Goal: Answer question/provide support: Share knowledge or assist other users

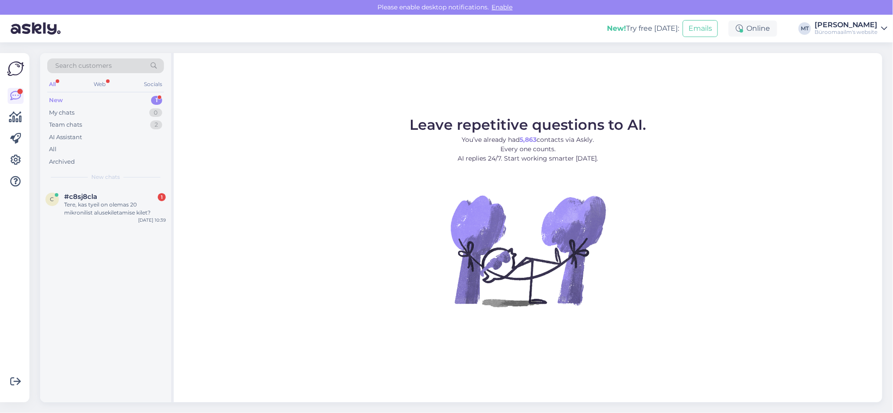
click at [57, 98] on div "New" at bounding box center [56, 100] width 14 height 9
click at [81, 196] on span "#c8sj8cla" at bounding box center [80, 197] width 33 height 8
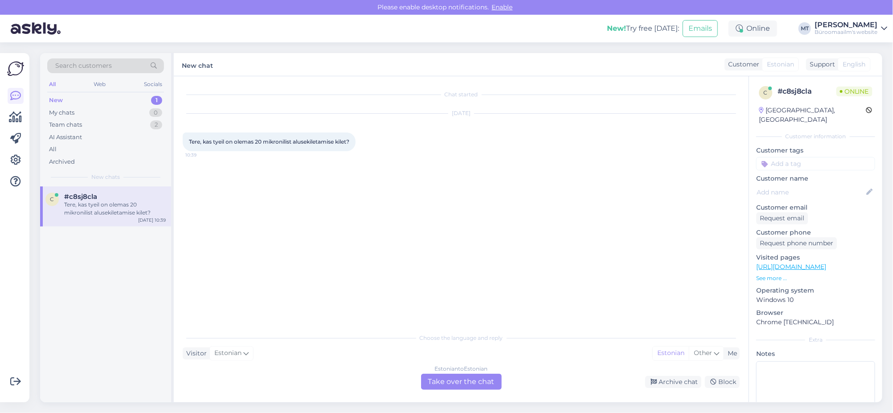
click at [455, 378] on div "Estonian to Estonian Take over the chat" at bounding box center [461, 381] width 81 height 16
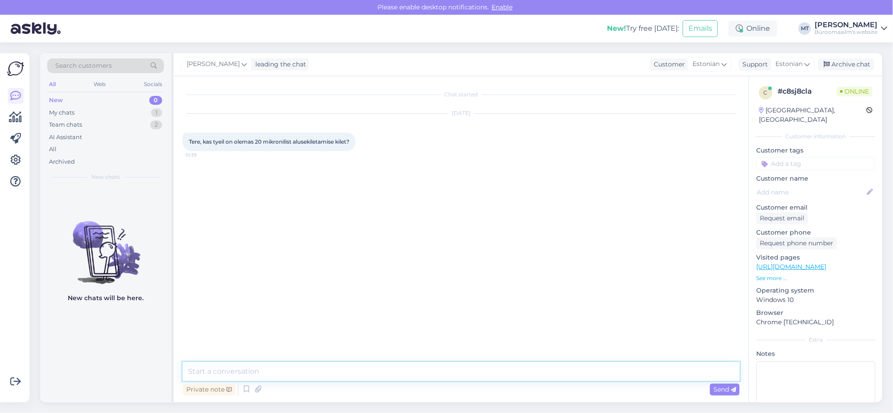
click at [218, 370] on textarea at bounding box center [461, 371] width 557 height 19
type textarea "t"
paste textarea "https://www.byroomaailm.ee/catalogsearch/result/?q=pakkekile"
type textarea "Tere. Kas mõtlete pakkekilet ? https://www.byroomaailm.ee/catalogsearch/result/…"
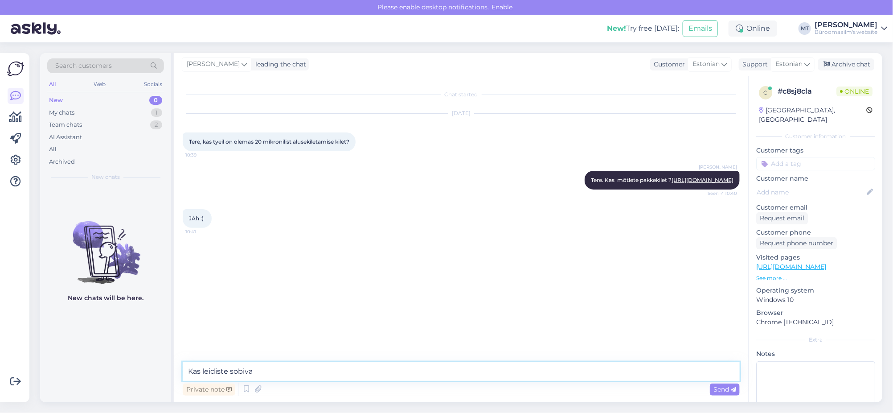
type textarea "Kas leidiste sobiva ?"
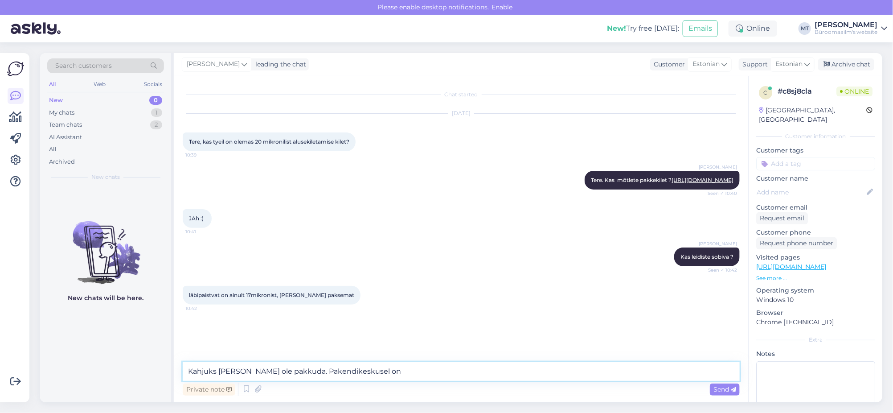
paste textarea "https://www.pakendikeskus.ee/p/valge-kasipakkekile-stretch-laiusega-50cm-paksus…"
type textarea "Kahjuks meil ei ole pakkuda. Pakendikeskusel on https://www.pakendikeskus.ee/p/…"
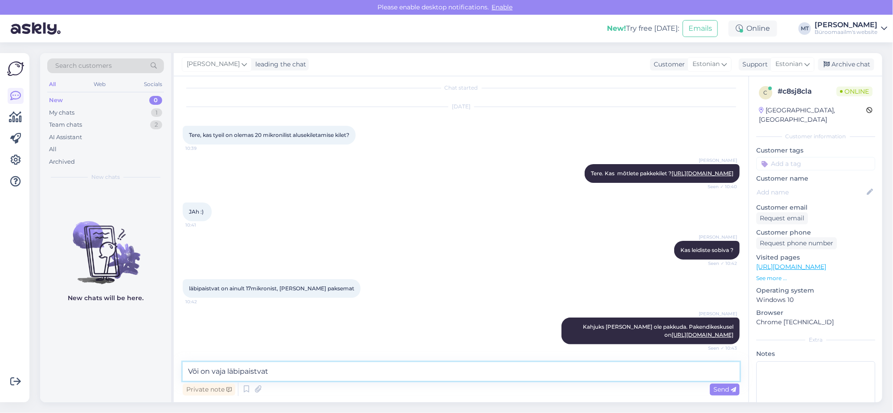
type textarea "Või on vaja läbipaistvat ?"
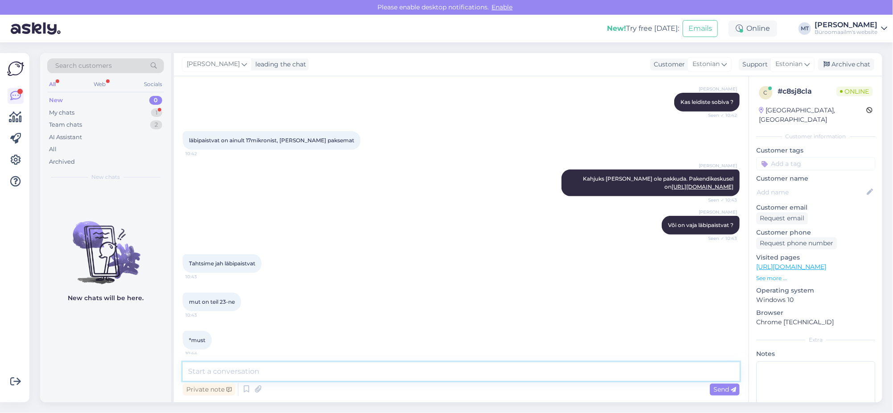
scroll to position [184, 0]
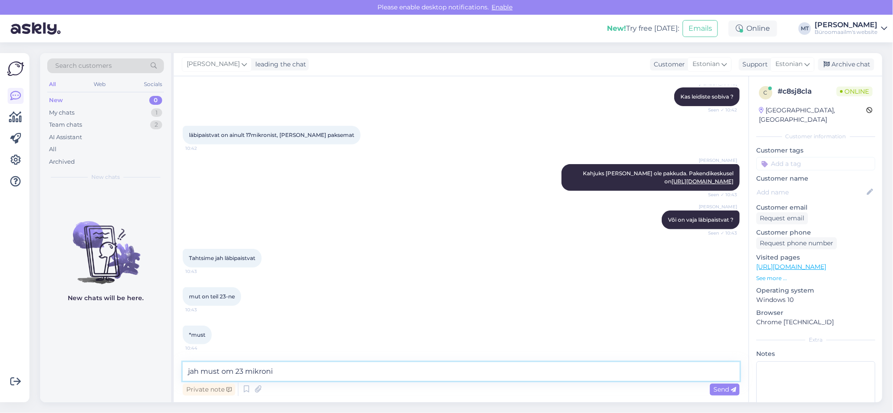
type textarea "jah must om 23 mikronit"
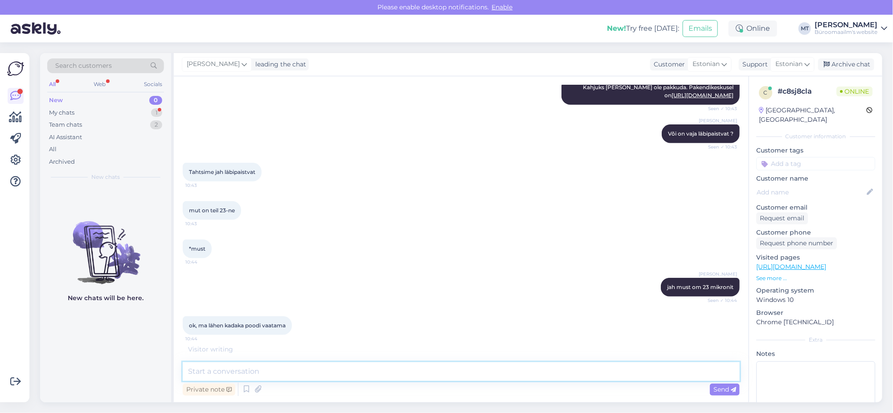
scroll to position [298, 0]
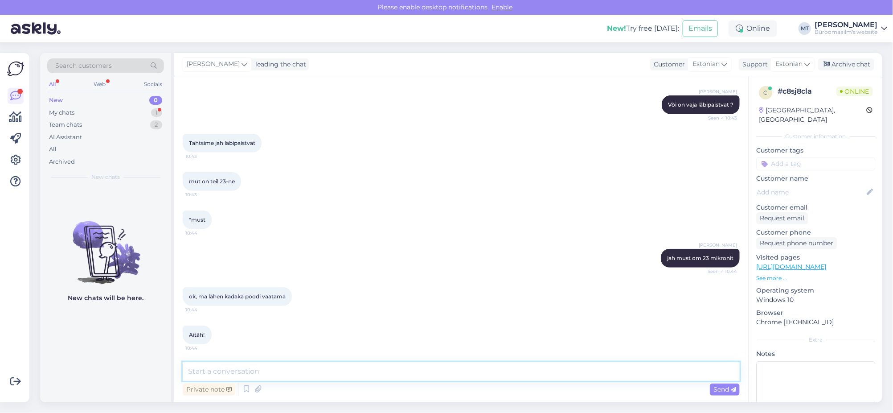
paste textarea "https://www.pakendikeskus.ee/p/kasipakkekile-stretch-laiusega-45cm-paksusega-19…"
type textarea "https://www.pakendikeskus.ee/p/kasipakkekile-stretch-laiusega-45cm-paksusega-19…"
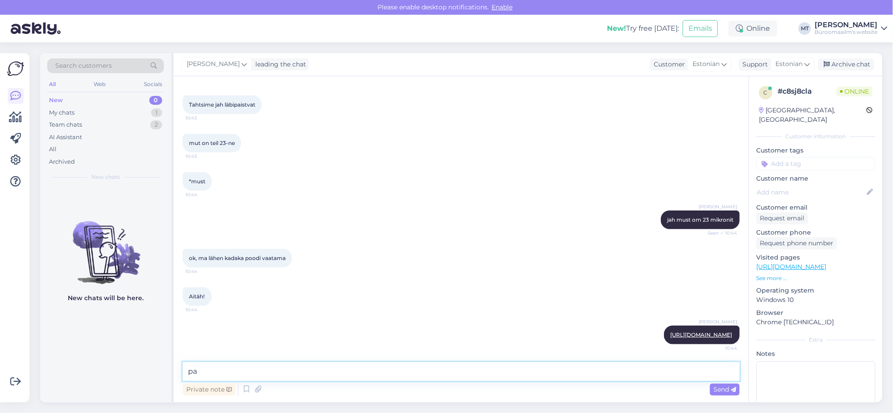
type textarea "p"
paste textarea "https://www.pakendikeskus.ee/p/kasipakkekile-stretch-laiusega-45cm-paksusega-20…"
type textarea "pakendikeskuses https://www.pakendikeskus.ee/p/kasipakkekile-stretch-laiusega-4…"
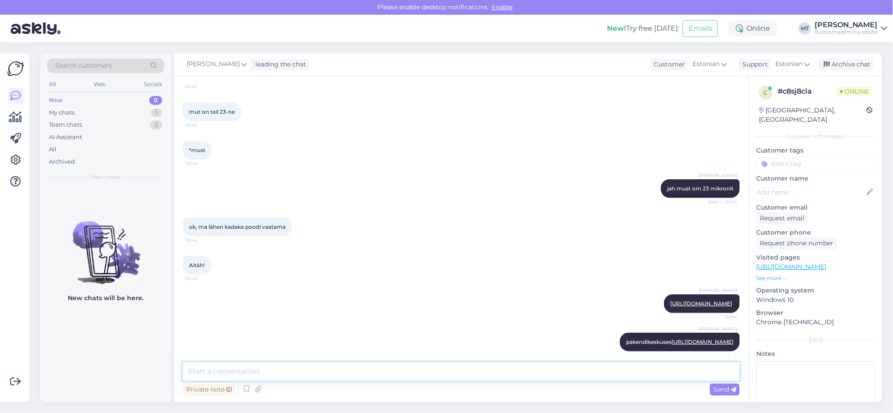
scroll to position [399, 0]
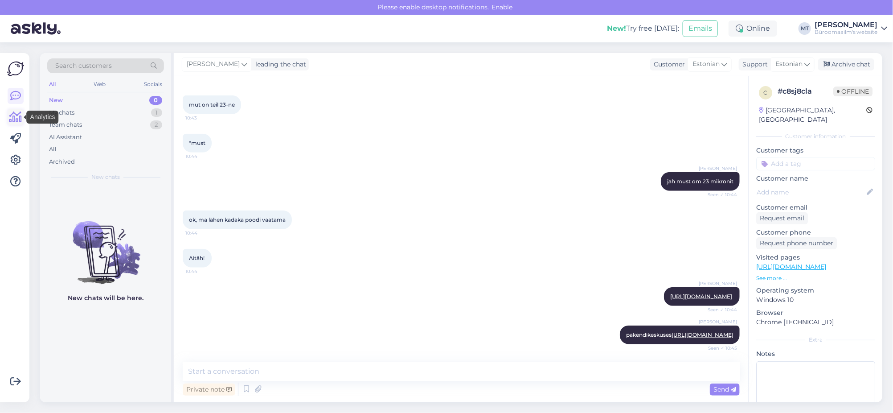
click at [13, 120] on icon at bounding box center [15, 117] width 13 height 11
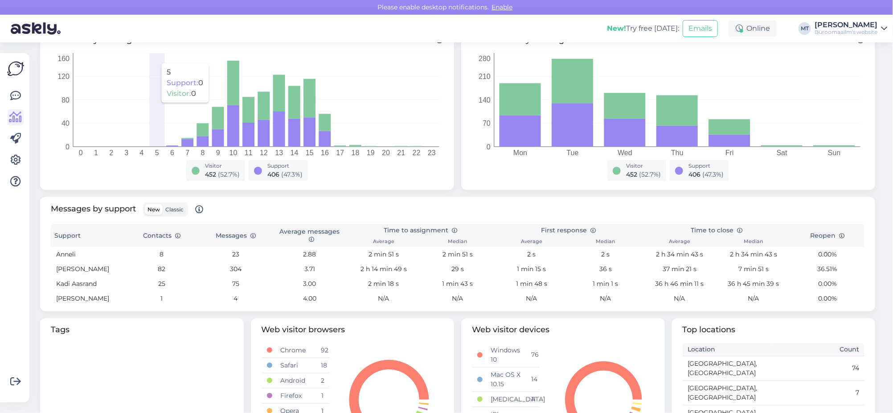
scroll to position [222, 0]
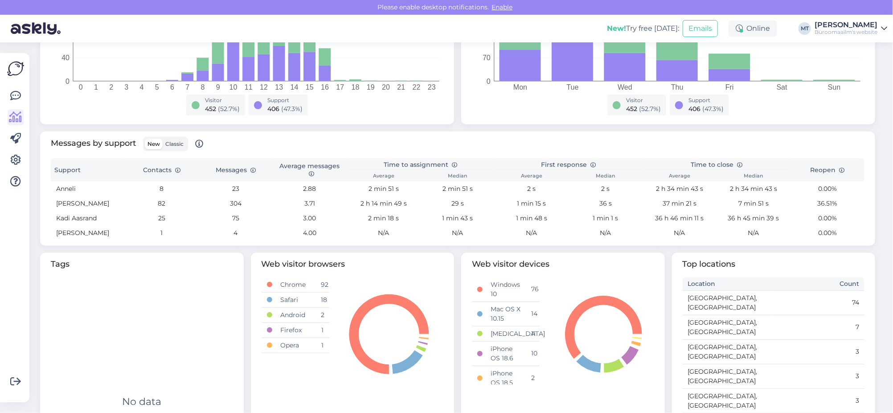
click at [175, 145] on span "Classic" at bounding box center [174, 143] width 18 height 7
click at [163, 139] on input "Classic" at bounding box center [163, 139] width 0 height 0
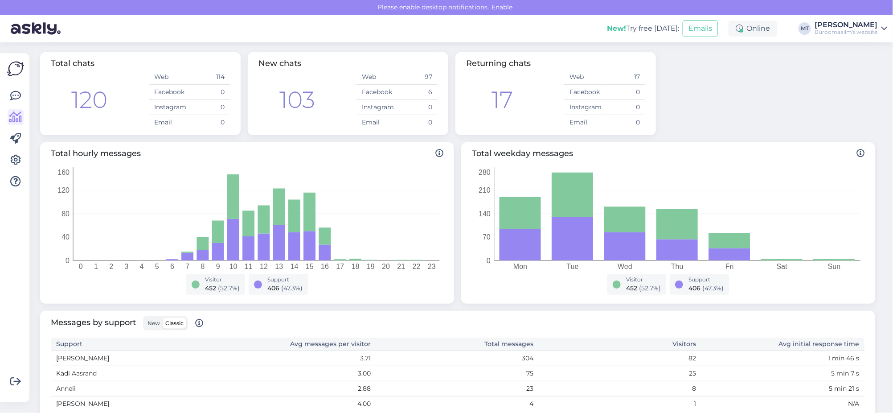
scroll to position [0, 0]
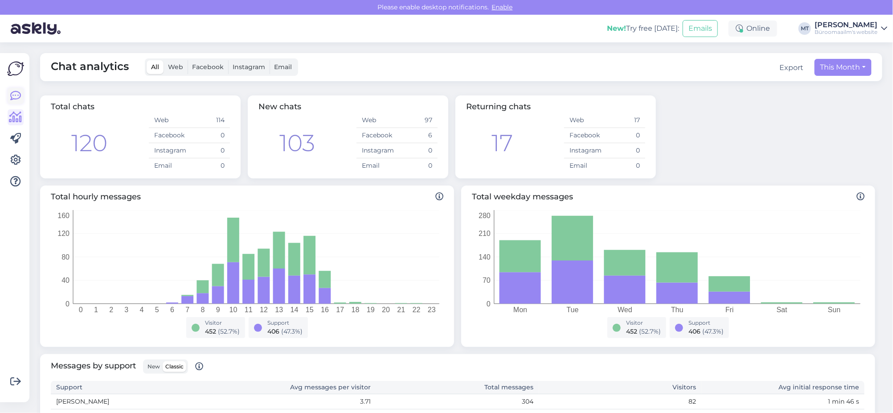
click at [17, 97] on icon at bounding box center [15, 95] width 11 height 11
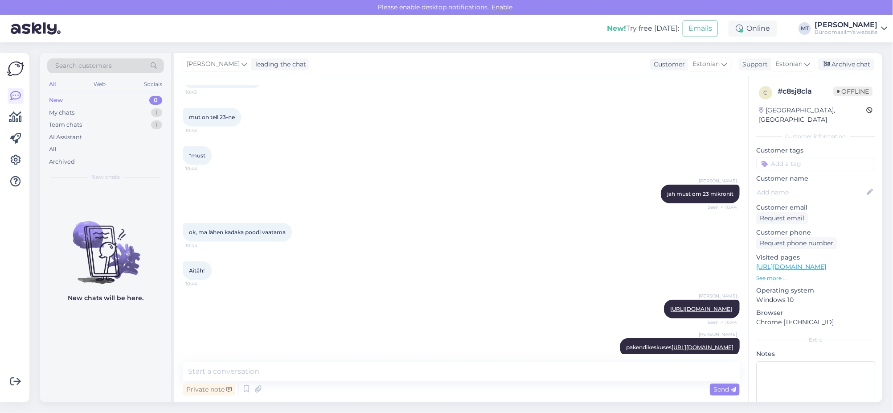
scroll to position [399, 0]
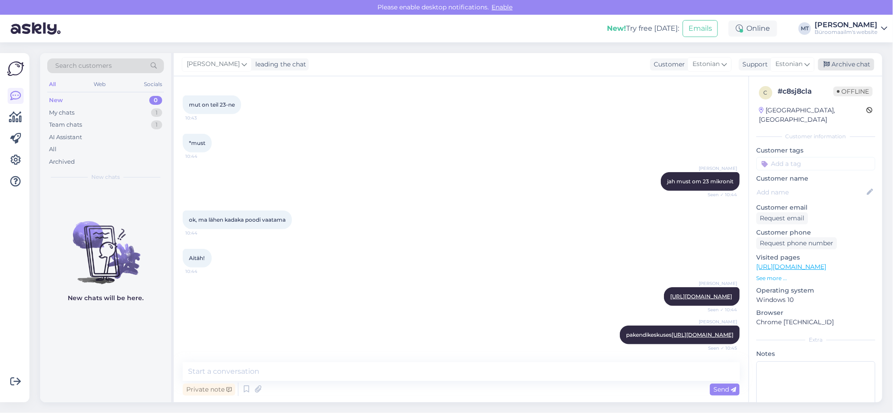
click at [847, 64] on div "Archive chat" at bounding box center [846, 64] width 56 height 12
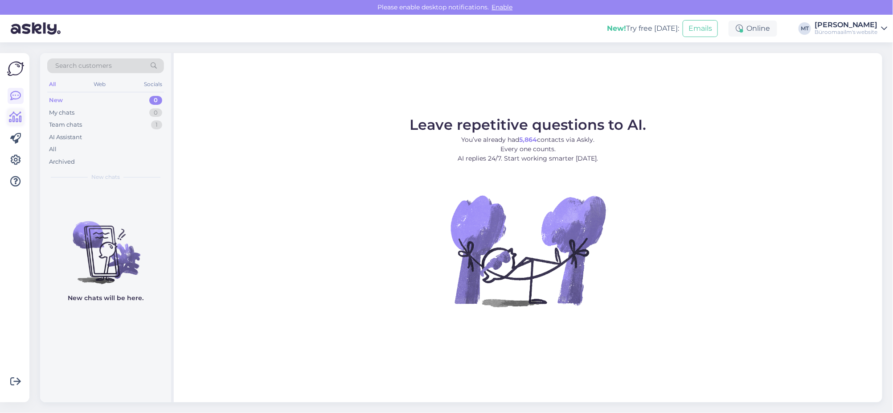
click at [15, 116] on icon at bounding box center [15, 117] width 13 height 11
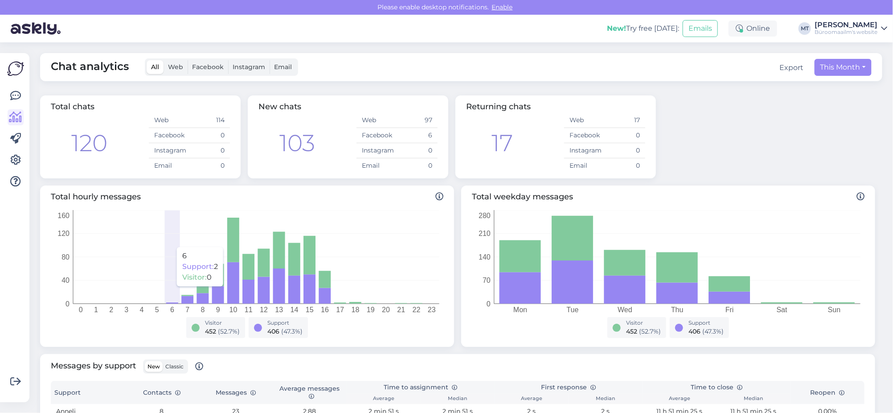
scroll to position [167, 0]
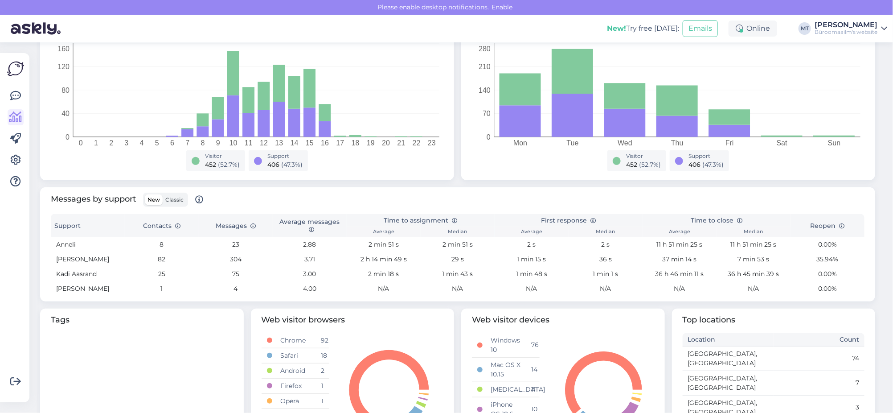
click at [179, 198] on span "Classic" at bounding box center [174, 199] width 18 height 7
click at [163, 194] on input "Classic" at bounding box center [163, 194] width 0 height 0
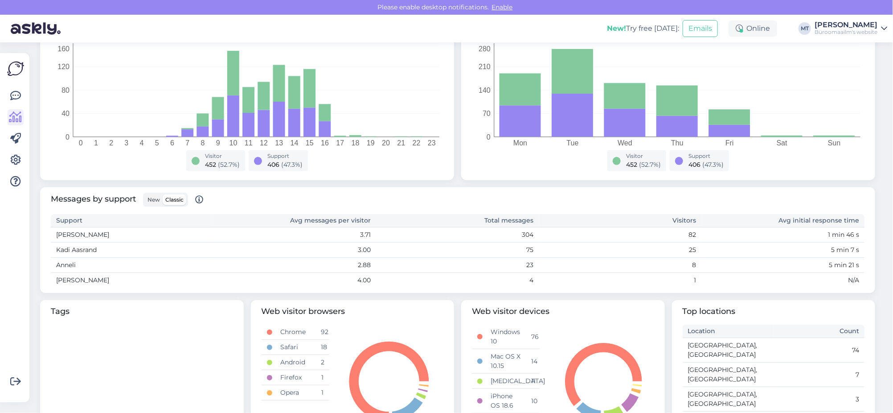
click at [152, 202] on span "New" at bounding box center [154, 199] width 12 height 7
click at [145, 194] on input "New" at bounding box center [145, 194] width 0 height 0
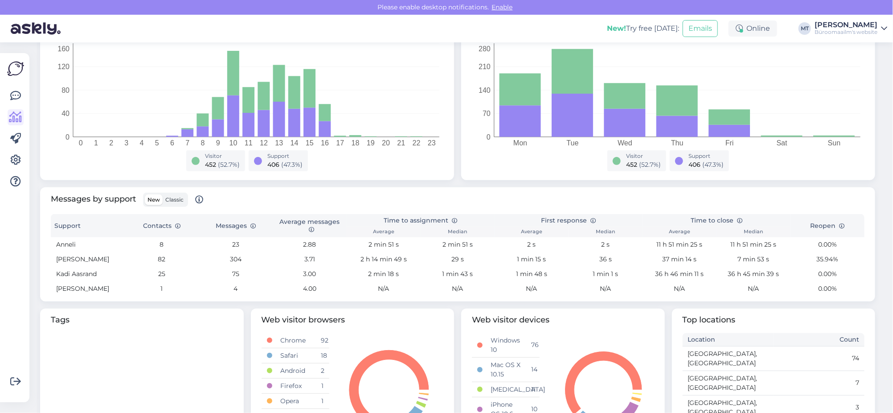
scroll to position [222, 0]
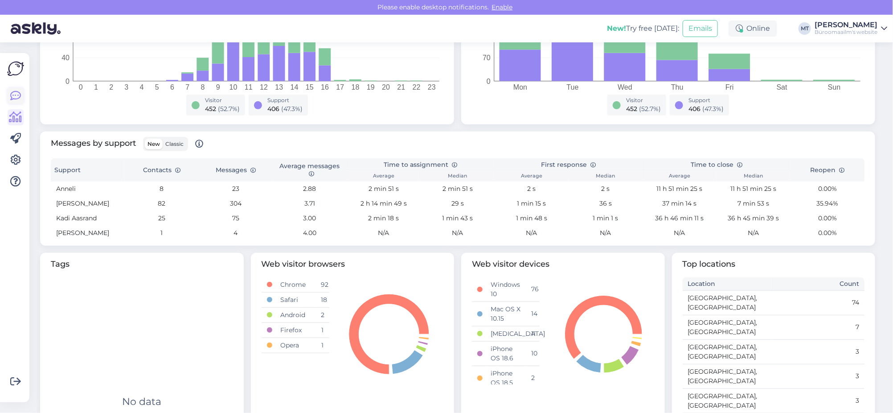
click at [14, 91] on icon at bounding box center [15, 95] width 11 height 11
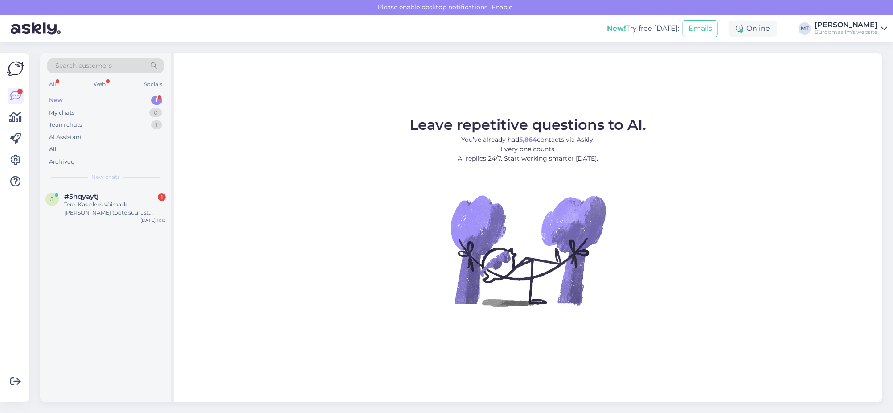
click at [49, 100] on div "New" at bounding box center [56, 100] width 14 height 9
click at [66, 201] on div "Tere! Kas oleks võimalik saada selle toote suurust, näiteks rulli laius? Soovin…" at bounding box center [115, 209] width 102 height 16
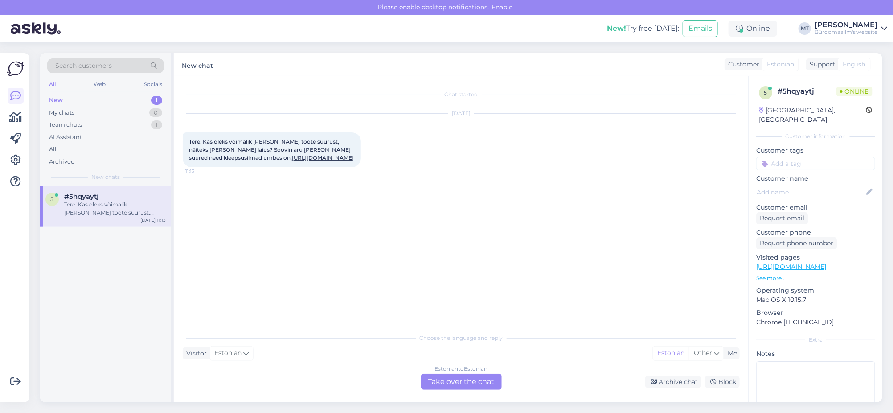
click at [444, 380] on div "Estonian to Estonian Take over the chat" at bounding box center [461, 381] width 81 height 16
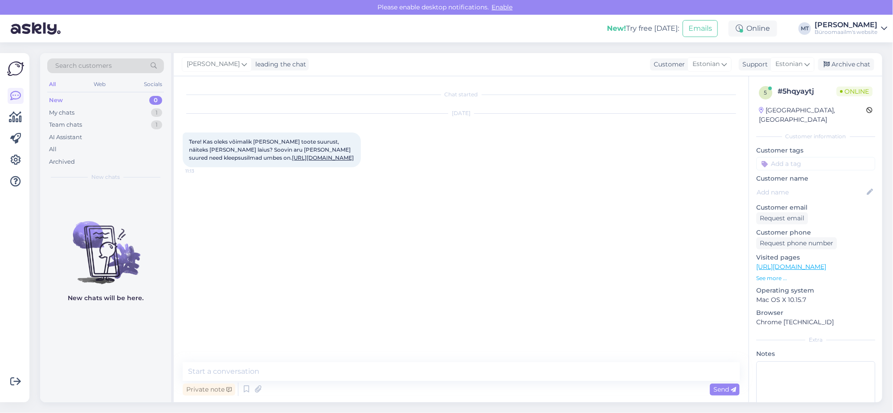
click at [292, 161] on link "https://www.byroomaailm.ee/kleepsusilmad-rullis-varvilised-1000-paari?sku=K0068…" at bounding box center [323, 157] width 62 height 7
click at [246, 372] on textarea at bounding box center [461, 371] width 557 height 19
click at [351, 371] on textarea "Tere. Aitäh kirja eest. Uurin kohe laiuse koht. vastusega läheb aega natuke." at bounding box center [461, 371] width 557 height 19
click at [463, 371] on textarea "Tere. Aitäh kirja eest. Uurin kohe laiuse koht. Vastusega läheb aega natuke." at bounding box center [461, 371] width 557 height 19
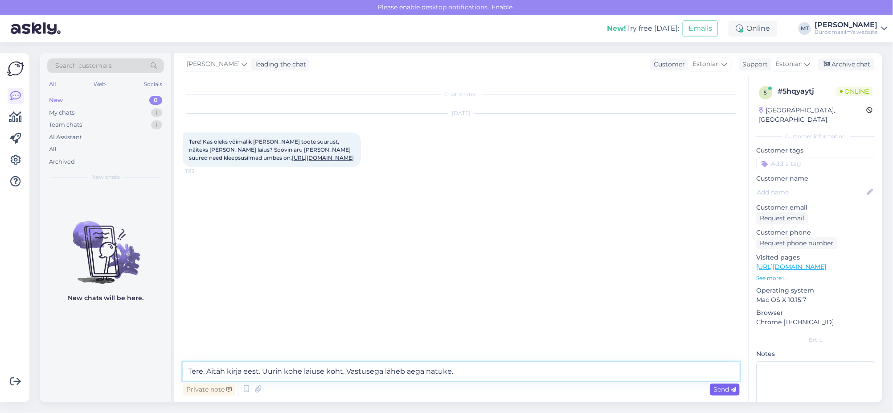
type textarea "Tere. Aitäh kirja eest. Uurin kohe laiuse koht. Vastusega läheb aega natuke."
click at [731, 386] on span "Send" at bounding box center [724, 389] width 23 height 8
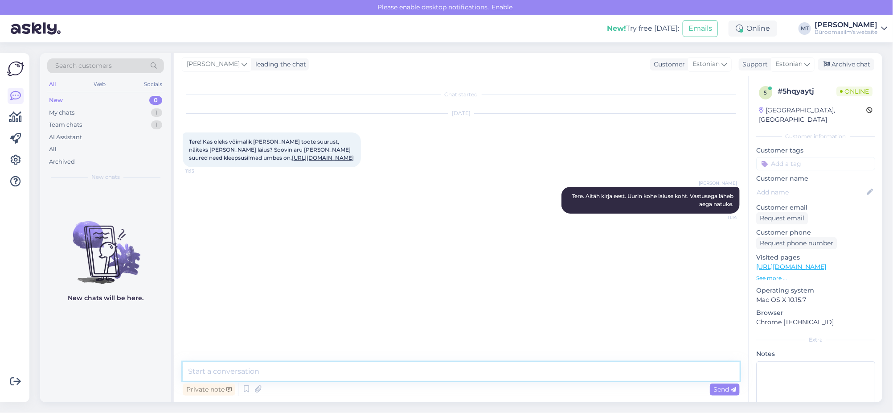
click at [271, 375] on textarea at bounding box center [461, 371] width 557 height 19
type textarea "laius on 4,5 cm, silmad on 1,5 cm laiad ja kõrgus 1cm kuni 2 cm"
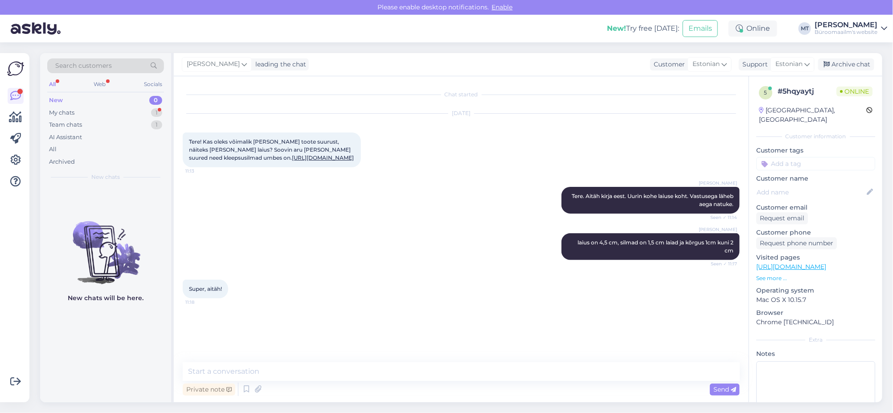
drag, startPoint x: 238, startPoint y: 385, endPoint x: 238, endPoint y: 378, distance: 6.7
click at [238, 385] on div "Private note Send" at bounding box center [461, 389] width 557 height 17
click at [239, 373] on textarea at bounding box center [461, 371] width 557 height 19
type textarea "Aitäh."
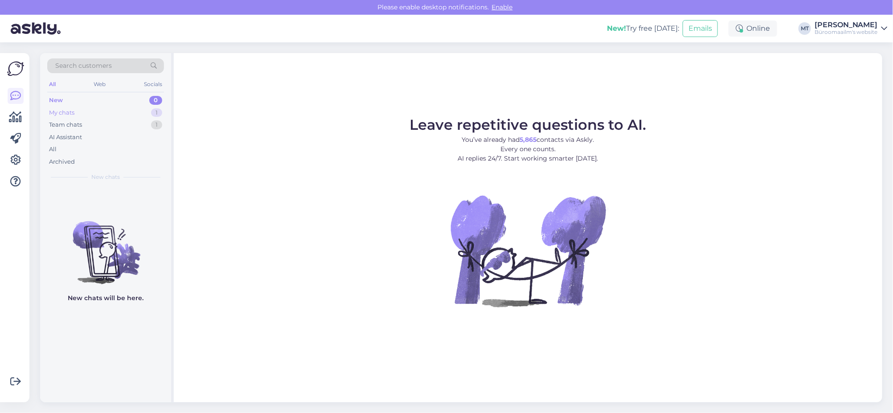
click at [67, 111] on div "My chats" at bounding box center [61, 112] width 25 height 9
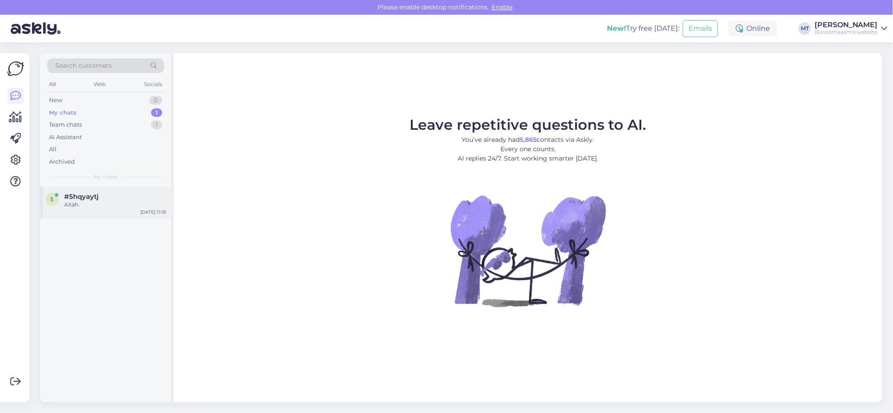
click at [79, 198] on span "#5hqyaytj" at bounding box center [81, 197] width 34 height 8
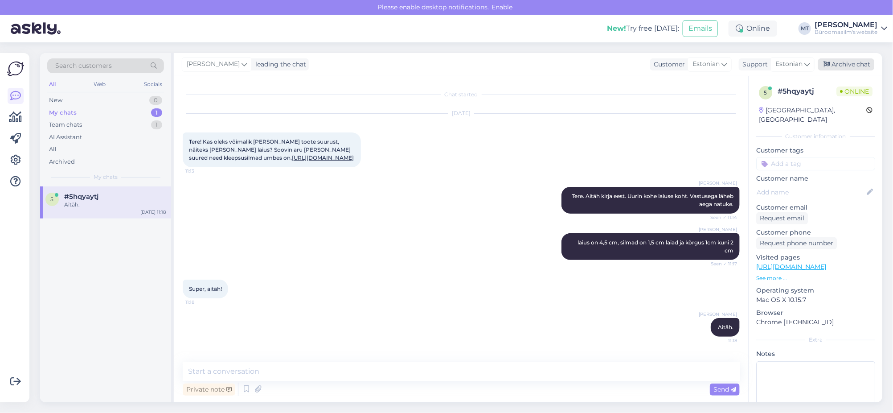
click at [847, 66] on div "Archive chat" at bounding box center [846, 64] width 56 height 12
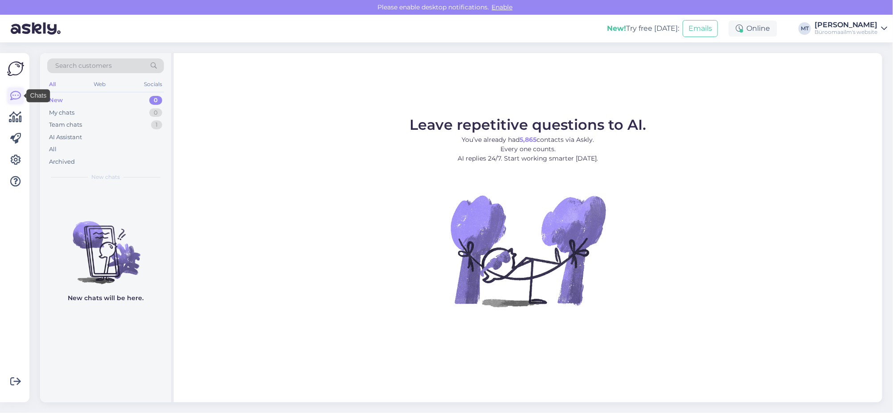
click at [13, 96] on icon at bounding box center [15, 95] width 11 height 11
click at [14, 116] on icon at bounding box center [15, 117] width 13 height 11
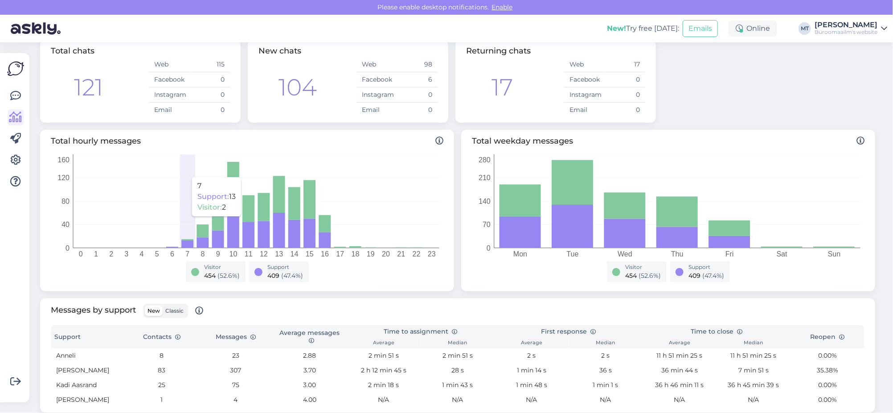
scroll to position [111, 0]
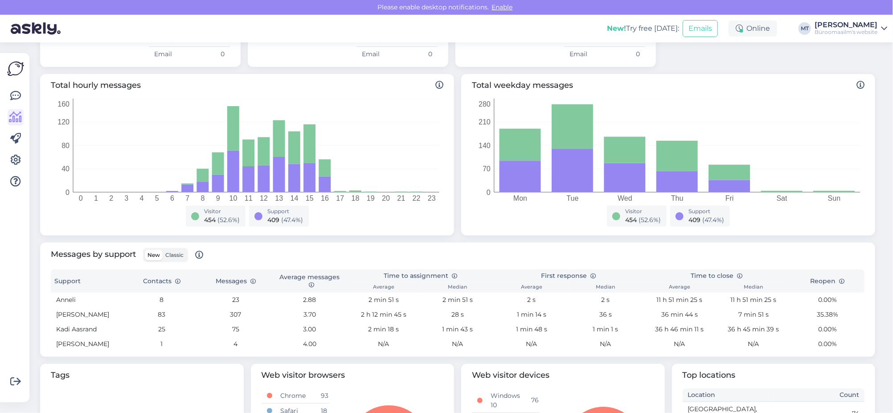
click at [176, 253] on span "Classic" at bounding box center [174, 254] width 18 height 7
click at [163, 250] on input "Classic" at bounding box center [163, 250] width 0 height 0
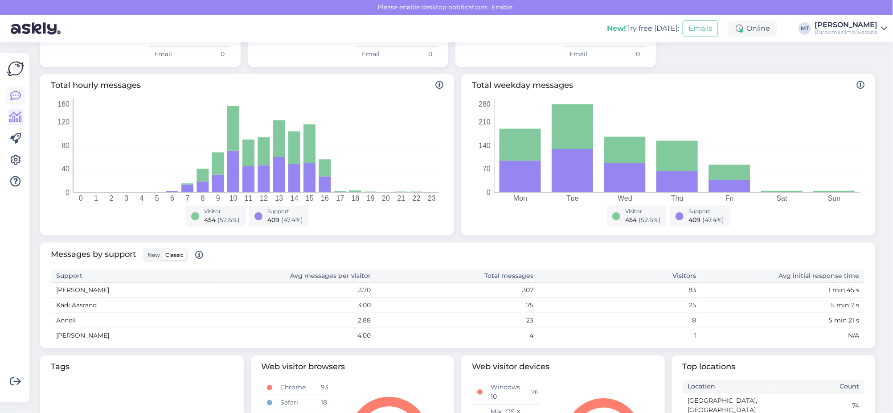
click at [13, 92] on icon at bounding box center [15, 95] width 11 height 11
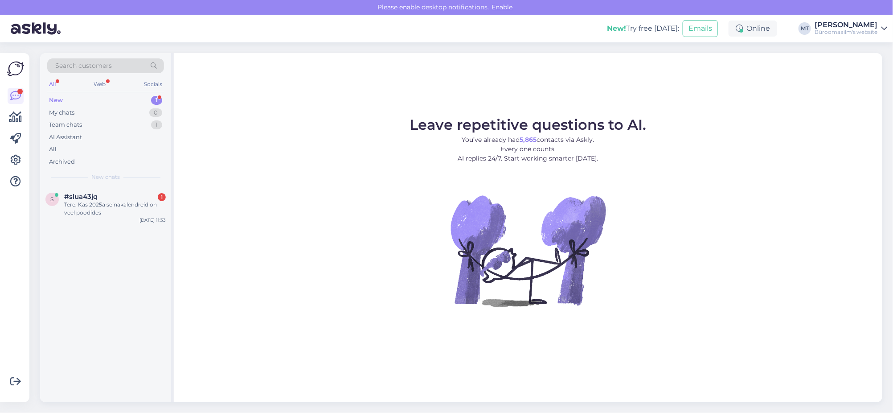
click at [55, 100] on div "New" at bounding box center [56, 100] width 14 height 9
click at [78, 207] on div "Tere. Kas 2025a seinakalendreid on veel poodides" at bounding box center [115, 209] width 102 height 16
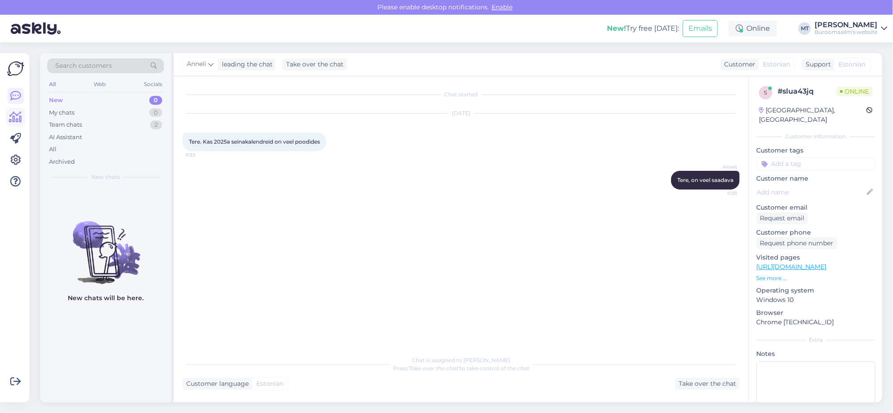
click at [15, 115] on icon at bounding box center [15, 117] width 13 height 11
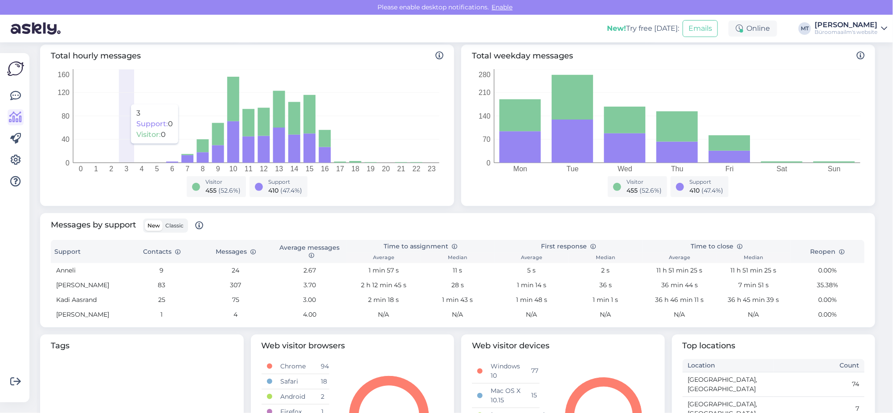
scroll to position [167, 0]
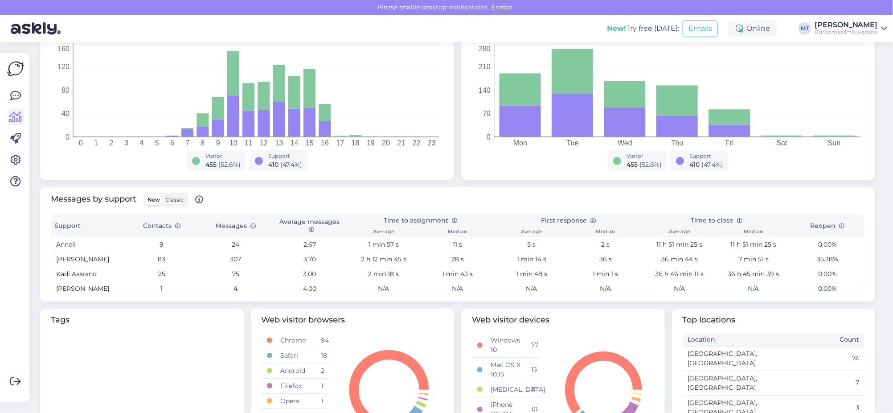
click at [179, 202] on span "Classic" at bounding box center [174, 199] width 18 height 7
click at [163, 194] on input "Classic" at bounding box center [163, 194] width 0 height 0
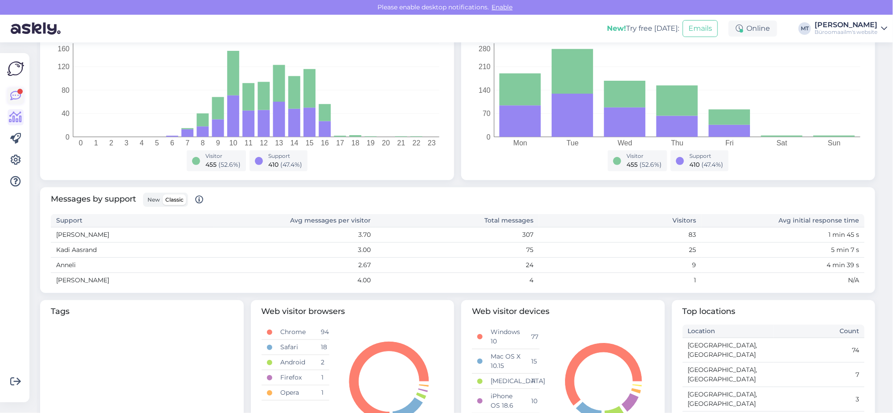
click at [16, 92] on icon at bounding box center [15, 95] width 11 height 11
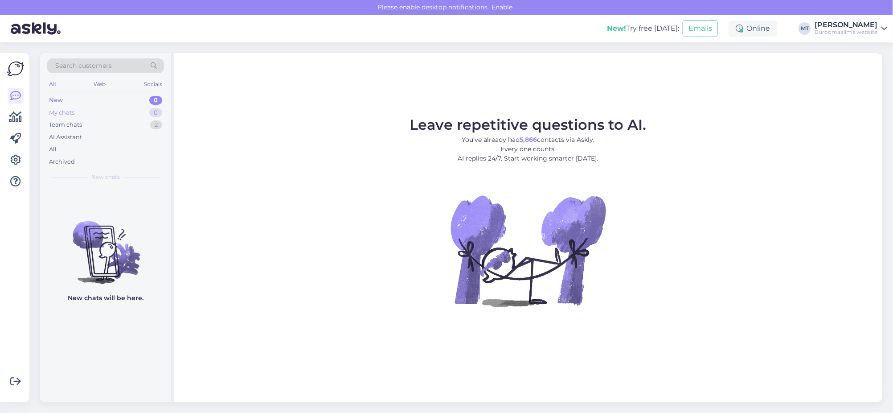
click at [55, 111] on div "My chats" at bounding box center [61, 112] width 25 height 9
click at [62, 126] on div "Team chats" at bounding box center [65, 124] width 33 height 9
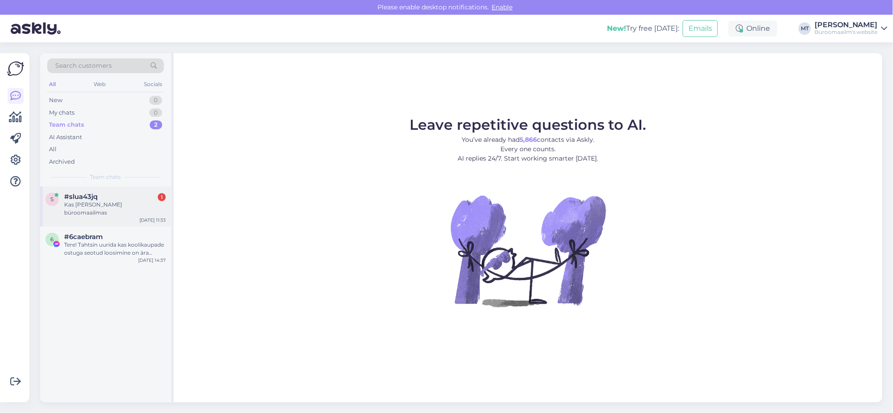
click at [72, 196] on span "#slua43jq" at bounding box center [80, 197] width 33 height 8
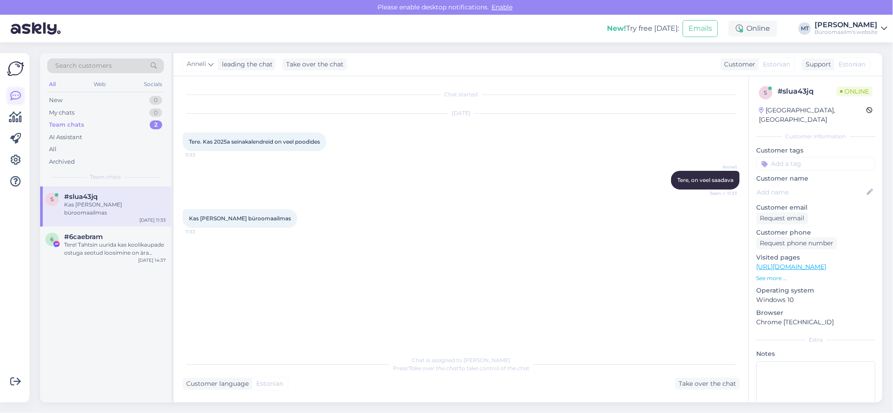
click at [15, 94] on icon at bounding box center [15, 95] width 11 height 11
click at [14, 94] on icon at bounding box center [15, 95] width 11 height 11
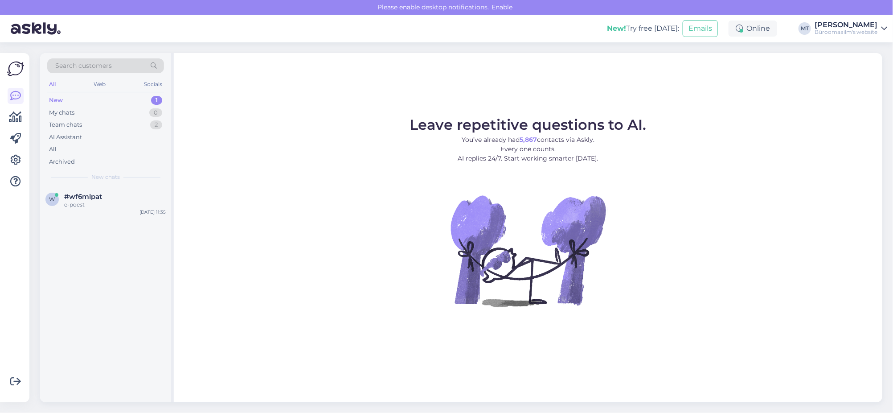
click at [51, 97] on div "New" at bounding box center [56, 100] width 14 height 9
click at [69, 197] on span "#wf6mlpat" at bounding box center [83, 197] width 38 height 8
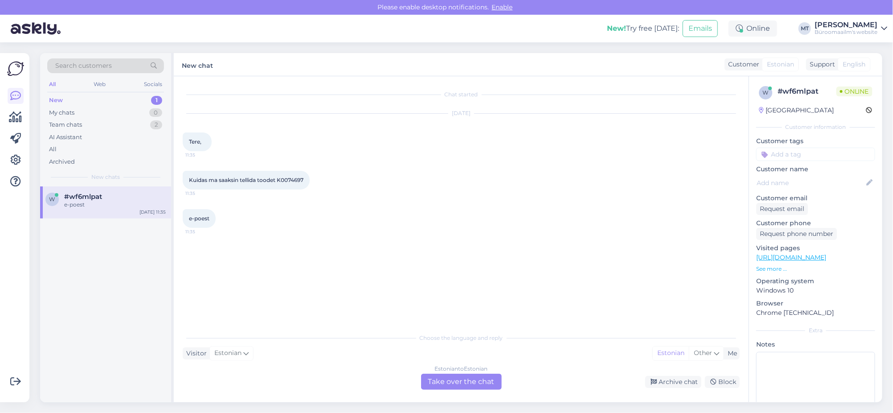
click at [295, 180] on span "Kuidas ma saaksin tellida toodet K0074697" at bounding box center [246, 179] width 115 height 7
copy div "K0074697 11:35"
click at [478, 375] on div "Estonian to Estonian Take over the chat" at bounding box center [461, 381] width 81 height 16
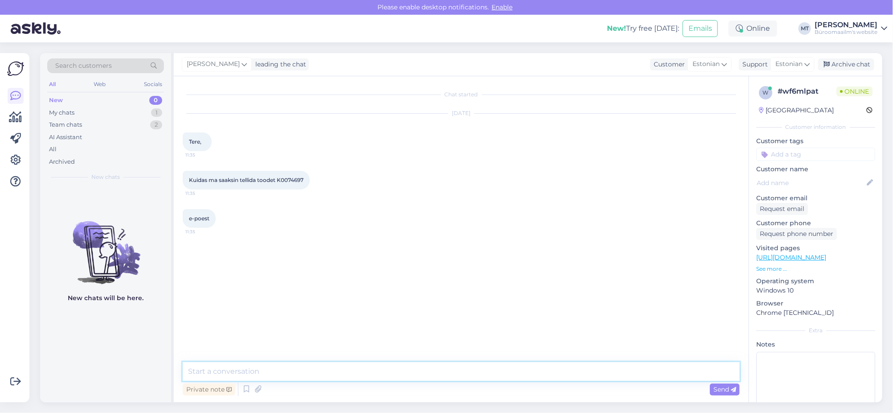
click at [253, 365] on textarea at bounding box center [461, 371] width 557 height 19
type textarea "t"
type textarea "Tere. Kas te soovite tellida ainult seda toodet ?"
click at [155, 376] on div "Search customers All Web Socials New 0 My chats 1 Team chats 2 AI Assistant All…" at bounding box center [461, 227] width 842 height 349
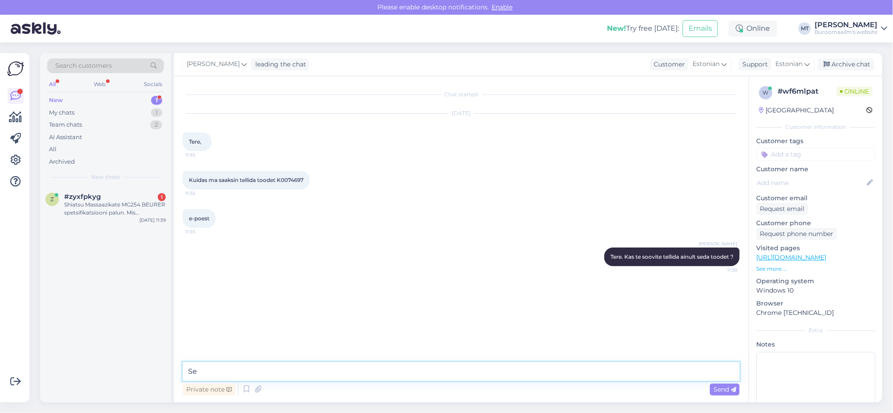
type textarea "S"
click at [57, 98] on div "New" at bounding box center [56, 100] width 14 height 9
click at [250, 369] on textarea at bounding box center [461, 371] width 557 height 19
type textarea "s"
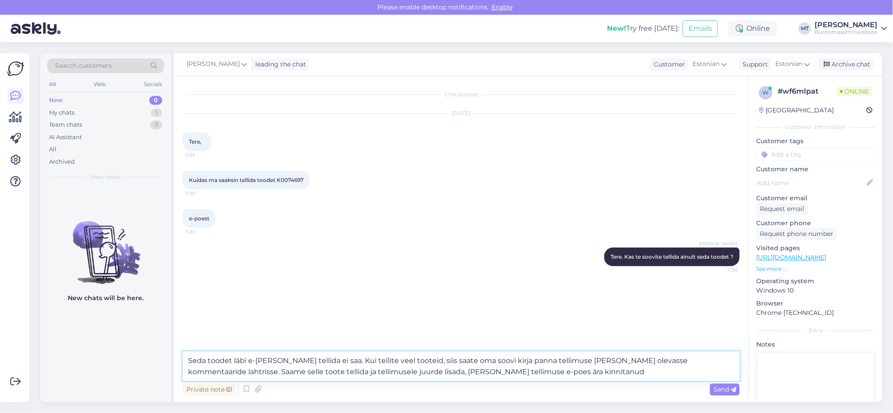
type textarea "Seda toodet läbi e-poe tellida ei saa. Kui tellite veel tooteid, siis saate oma…"
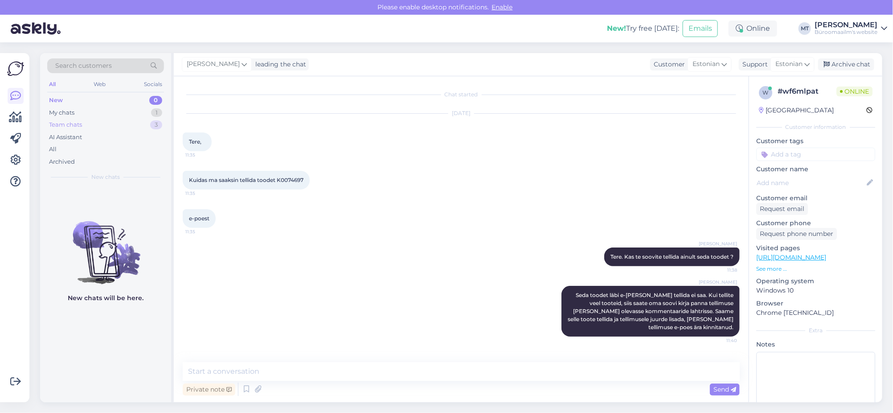
click at [63, 125] on div "Team chats" at bounding box center [65, 124] width 33 height 9
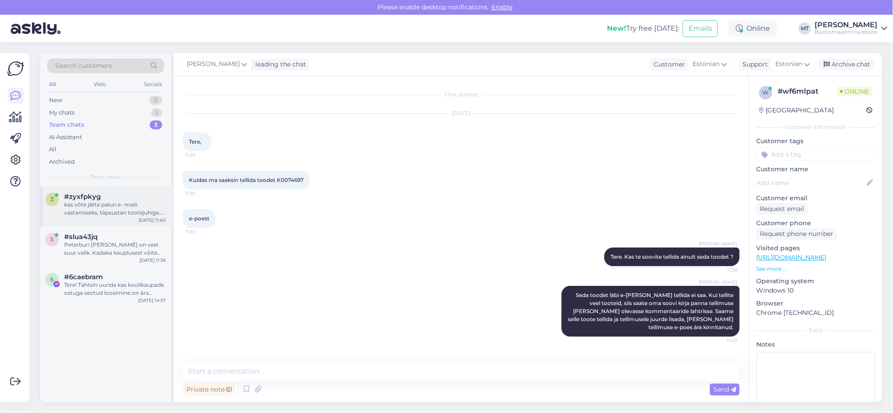
click at [80, 207] on div "kas võte jätta palun e- maili vastamiseks, täpsustan tootejuhiga. Vastusega või…" at bounding box center [115, 209] width 102 height 16
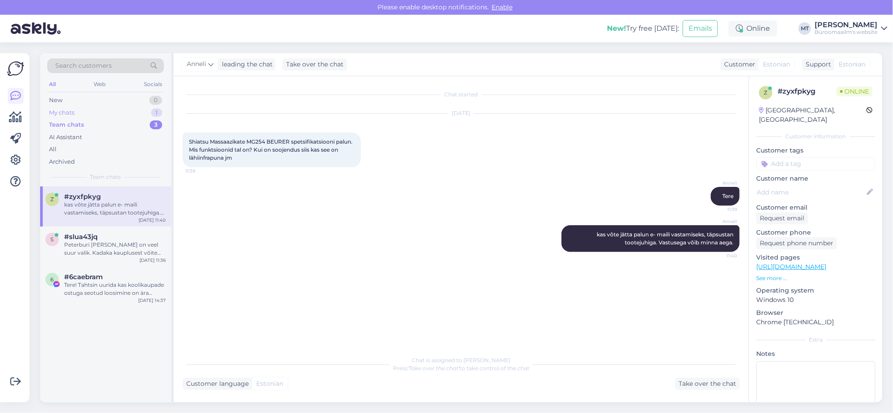
click at [57, 113] on div "My chats" at bounding box center [61, 112] width 25 height 9
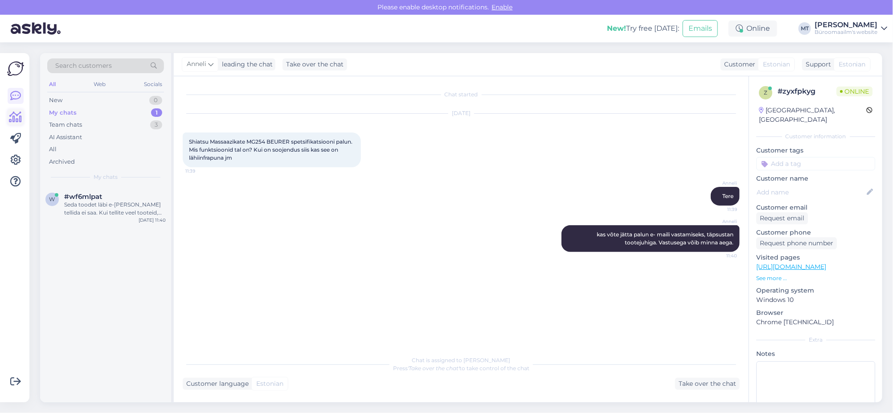
click at [18, 119] on icon at bounding box center [15, 117] width 13 height 11
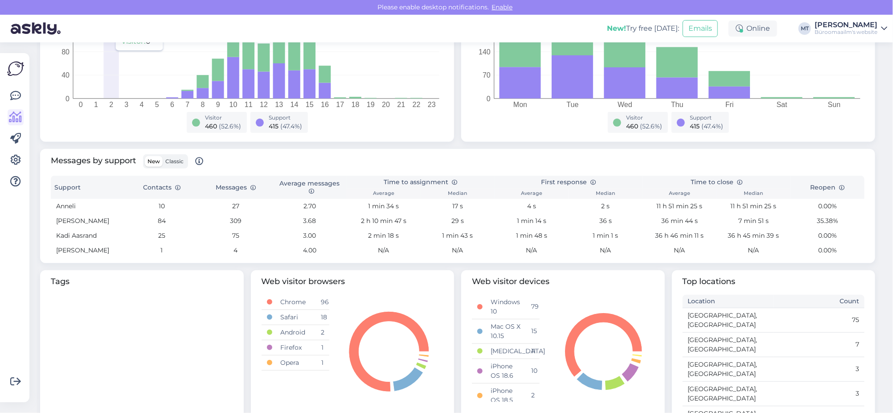
scroll to position [222, 0]
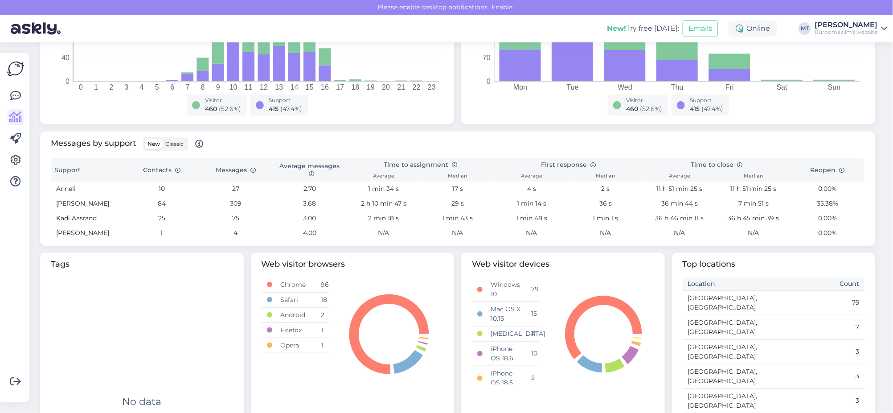
click at [172, 143] on span "Classic" at bounding box center [174, 143] width 18 height 7
click at [163, 139] on input "Classic" at bounding box center [163, 139] width 0 height 0
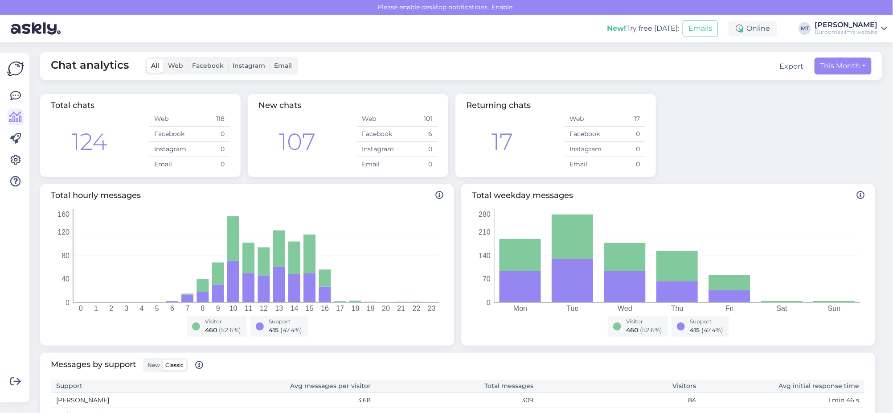
scroll to position [0, 0]
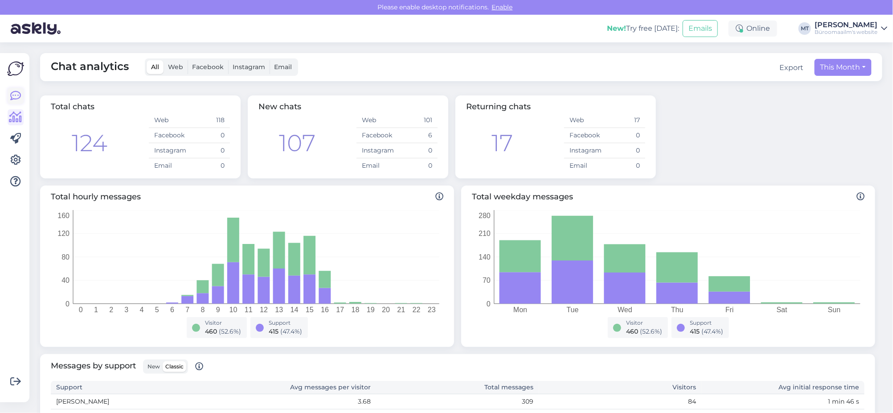
click at [17, 101] on icon at bounding box center [15, 95] width 11 height 11
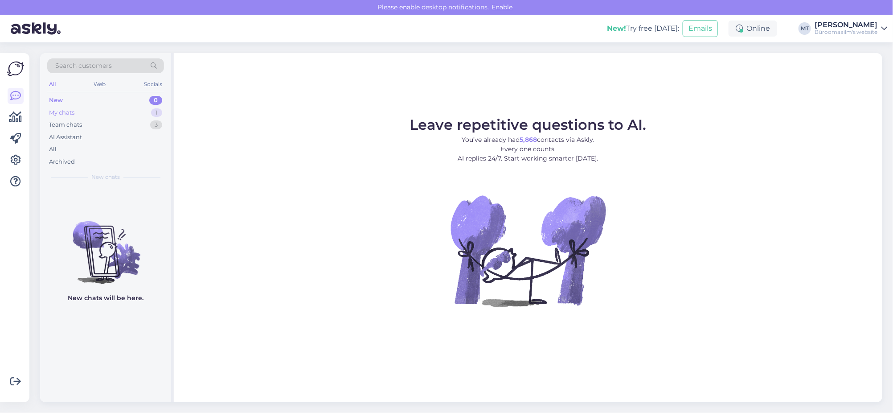
click at [58, 109] on div "My chats" at bounding box center [61, 112] width 25 height 9
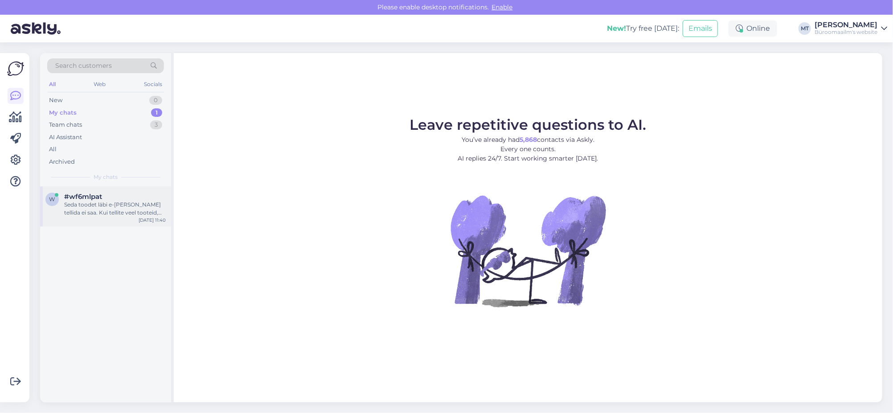
click at [79, 198] on span "#wf6mlpat" at bounding box center [83, 197] width 38 height 8
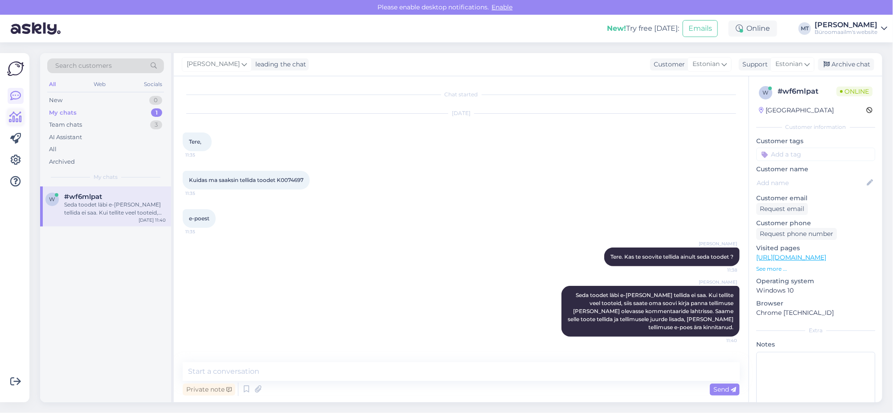
click at [12, 118] on icon at bounding box center [15, 117] width 13 height 11
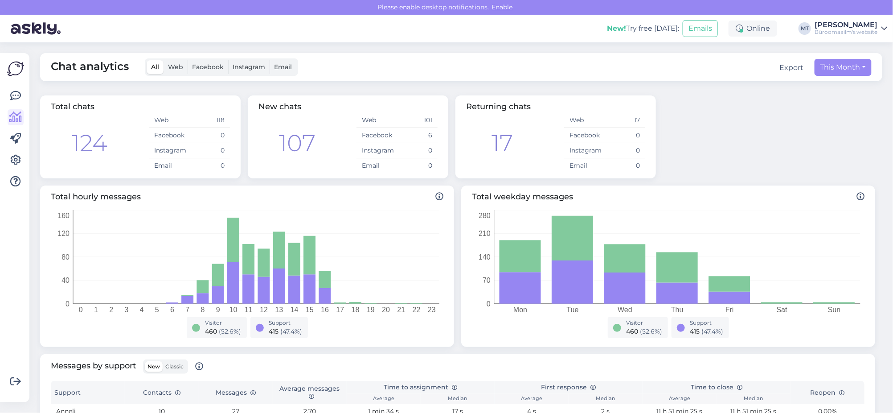
scroll to position [222, 0]
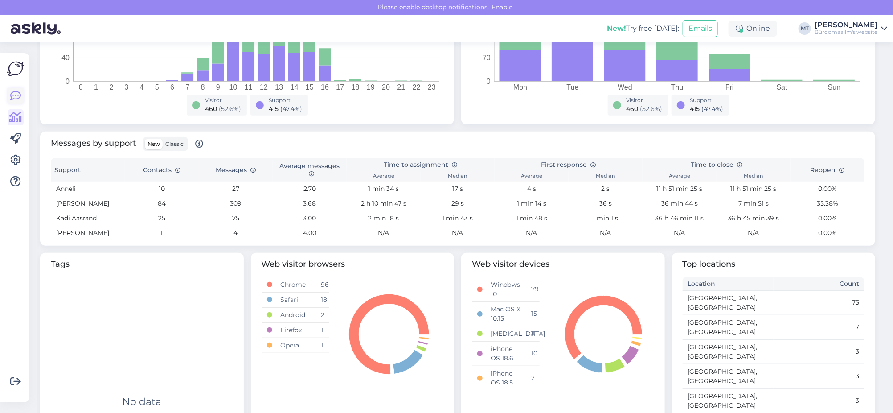
click at [16, 100] on icon at bounding box center [15, 95] width 11 height 11
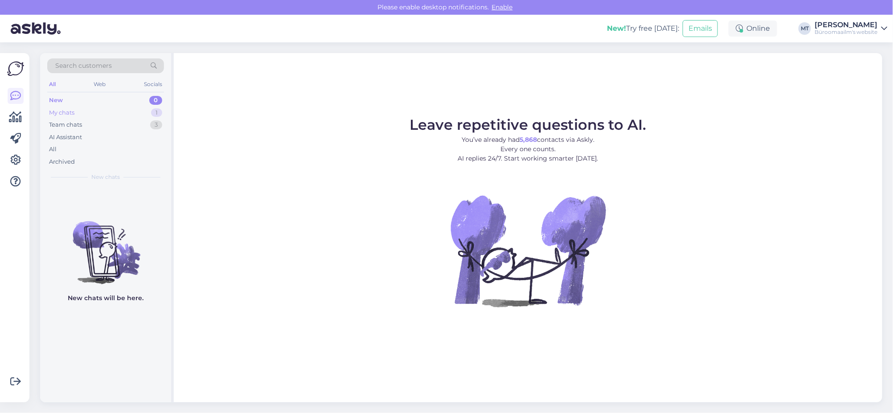
click at [68, 113] on div "My chats" at bounding box center [61, 112] width 25 height 9
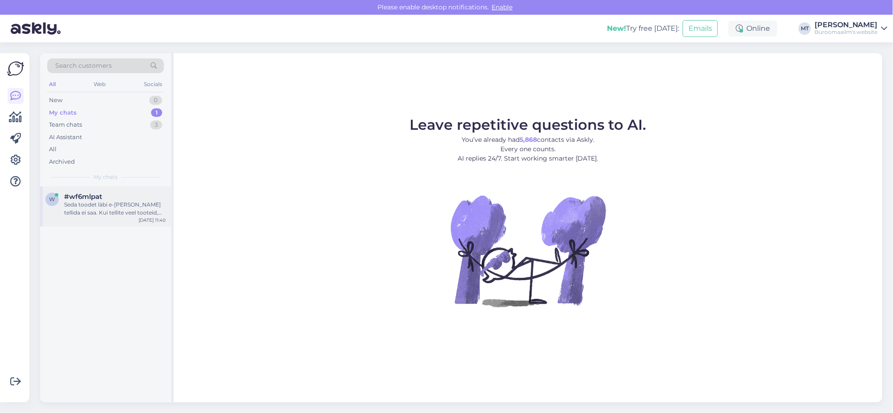
click at [71, 210] on div "Seda toodet läbi e-[PERSON_NAME] tellida ei saa. Kui tellite veel tooteid, siis…" at bounding box center [115, 209] width 102 height 16
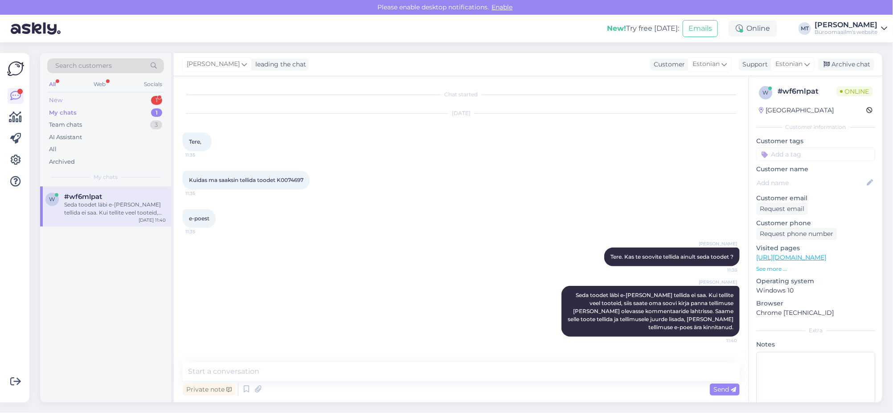
click at [52, 98] on div "New" at bounding box center [55, 100] width 13 height 9
click at [67, 198] on span "#mfdaavwa" at bounding box center [84, 197] width 41 height 8
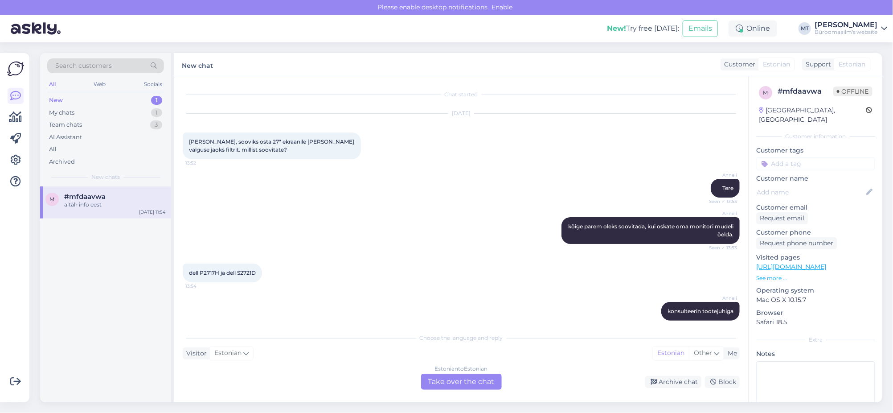
scroll to position [151, 0]
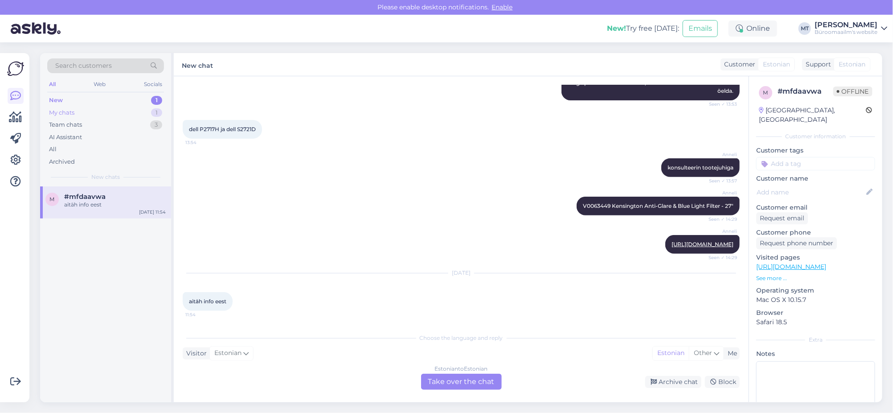
click at [72, 109] on div "My chats" at bounding box center [61, 112] width 25 height 9
click at [83, 197] on span "#wf6mlpat" at bounding box center [83, 197] width 38 height 8
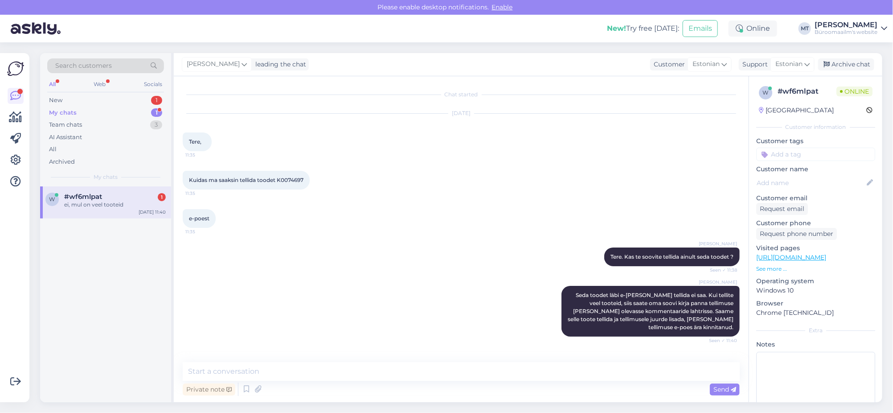
scroll to position [30, 0]
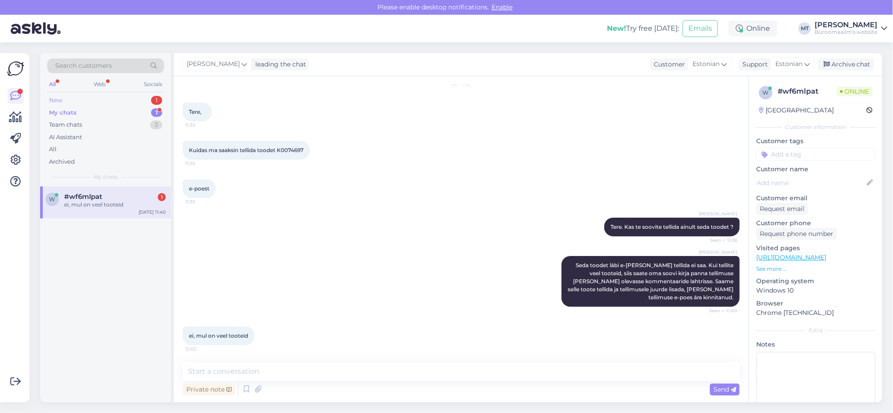
click at [54, 97] on div "New" at bounding box center [55, 100] width 13 height 9
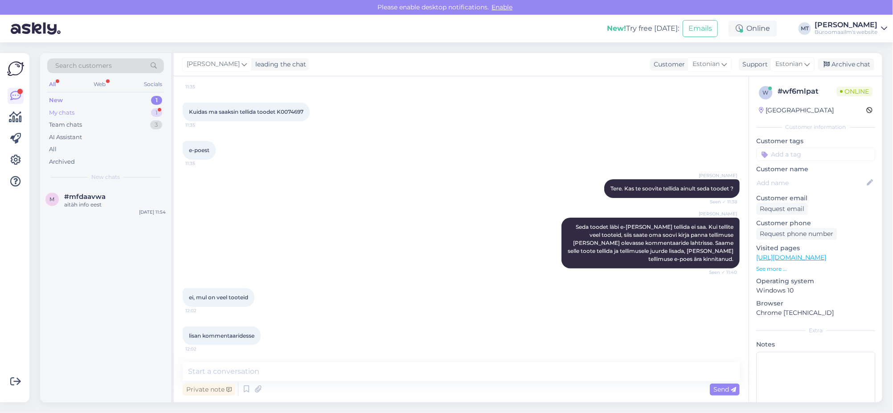
click at [67, 111] on div "My chats" at bounding box center [61, 112] width 25 height 9
click at [79, 198] on span "#wf6mlpat" at bounding box center [83, 197] width 38 height 8
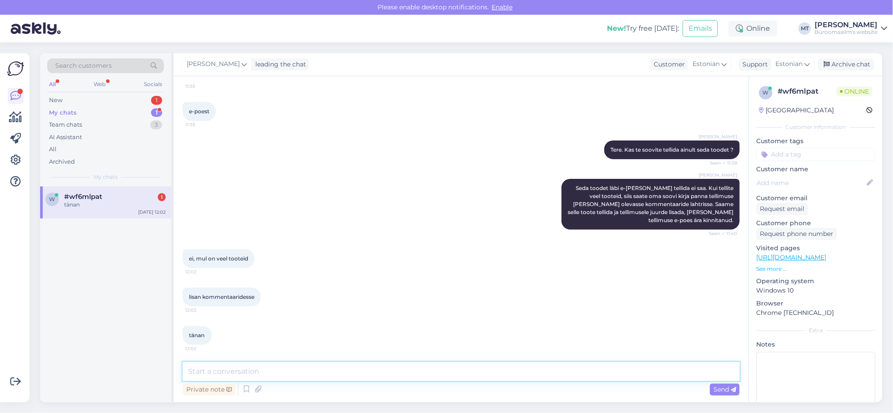
click at [242, 375] on textarea at bounding box center [461, 371] width 557 height 19
type textarea "Aitäh."
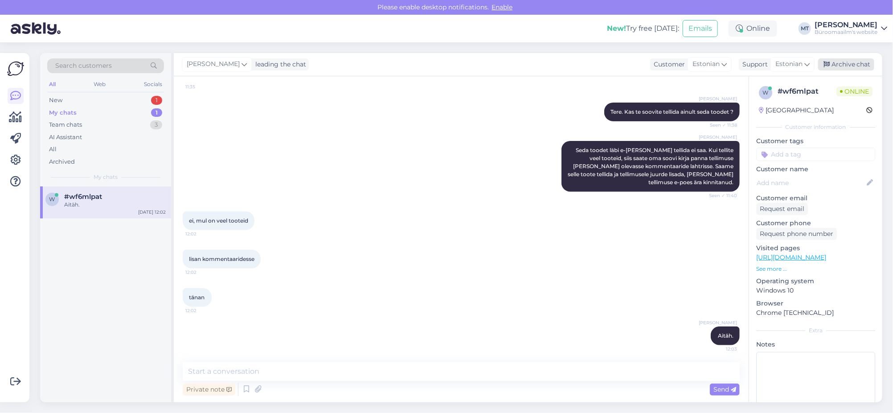
click at [841, 66] on div "Archive chat" at bounding box center [846, 64] width 56 height 12
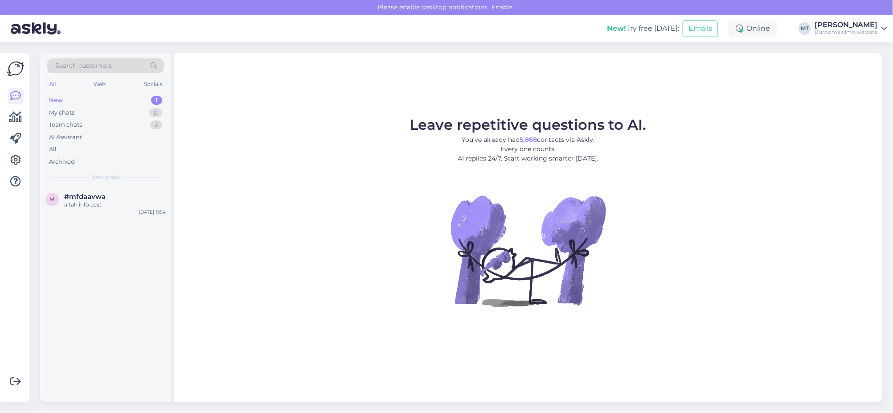
click at [51, 101] on div "New" at bounding box center [56, 100] width 14 height 9
click at [82, 206] on div "aitäh info eest" at bounding box center [115, 205] width 102 height 8
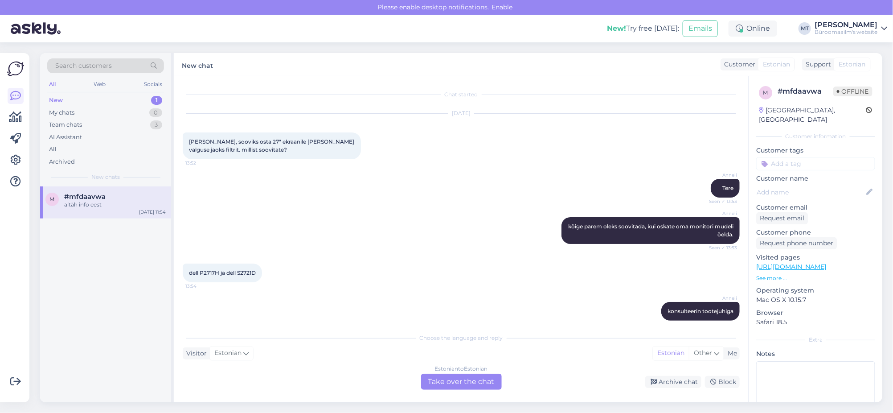
scroll to position [151, 0]
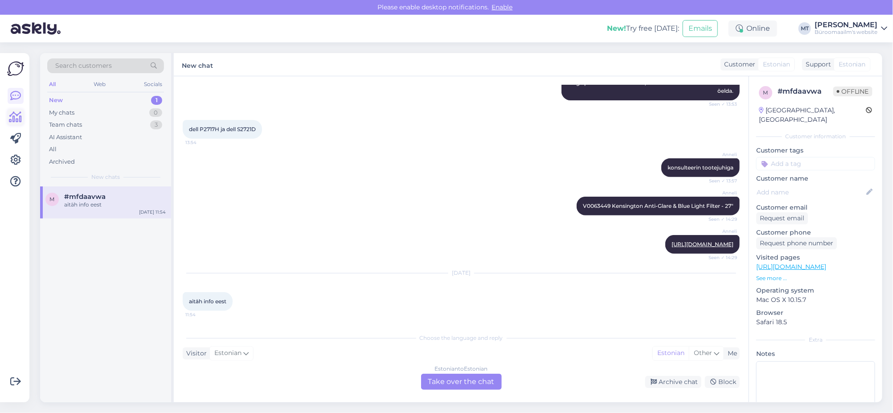
click at [13, 116] on icon at bounding box center [15, 117] width 13 height 11
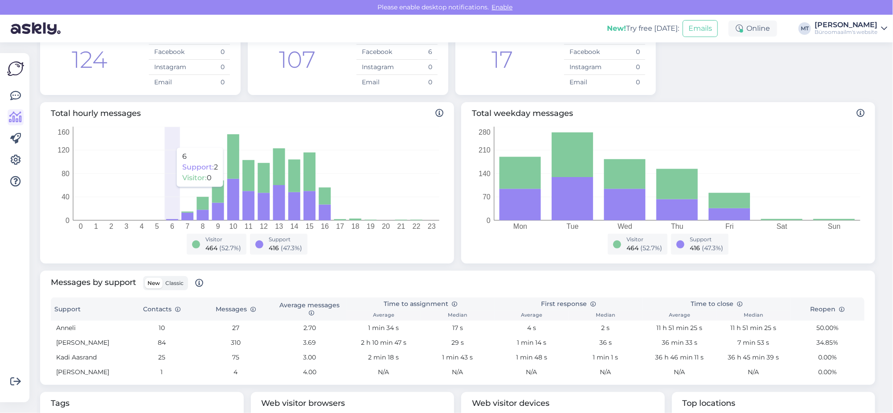
scroll to position [167, 0]
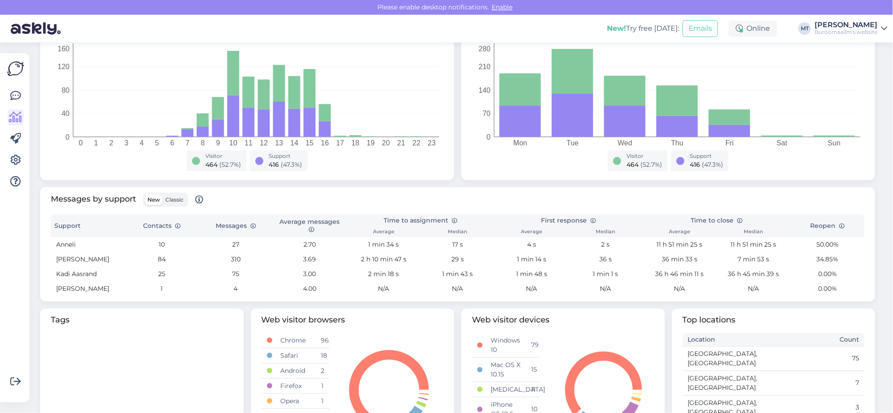
click at [178, 200] on span "Classic" at bounding box center [174, 199] width 18 height 7
click at [163, 194] on input "Classic" at bounding box center [163, 194] width 0 height 0
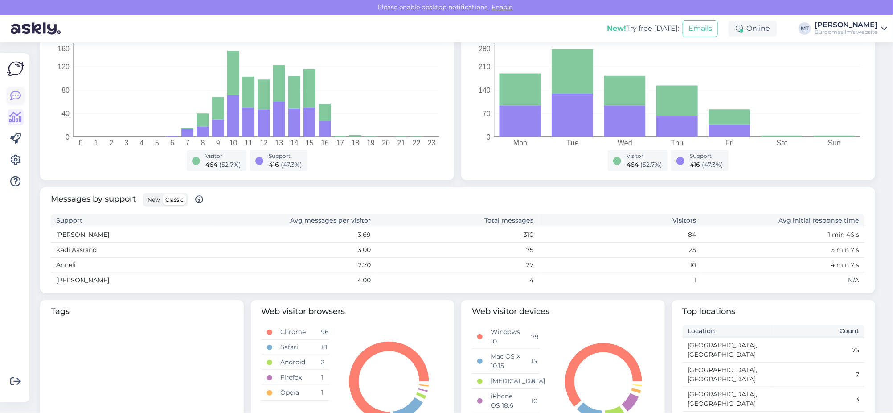
click at [18, 96] on icon at bounding box center [15, 95] width 11 height 11
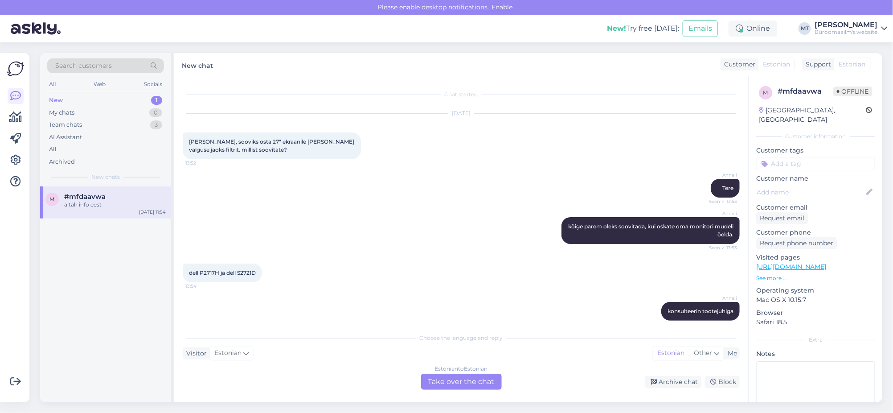
scroll to position [151, 0]
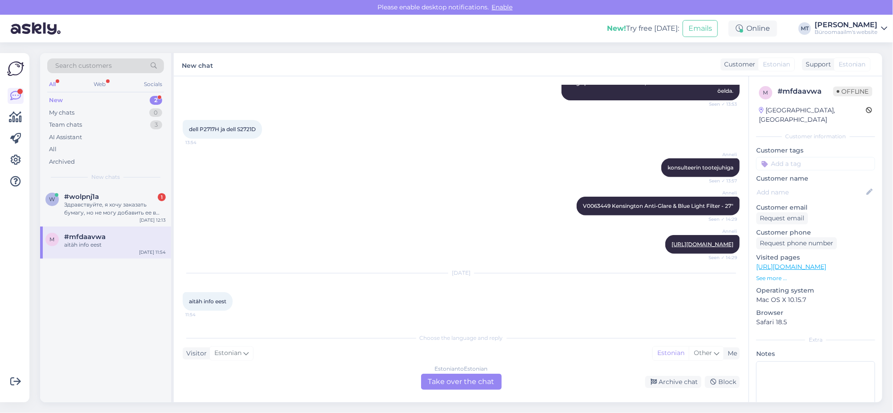
click at [61, 96] on div "New" at bounding box center [56, 100] width 14 height 9
click at [88, 197] on span "#wolpnj1a" at bounding box center [81, 197] width 35 height 8
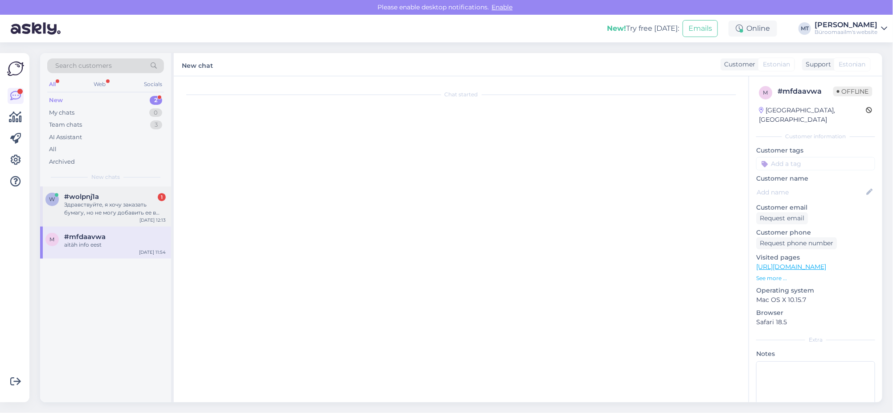
scroll to position [0, 0]
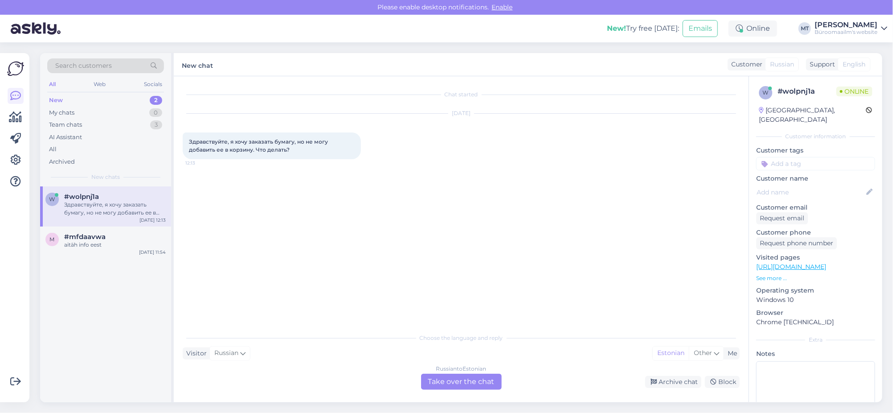
click at [467, 378] on div "Russian to Estonian Take over the chat" at bounding box center [461, 381] width 81 height 16
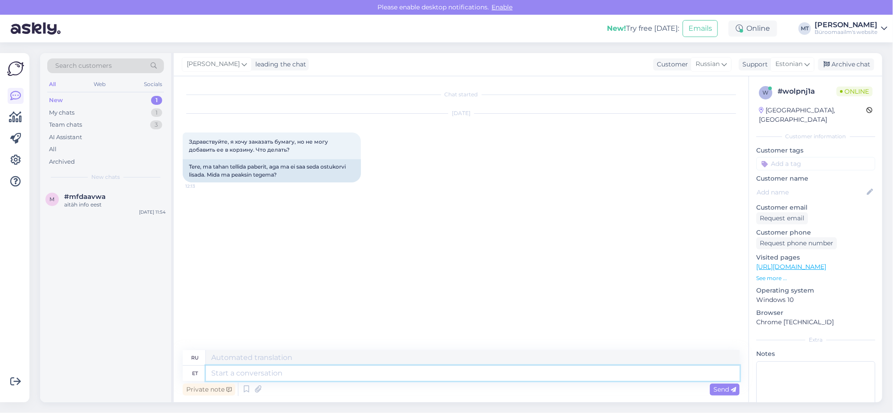
click at [269, 369] on textarea at bounding box center [473, 372] width 534 height 15
type textarea "Tere."
type textarea "Привет."
type textarea "Tere. Mis"
type textarea "Привет. Что?"
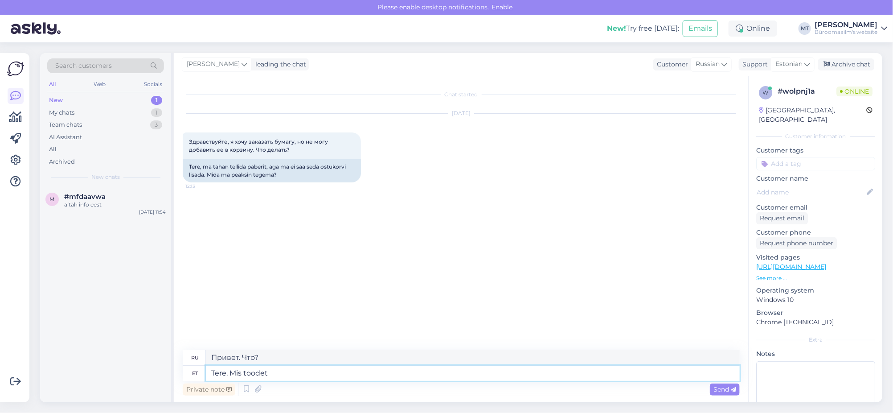
type textarea "Tere. Mis toodet s"
type textarea "Здравствуйте. Какой продукт?"
type textarea "Tere. Mis toodet soovite"
type textarea "Здравствуйте. Какой товар вам нужен?"
type textarea "Tere. Mis toodet soovite lisada"
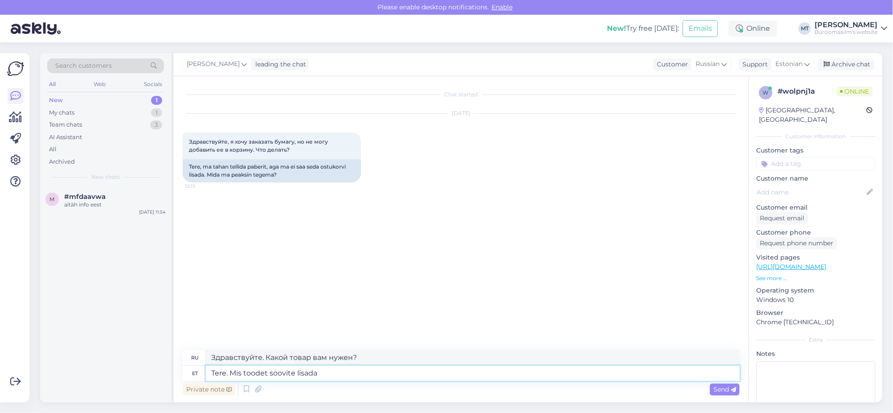
type textarea "Здравствуйте. Какой продукт вы хотели бы добавить?"
type textarea "Tere. Mis toodet soovite lisada, mis on t"
type textarea "Здравствуйте. Какой продукт вы хотели бы добавить? Что такое"
type textarea "Tere. Mis toodet soovite lisada, mis on toote"
type textarea "Здравствуйте. Какой продукт вы хотели бы добавить? Что это за продукт?"
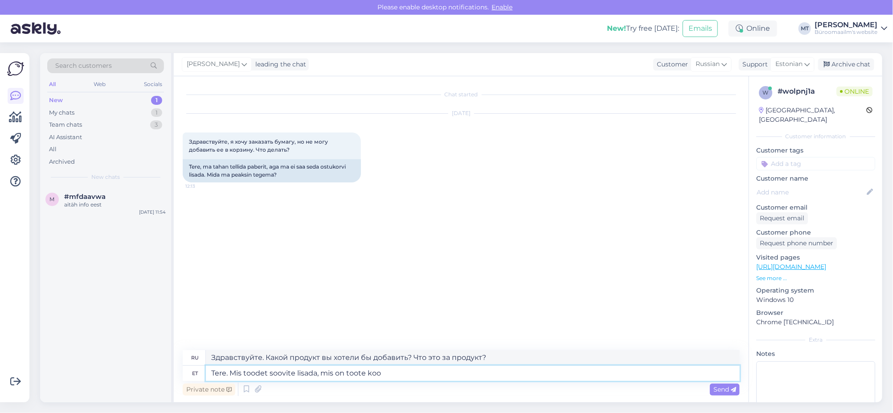
type textarea "Tere. Mis toodet soovite lisada, mis on toote kood"
type textarea "Здравствуйте. Какой товар вы хотите добавить? Укажите код товара."
type textarea "Tere. Mis toodet soovite lisada, mis on toote"
type textarea "Здравствуйте. Какой продукт вы хотели бы добавить? Что это за продукт?"
type textarea "Tere. Mis toodet soovite lisada, mis on toote kaubakood"
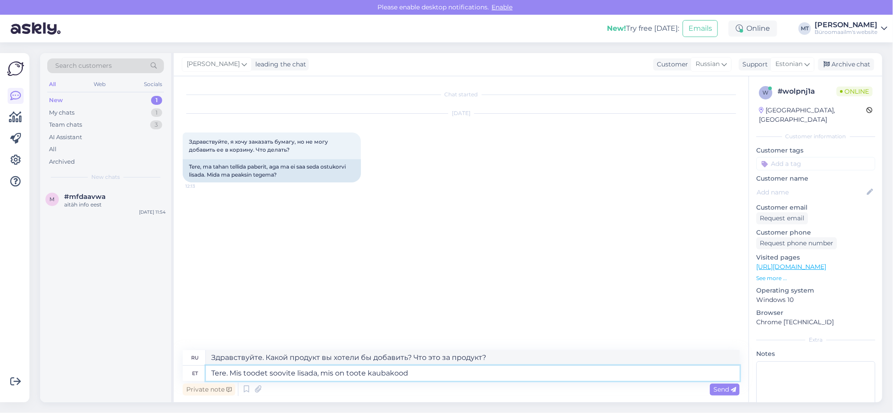
type textarea "Здравствуйте. Какой товар вы хотите добавить? Укажите код товара."
type textarea "Tere. Mis toodet soovite lisada, mis on toote kaubakood ?"
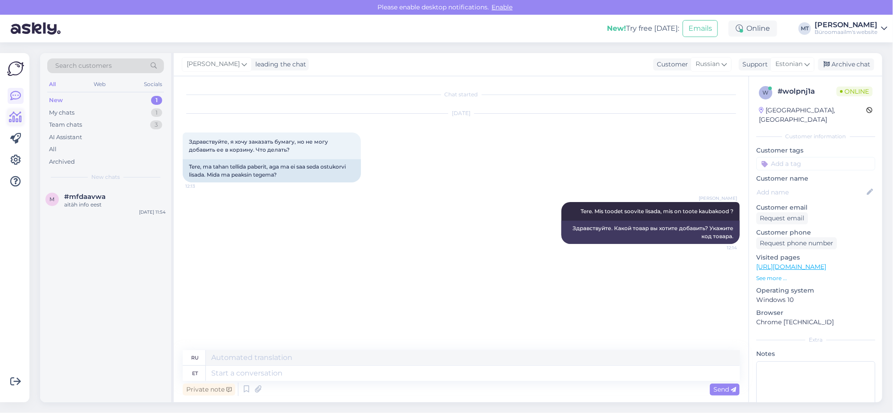
click at [10, 115] on icon at bounding box center [15, 117] width 13 height 11
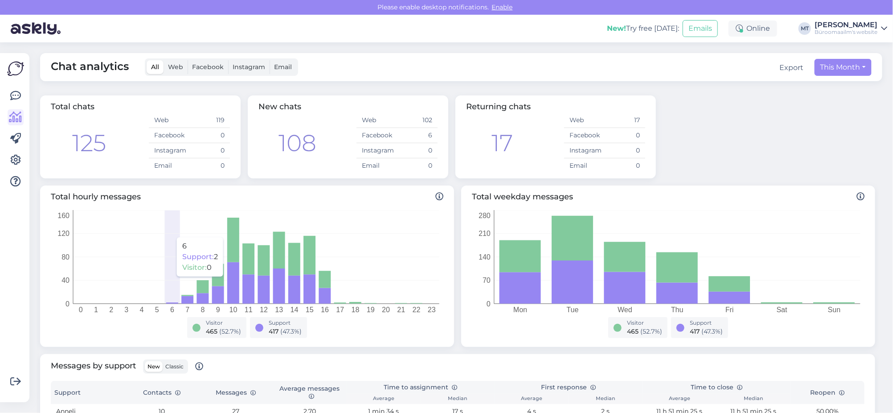
scroll to position [111, 0]
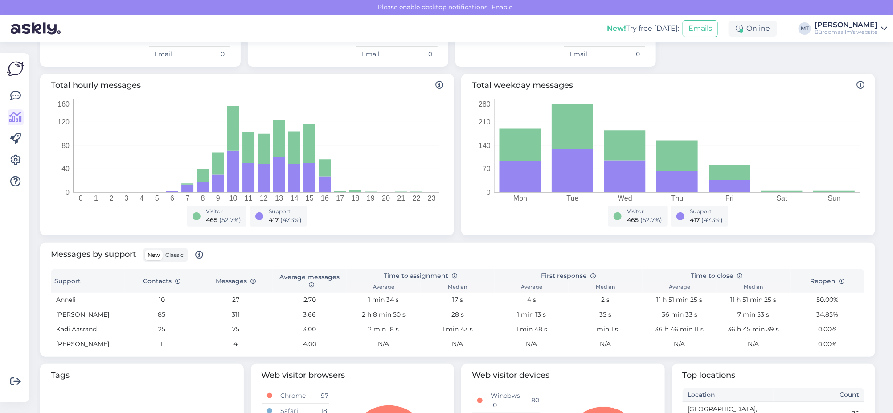
click at [176, 252] on span "Classic" at bounding box center [174, 254] width 18 height 7
click at [163, 250] on input "Classic" at bounding box center [163, 250] width 0 height 0
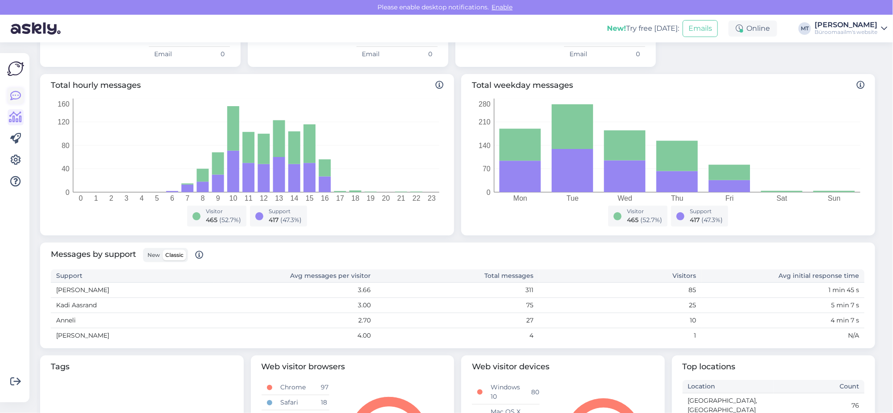
click at [17, 98] on icon at bounding box center [15, 95] width 11 height 11
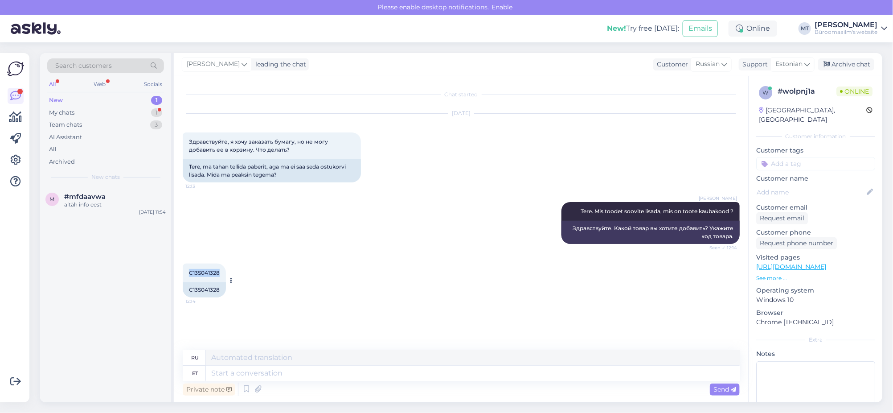
drag, startPoint x: 222, startPoint y: 271, endPoint x: 188, endPoint y: 275, distance: 34.5
click at [188, 275] on div "C13S041328 12:14" at bounding box center [204, 272] width 43 height 19
copy span "C13S041328"
click at [230, 368] on textarea at bounding box center [473, 372] width 534 height 15
type textarea "Seda"
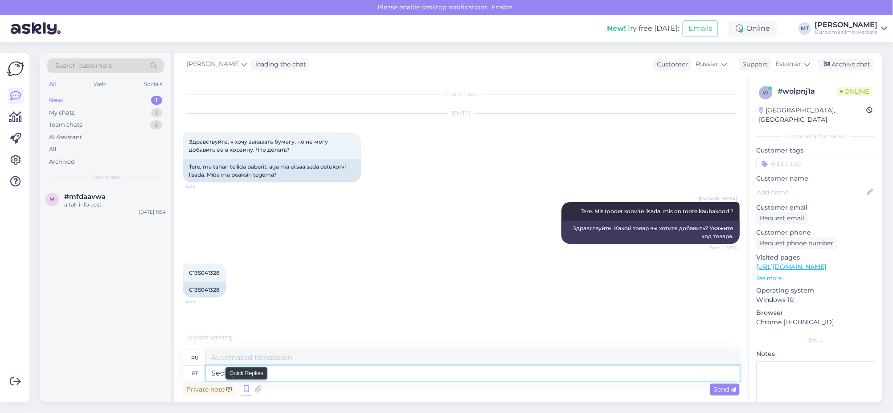
type textarea "Этот"
type textarea "Seda kahjuks"
type textarea "К сожалению, это"
type textarea "Seda kahjuks läbi e"
type textarea "К сожалению, с этим покончено."
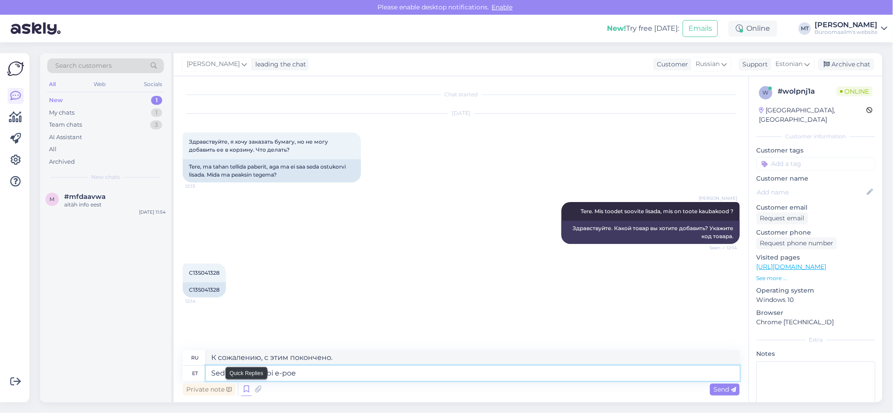
type textarea "Seda kahjuks läbi e-poe"
type textarea "К сожалению, это через интернет-магазин."
type textarea "Seda kahjuks läbi e-poe osta e"
type textarea "К сожалению, вы не сможете купить этот товар через интернет-магазин."
type textarea "Seda kahjuks läbi e-poe osta ei s"
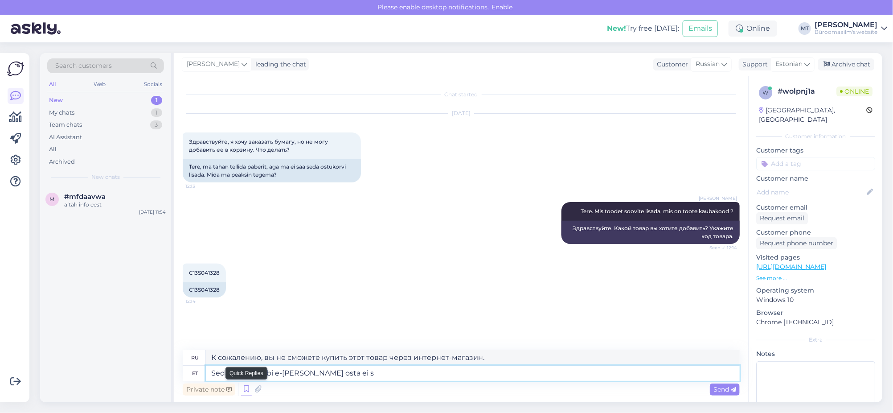
type textarea "К сожалению, данный товар нельзя приобрести через интернет-магазин."
type textarea "Seda kahjuks läbi e-poe osta ei saa. Kas"
type textarea "К сожалению, этот товар нельзя купить через интернет-магазин."
type textarea "Seda kahjuks läbi e-poe osta ei saa. Kas peale s"
type textarea "К сожалению, этот товар нельзя купить через интернет-магазин. Возможно ли"
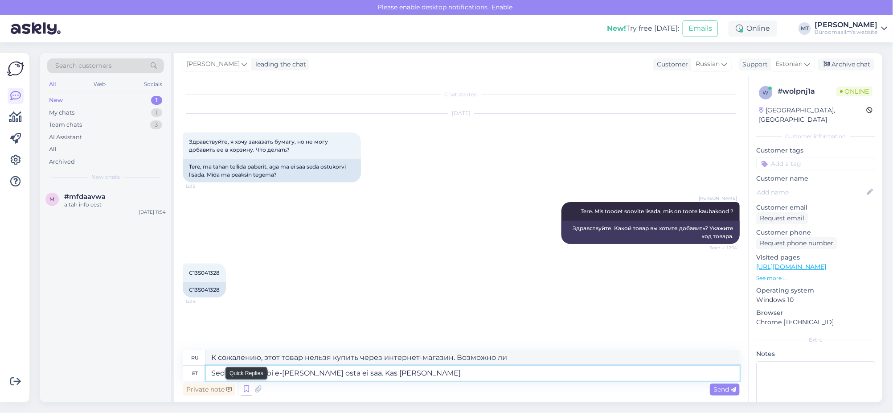
type textarea "Seda kahjuks läbi e-poe osta ei saa. Kas peale selle k"
type textarea "К сожалению, это нельзя купить в интернет-магазине. Есть ли что-то ещё, кроме э…"
type textarea "Seda kahjuks läbi e-poe osta ei saa. Kas peale selle kauba s"
type textarea "К сожалению, этот товар нельзя купить через интернет-магазин. Есть ли что-то ещ…"
type textarea "Seda kahjuks läbi e-poe osta ei saa. Kas peale selle kauba soovite t"
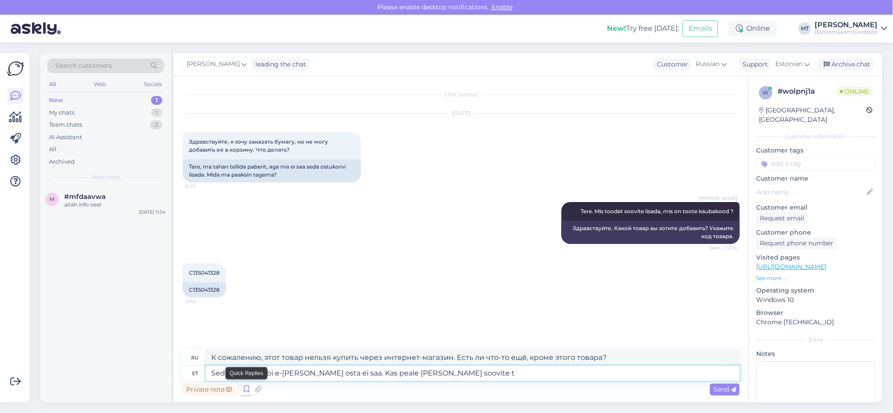
type textarea "К сожалению, этот товар нельзя купить в интернет-магазине. Хотите приобрести чт…"
type textarea "Seda kahjuks läbi e-poe osta ei saa. Kas peale selle kauba soovite tellida"
type textarea "К сожалению, этот товар нельзя купить в интернет-магазине. Хотите заказать друг…"
type textarea "Seda kahjuks läbi e-poe osta ei saa. Kas peale selle kauba soovite tellida veel…"
type textarea "К сожалению, этот товар нельзя купить в интернет-магазине. Хотите заказать что-…"
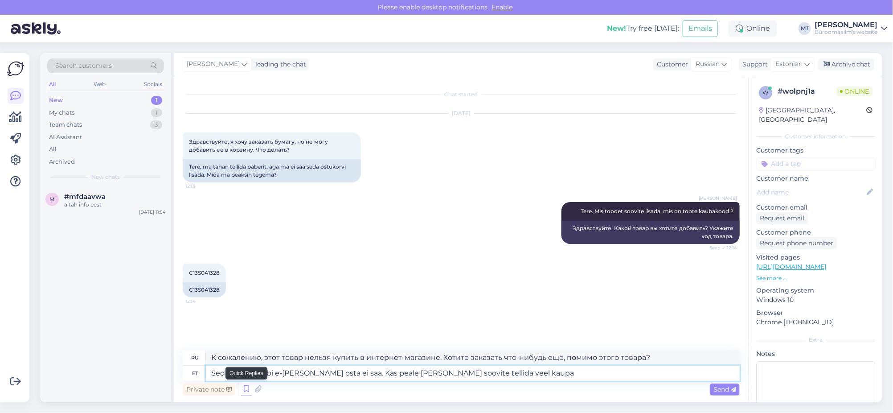
type textarea "Seda kahjuks läbi e-poe osta ei saa. Kas peale selle kauba soovite tellida veel…"
type textarea "К сожалению, этот товар нельзя купить в интернет-магазине. Хотите заказать что-…"
type textarea "Seda kahjuks läbi e-poe osta ei saa. Kas peale selle kauba soovite tellida veel…"
type textarea "К сожалению, этот товар нельзя купить в интернет-магазине. Хотите заказать что-…"
type textarea "Seda kahjuks läbi e-poe osta ei saa. Kas peale selle kauba soovite tellida veel…"
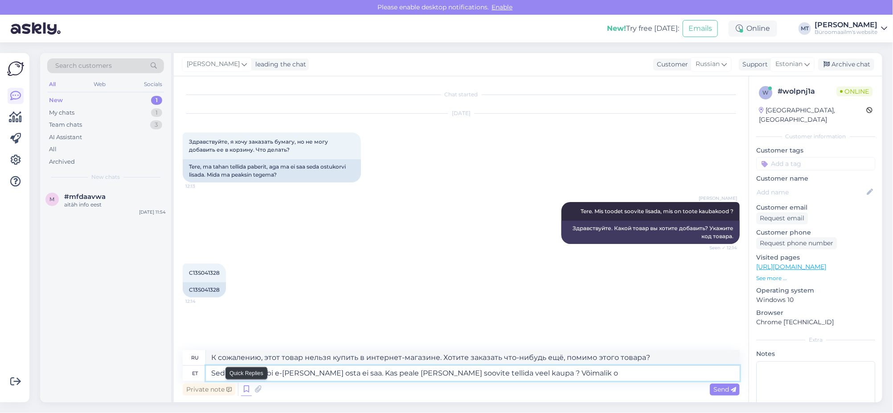
type textarea "К сожалению, этот товар нельзя купить через интернет-магазин. Хотите заказать ч…"
type textarea "Seda kahjuks läbi e-poe osta ei saa. Kas peale selle kauba soovite tellida veel…"
type textarea "К сожалению, этот товар нельзя купить через интернет-магазин. Хотите заказать ч…"
type textarea "Seda kahjuks läbi e-poe osta ei saa. Kas peale selle kauba soovite tellida veel…"
type textarea "К сожалению, этот товар нельзя купить через интернет-магазин. Хотите заказать ч…"
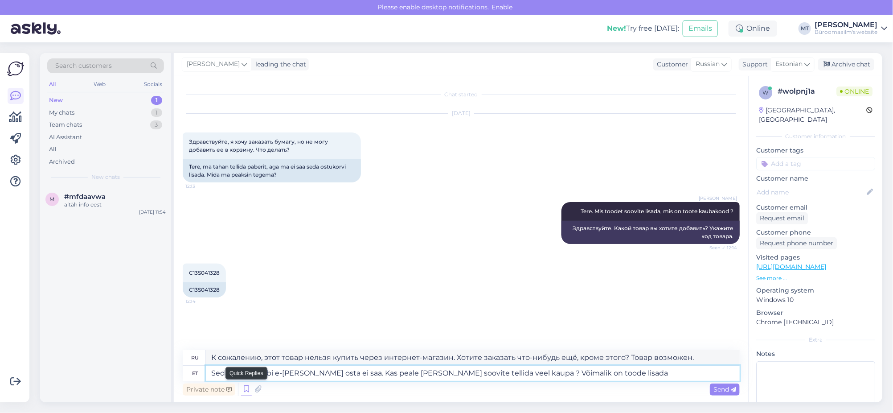
type textarea "Seda kahjuks läbi e-poe osta ei saa. Kas peale selle kauba soovite tellida veel…"
type textarea "К сожалению, этот товар нельзя купить через интернет-магазин. Хотите заказать ч…"
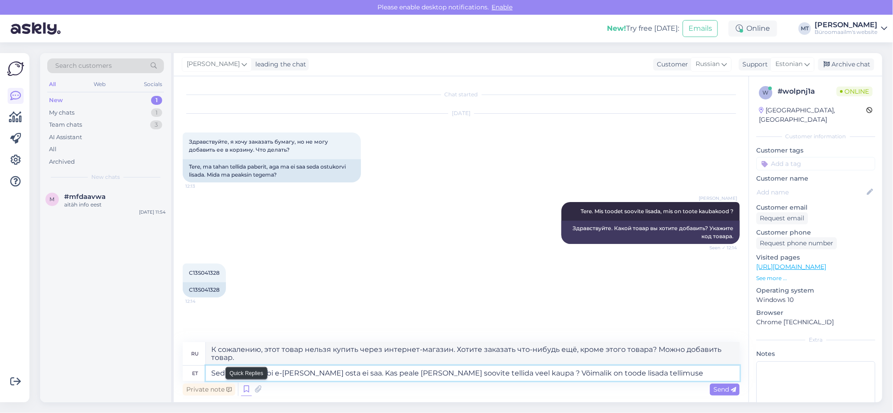
type textarea "Seda kahjuks läbi e-poe osta ei saa. Kas peale selle kauba soovite tellida veel…"
type textarea "К сожалению, этот товар нельзя купить через интернет-магазин. Хотите заказать б…"
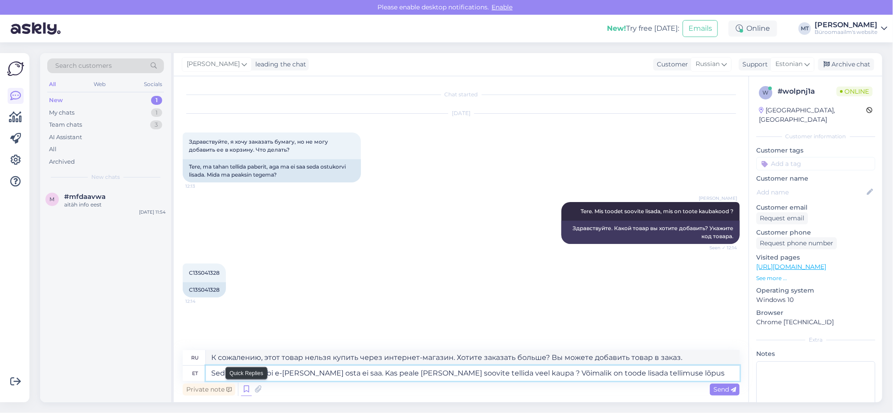
type textarea "Seda kahjuks läbi e-poe osta ei saa. Kas peale selle kauba soovite tellida veel…"
type textarea "К сожалению, этот товар нельзя купить через интернет-магазин. Хотите заказать б…"
type textarea "Seda kahjuks läbi e-poe osta ei saa. Kas peale selle kauba soovite tellida veel…"
type textarea "К сожалению, этот товар нельзя купить через интернет-магазин. Хотите заказать б…"
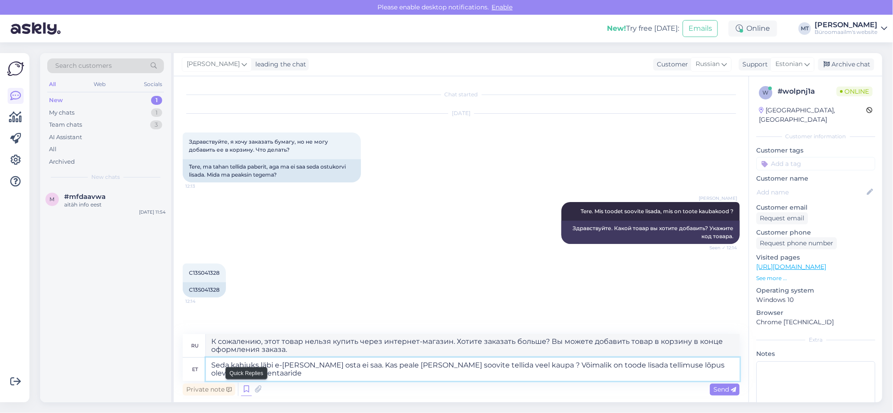
type textarea "Seda kahjuks läbi e-poe osta ei saa. Kas peale selle kauba soovite tellida veel…"
type textarea "К сожалению, этот товар нельзя купить через интернет-магазин. Хотите заказать ч…"
type textarea "Seda kahjuks läbi e-poe osta ei saa. Kas peale selle kauba soovite tellida veel…"
type textarea "К сожалению, этот товар нельзя купить в интернет-магазине. Хотите заказать что-…"
type textarea "Seda kahjuks läbi e-poe osta ei saa. Kas peale selle kauba soovite tellida veel…"
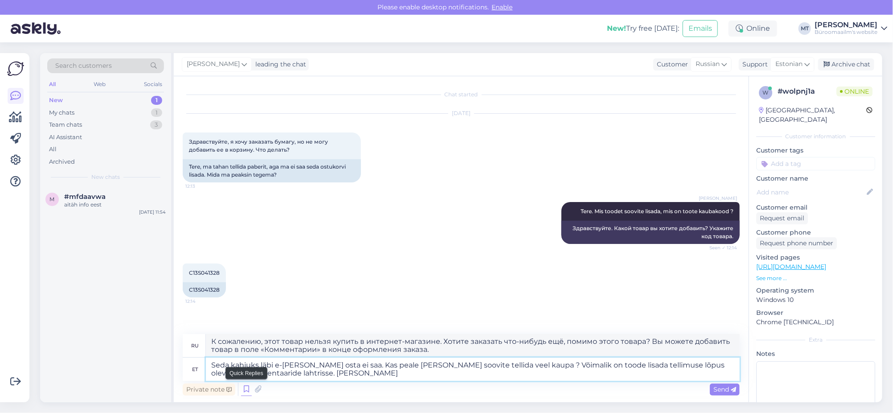
type textarea "К сожалению, этот товар нельзя купить в интернет-магазине. Хотите заказать что-…"
type textarea "Seda kahjuks läbi e-poe osta ei saa. Kas peale selle kauba soovite tellida veel…"
type textarea "К сожалению, этот товар нельзя купить через интернет-магазин. Хотите заказать ч…"
type textarea "Seda kahjuks läbi e-poe osta ei saa. Kas peale selle kauba soovite tellida veel…"
type textarea "К сожалению, этот товар нельзя купить в интернет-магазине. Хотите заказать что-…"
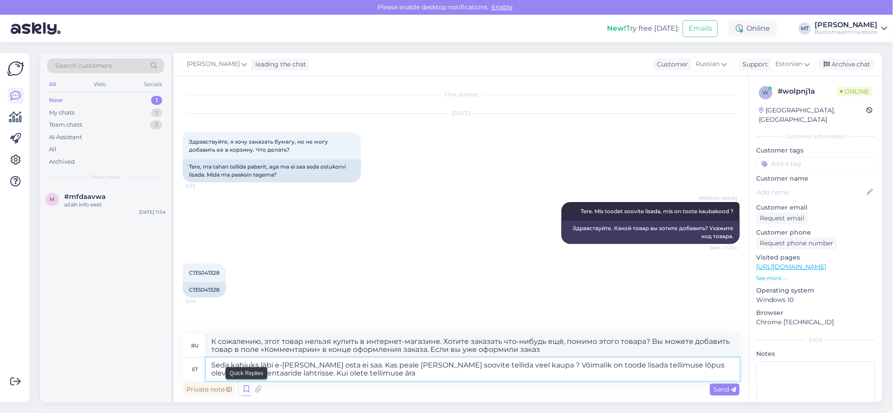
type textarea "Seda kahjuks läbi e-poe osta ei saa. Kas peale selle kauba soovite tellida veel…"
type textarea "К сожалению, этот товар нельзя купить в интернет-магазине. Хотите заказать что-…"
type textarea "Seda kahjuks läbi e-poe osta ei saa. Kas peale selle kauba soovite tellida veel…"
type textarea "К сожалению, этот товар нельзя купить через интернет-магазин. Хотите заказать ч…"
type textarea "Seda kahjuks läbi e-poe osta ei saa. Kas peale selle kauba soovite tellida veel…"
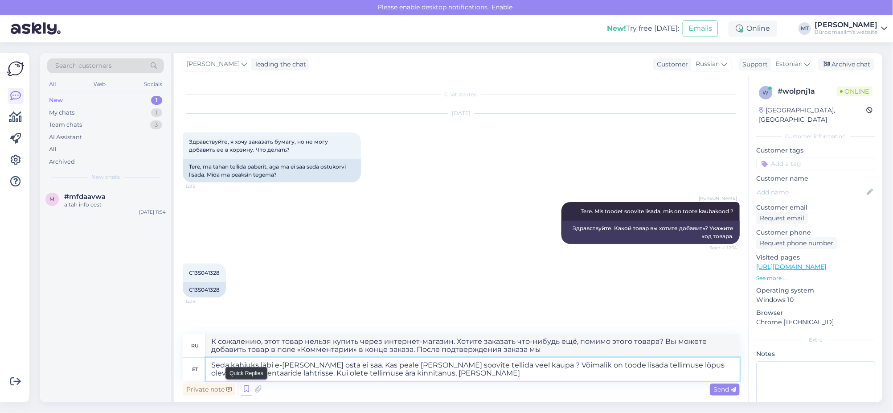
type textarea "К сожалению, этот товар нельзя купить в интернет-магазине. Хотите заказать что-…"
type textarea "Seda kahjuks läbi e-poe osta ei saa. Kas peale selle kauba soovite tellida veel…"
type textarea "К сожалению, этот товар нельзя купить через интернет-магазин. Хотите заказать ч…"
type textarea "Seda kahjuks läbi e-poe osta ei saa. Kas peale selle kauba soovite tellida veel…"
type textarea "К сожалению, этот товар нельзя купить через интернет-магазин. Хотите заказать ч…"
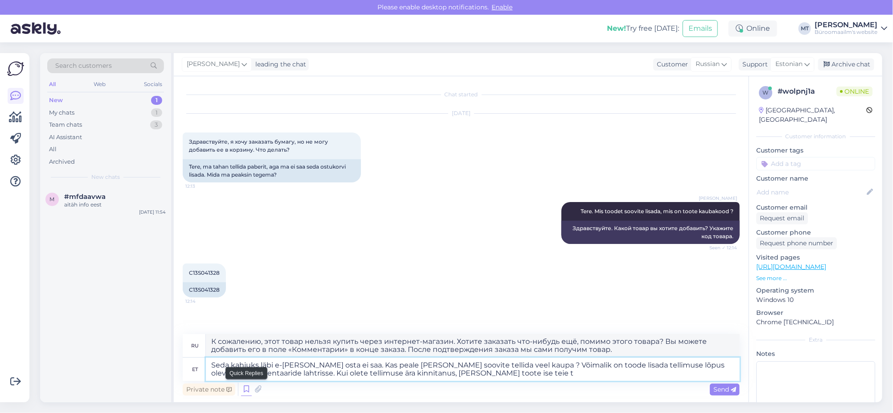
type textarea "Seda kahjuks läbi e-poe osta ei saa. Kas peale selle kauba soovite tellida veel…"
type textarea "К сожалению, этот товар нельзя купить через интернет-магазин. Хотите заказать ч…"
type textarea "Seda kahjuks läbi e-poe osta ei saa. Kas peale selle kauba soovite tellida veel…"
type textarea "К сожалению, этот товар нельзя купить через интернет-магазин. Хотите заказать б…"
type textarea "Seda kahjuks läbi e-poe osta ei saa. Kas peale selle kauba soovite tellida veel…"
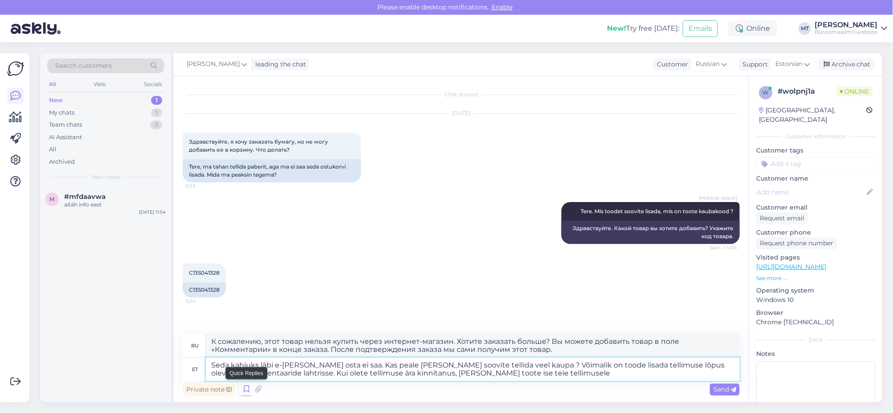
type textarea "К сожалению, этот товар нельзя купить через интернет-магазин. Хотите заказать ч…"
type textarea "Seda kahjuks läbi e-poe osta ei saa. Kas peale selle kauba soovite tellida veel…"
type textarea "К сожалению, этот товар нельзя купить в интернет-магазине. Хотите заказать что-…"
type textarea "Seda kahjuks läbi e-poe osta ei saa. Kas peale selle kauba soovite tellida veel…"
type textarea "К сожалению, этот товар нельзя купить в интернет-магазине. Хотите заказать что-…"
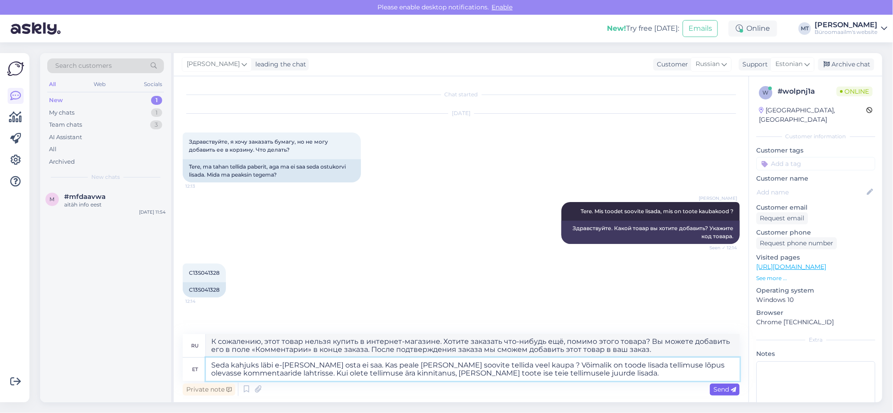
type textarea "Seda kahjuks läbi e-poe osta ei saa. Kas peale selle kauba soovite tellida veel…"
click at [728, 389] on span "Send" at bounding box center [724, 389] width 23 height 8
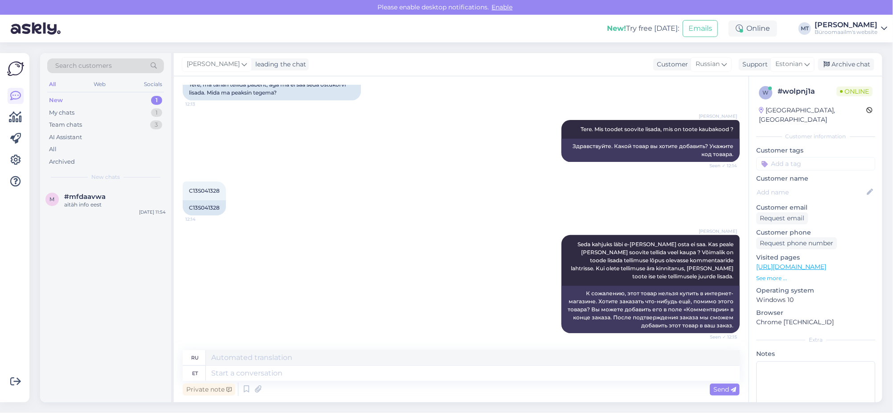
scroll to position [152, 0]
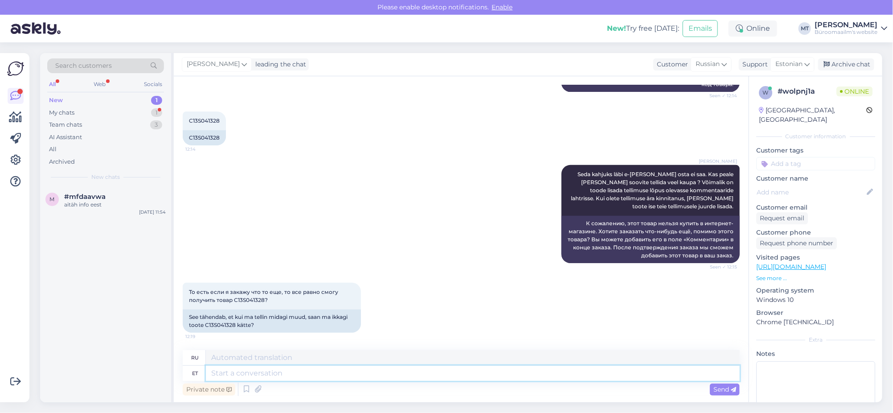
click at [271, 370] on textarea at bounding box center [473, 372] width 534 height 15
type textarea "Ja"
type textarea "И"
type textarea "Jah,"
type textarea "Да,"
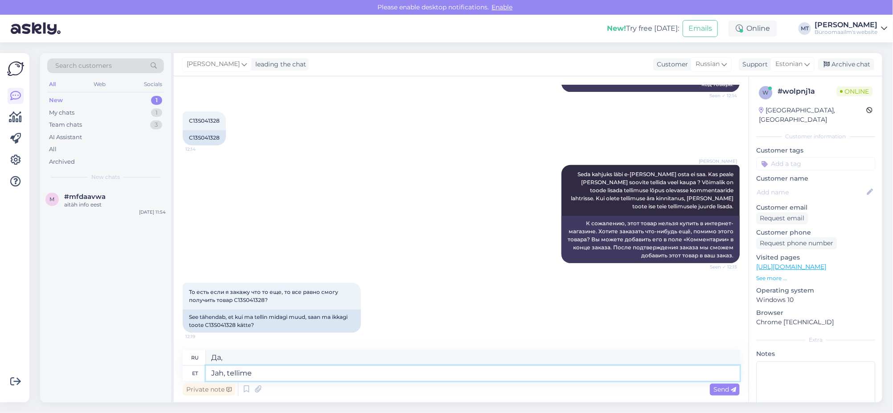
type textarea "Jah, tellime s"
type textarea "Да, мы заказываем."
type textarea "Jah, tellime selle"
type textarea "Да, мы закажем."
type textarea "Jah, tellime selle ja"
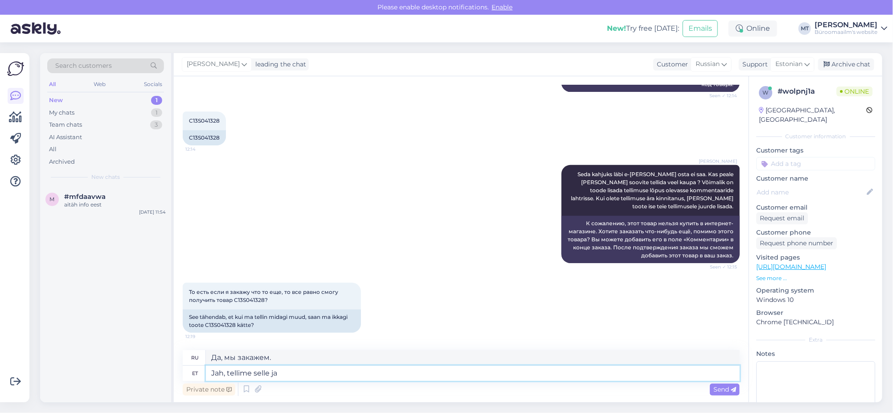
type textarea "Да, мы закажем его и"
type textarea "Jah, tellime selle ja lisame"
type textarea "Да, мы закажем и добавим его."
type textarea "Jah, tellime selle ja lisame teie"
type textarea "Да, мы закажем его и добавим ваш"
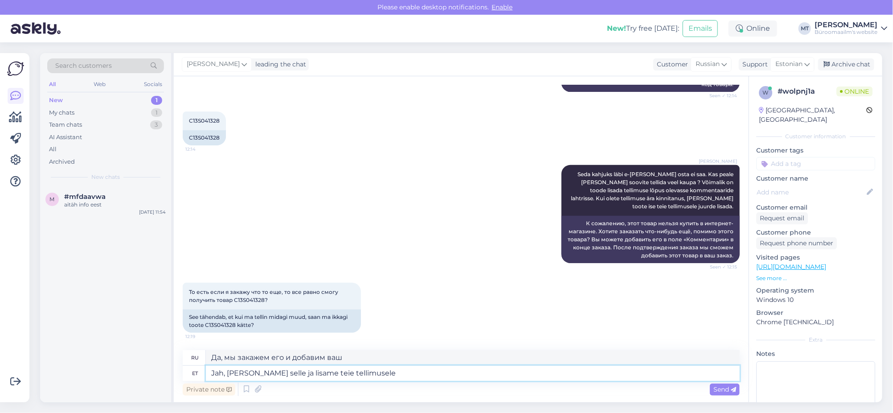
type textarea "Jah, tellime selle ja lisame teie tellimusele"
type textarea "Да, мы закажем его и добавим в ваш заказ."
type textarea "Jah, tellime selle ja lisame teie tellimusele juurde."
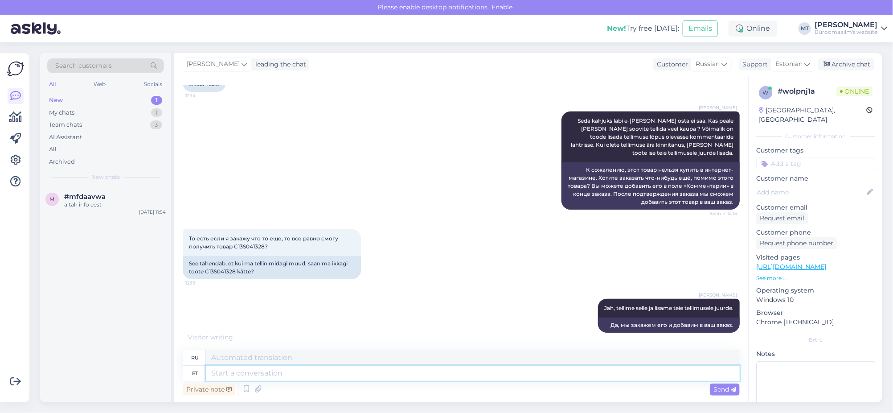
type textarea "V"
type textarea "В"
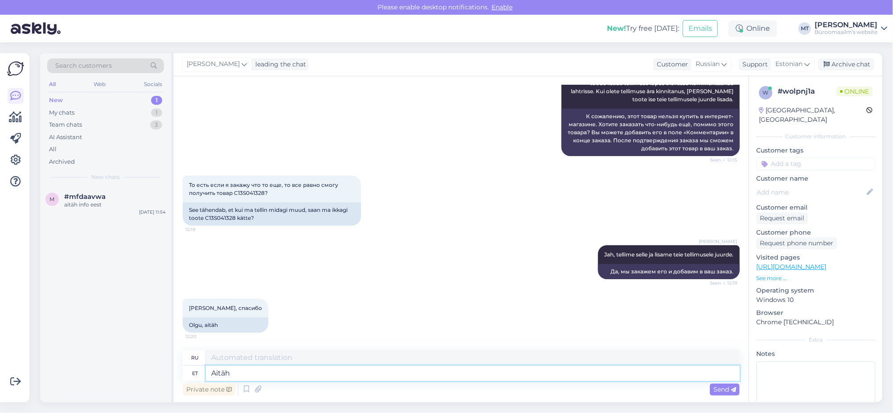
type textarea "Aitäh."
type textarea "Спасибо."
type textarea "Aitäh."
click at [724, 387] on span "Send" at bounding box center [724, 389] width 23 height 8
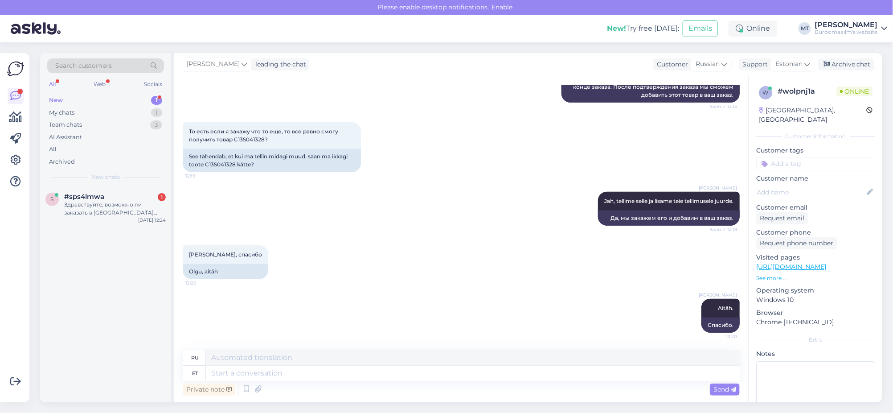
click at [55, 98] on div "New" at bounding box center [56, 100] width 14 height 9
click at [115, 210] on div "Здравствуйте, возможно ли заказать в Нарвское отделение данные стулья чтобы поп…" at bounding box center [115, 209] width 102 height 16
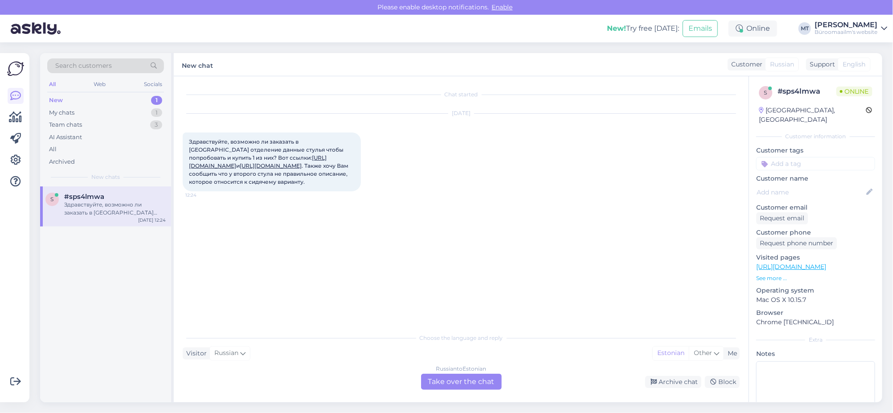
click at [448, 375] on div "Russian to Estonian Take over the chat" at bounding box center [461, 381] width 81 height 16
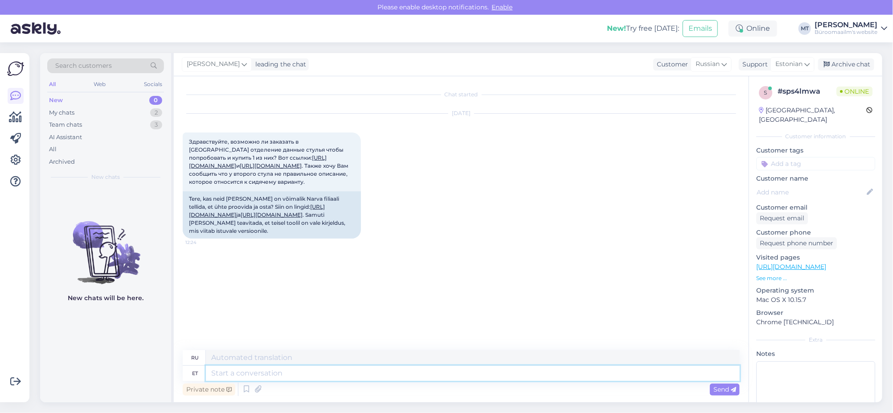
click at [278, 373] on textarea at bounding box center [473, 372] width 534 height 15
click at [279, 372] on textarea at bounding box center [473, 372] width 534 height 15
type textarea "Tere"
type textarea "Терев"
type textarea "Ter"
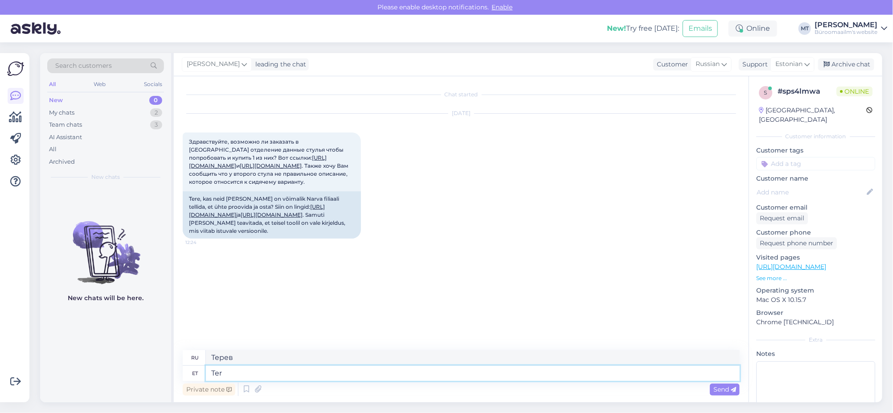
type textarea "Привет"
type textarea "Tere."
type textarea "Привет."
click at [266, 218] on link "https://www.byroomaailm.ee/en/pukktool-ergonoomiline-tootool-leitz-ergo-cosy-ac…" at bounding box center [257, 210] width 136 height 15
click at [285, 379] on textarea "Tere." at bounding box center [473, 372] width 534 height 15
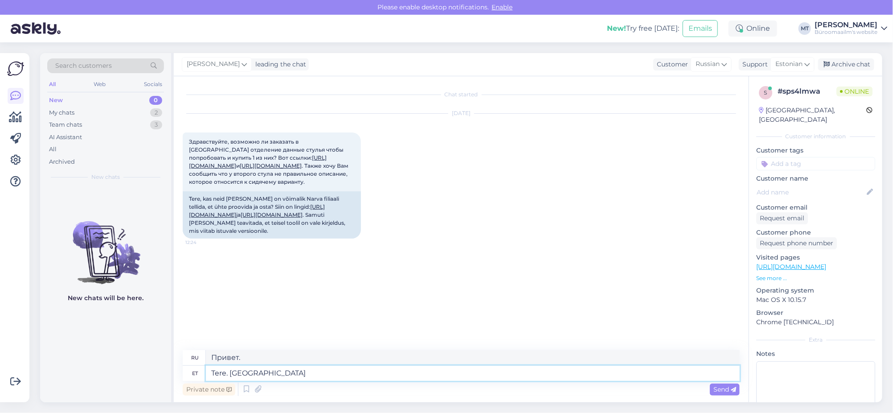
type textarea "Tere. Aitö"
type textarea "Здравствуйте. Спасибо."
type textarea "Tere. Aitä"
type textarea "Привет. Амбар."
type textarea "Tere. Aitäh k"
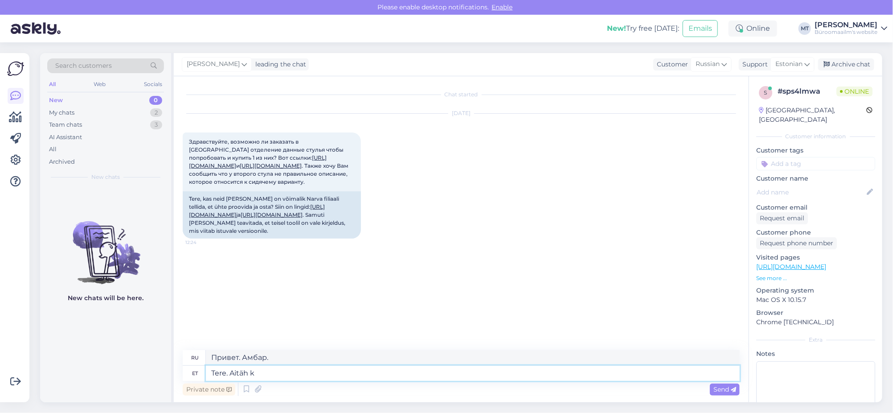
type textarea "Здравствуйте. Спасибо."
type textarea "Tere. Aitäh kirja"
type textarea "Здравствуйте. Спасибо за письмо."
type textarea "Tere. Aitäh kirja eest. Anname"
type textarea "Здравствуйте. Спасибо за ваше письмо. Мы передадим"
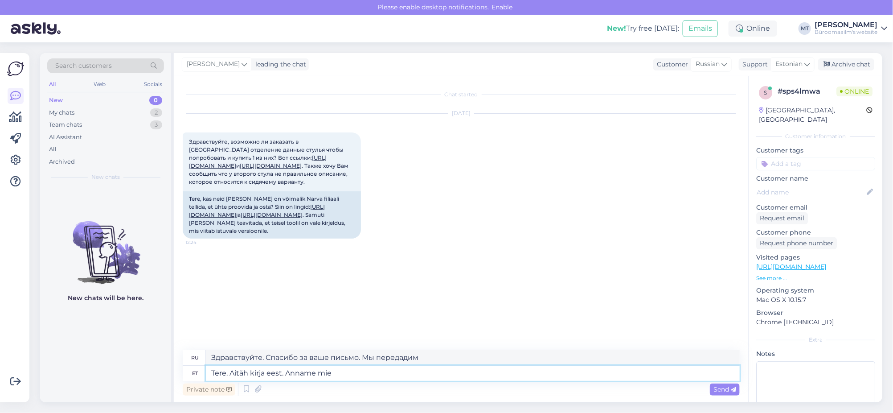
type textarea "Tere. Aitäh kirja eest. Anname mie"
type textarea "Здравствуйте. Спасибо за ваше письмо. Мы вам передадим."
type textarea "Tere. Aitäh kirja eest. Anname mie Narva"
type textarea "Здравствуйте. Спасибо за письмо. Мы вам Нарву передадим."
type textarea "Tere. Aitäh kirja eest. Anname mie Narva kauplusele te"
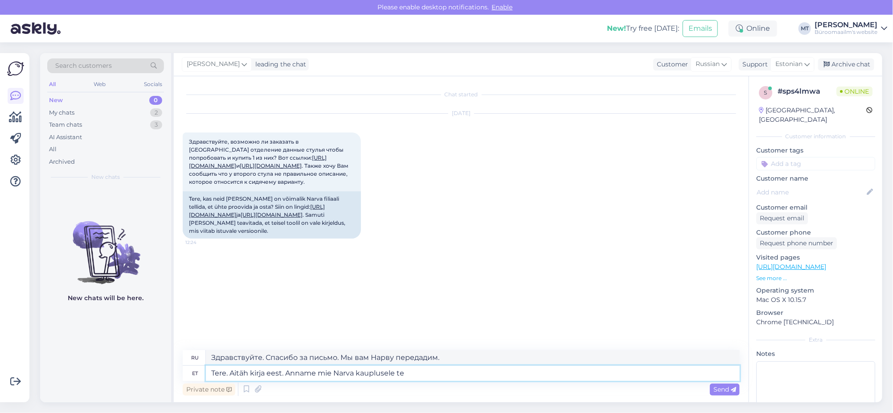
type textarea "Здравствуйте. Спасибо за письмо. Мы передадим его в Нарвский магазин."
type textarea "Tere. Aitäh kirja eest. Anname mie Narva kauplusele teada, e"
type textarea "Здравствуйте. Спасибо за письмо. Мы передадим информацию в магазин в Нарве."
type textarea "Tere. Aitäh kirja eest. Anname mie Narva kauplusele teada, et"
type textarea "Здравствуйте. Спасибо за ваше письмо. Мы сообщим магазину в Нарве, что"
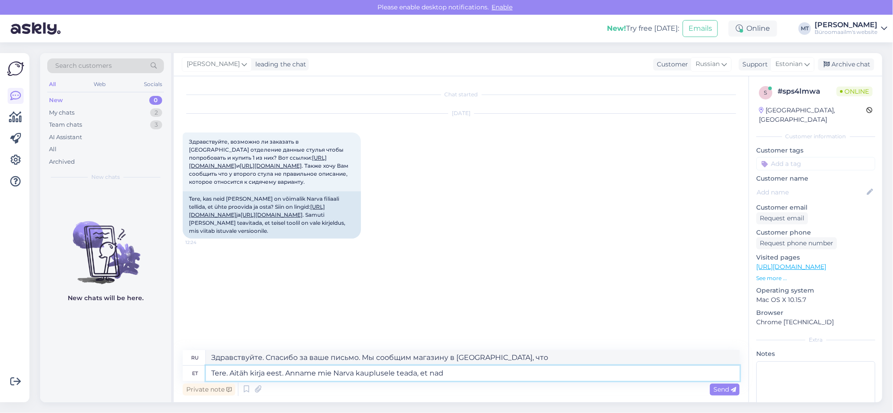
type textarea "Tere. Aitäh kirja eest. Anname mie Narva kauplusele teada, et nad"
type textarea "Здравствуйте. Спасибо за ваше письмо. Мы сообщим в магазин в Нарве, что они..."
type textarea "Tere. Aitäh kirja eest. Anname mie Narva kauplusele teada, et nad telliksid o"
type textarea "Здравствуйте. Спасибо за письмо. Мы сообщим в мой магазин в Нарве, чтобы они мо…"
type textarea "Tere. Aitäh kirja eest. Anname mie Narva kauplusele teada, et nad telliksid oma…"
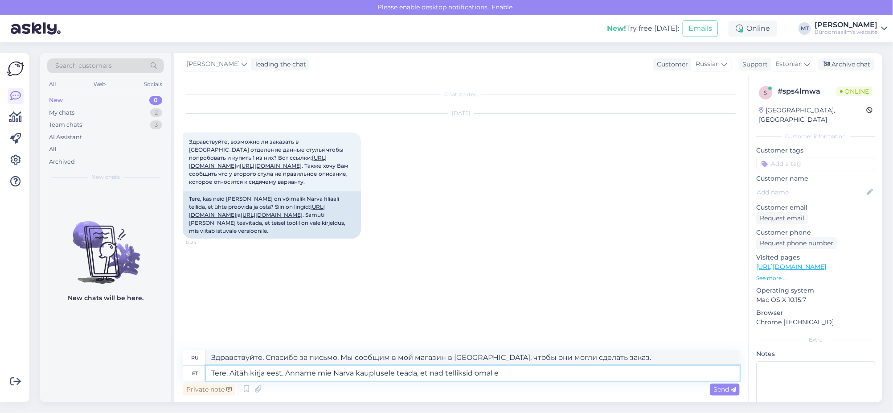
type textarea "Здравствуйте. Спасибо за письмо. Мы передадим информацию в магазин в Нарве, что…"
type textarea "Tere. Aitäh kirja eest. Anname mie Narva kauplusele teada, et nad telliksid oma…"
type textarea "Здравствуйте. Спасибо за письмо. Мы сообщим об этом в мой магазин в Нарве, чтоб…"
type textarea "Tere. Aitäh kirja eest. Anname mie Narva kauplusele teada, et nad telliksid oma…"
type textarea "Здравствуйте. Спасибо за письмо. Мы сообщим об этом в магазин в Нарве, чтобы он…"
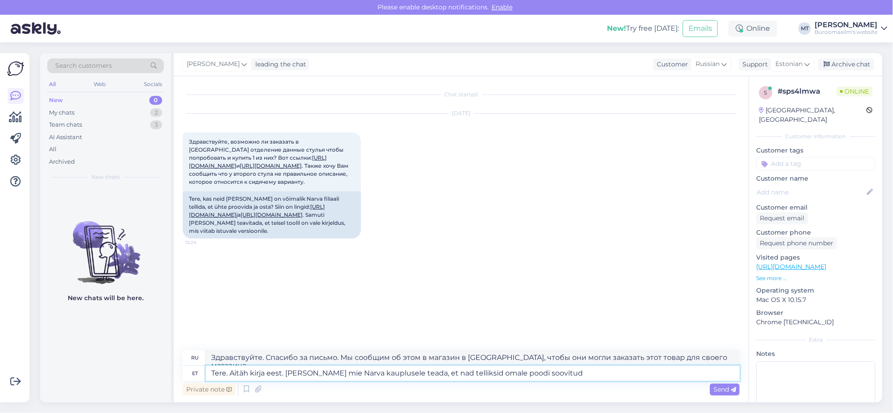
type textarea "Tere. Aitäh kirja eest. Anname mie Narva kauplusele teada, et nad telliksid oma…"
type textarea "Здравствуйте. Спасибо за письмо. Мы передадим информацию в магазин в Нарве, что…"
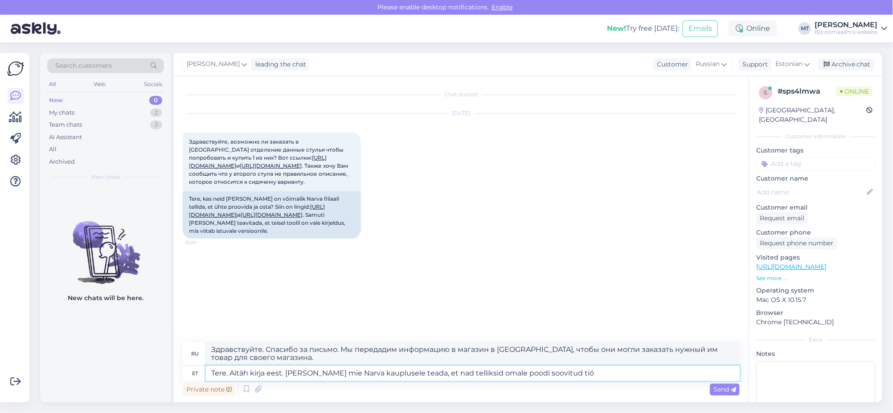
type textarea "Tere. Aitäh kirja eest. Anname mie Narva kauplusele teada, et nad telliksid oma…"
type textarea "Здравствуйте. Спасибо за письмо. Мы сообщим об этом в магазин в Нарве, чтобы он…"
type textarea "Tere. Aitäh kirja eest. Anname mie Narva kauplusele teada, et nad telliksid oma…"
type textarea "Здравствуйте. Спасибо за письмо. Мы передадим информацию в магазин в Нарве, что…"
type textarea "Tere. Aitäh kirja eest. Anname mie Narva kauplusele teada, et nad telliksid oma…"
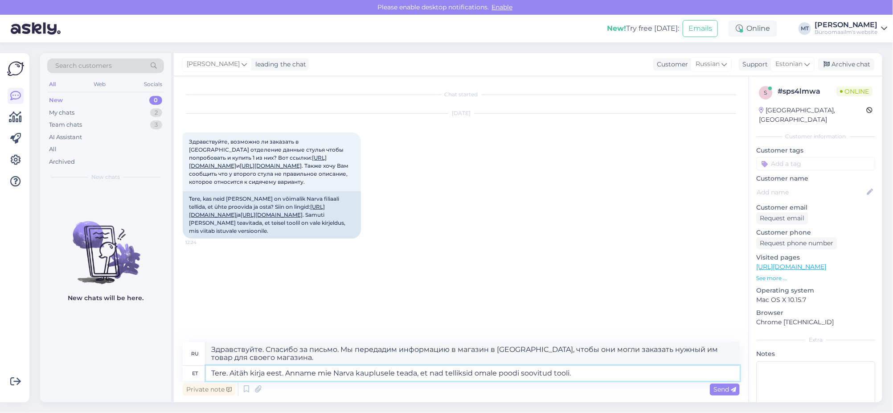
type textarea "Здравствуйте. Спасибо за письмо. Мы передадим информацию в магазин в Нарве, что…"
type textarea "Tere. Aitäh kirja eest. Anname mie Narva kauplusele teada, et nad telliksid oma…"
type textarea "Здравствуйте! Спасибо за письмо. Мы сообщим об этом в магазин в Нарве, чтобы он…"
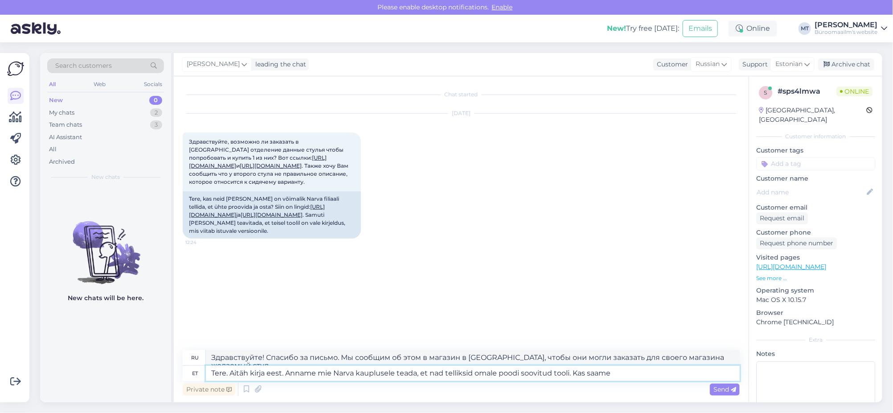
type textarea "Tere. Aitäh kirja eest. Anname mie Narva kauplusele teada, et nad telliksid oma…"
type textarea "Здравствуйте! Спасибо за ваше письмо. Мы сообщим об этом в магазин в Нарве, что…"
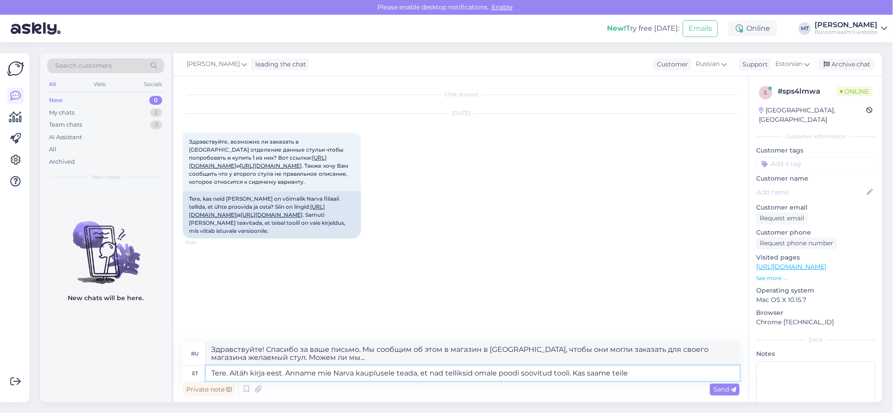
type textarea "Tere. Aitäh kirja eest. Anname mie Narva kauplusele teada, et nad telliksid oma…"
type textarea "Здравствуйте! Спасибо за письмо. Мы сообщим об этом в магазин в Нарве, чтобы он…"
type textarea "Tere. Aitäh kirja eest. Anname mie Narva kauplusele teada, et nad telliksid oma…"
type textarea "Здравствуйте. Спасибо за письмо. Мы сообщим об этом магазину в Нарве, чтобы они…"
type textarea "Tere. Aitäh kirja eest. Anname mie Narva kauplusele teada, et nad telliksid oma…"
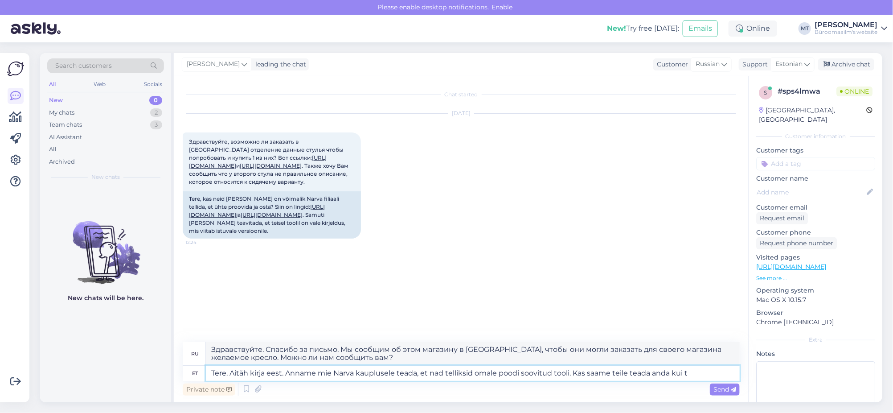
type textarea "Здравствуйте! Спасибо за ваше письмо. Мы сообщим об этом в магазин в Нарве, что…"
type textarea "Tere. Aitäh kirja eest. Anname mie Narva kauplusele teada, et nad telliksid oma…"
type textarea "Здравствуйте! Спасибо за ваше письмо. Мы сообщим об этом в магазин в Нарве, что…"
type textarea "Tere. Aitäh kirja eest. Anname mie Narva kauplusele teada, et nad telliksid oma…"
type textarea "Здравствуйте! Спасибо за письмо. Мы сообщим об этом в магазин в Нарве, чтобы он…"
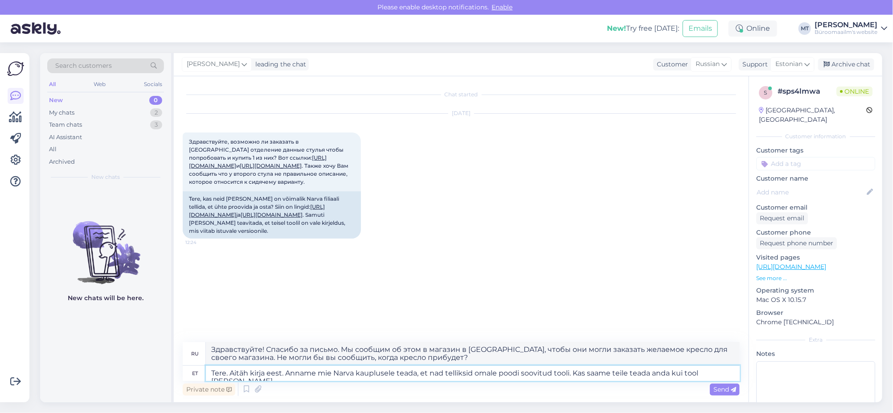
type textarea "Tere. Aitäh kirja eest. Anname mie Narva kauplusele teada, et nad telliksid oma…"
type textarea "Здравствуйте! Спасибо за письмо. Мы сообщим об этом в магазин в Нарве, чтобы он…"
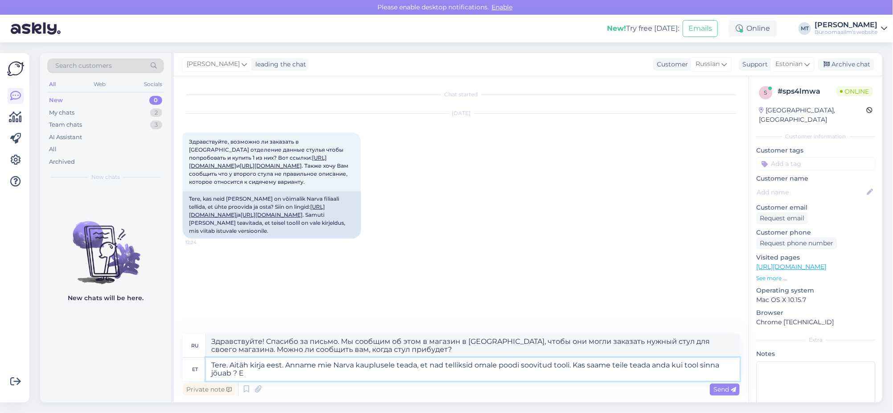
type textarea "Tere. Aitäh kirja eest. Anname mie Narva kauplusele teada, et nad telliksid oma…"
type textarea "Здравствуйте! Спасибо за письмо. Мы сообщим об этом в магазин в Нарве, чтобы он…"
type textarea "Tere. Aitäh kirja eest. Anname mie Narva kauplusele teada, et nad telliksid oma…"
type textarea "Здравствуйте! Спасибо за письмо. Мы сообщим об этом в магазин в Нарве, чтобы он…"
type textarea "Tere. Aitäh kirja eest. Anname mie Narva kauplusele teada, et nad telliksid oma…"
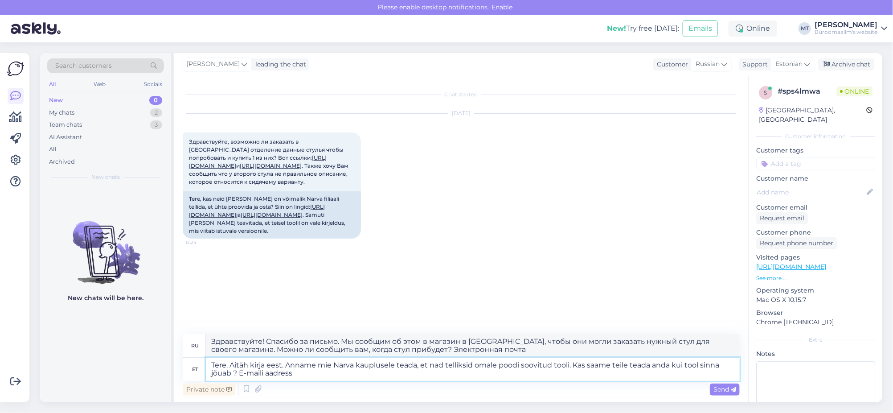
type textarea "Здравствуйте! Спасибо за письмо. Мы сообщим об этом в магазин в Нарве, чтобы он…"
type textarea "Tere. Aitäh kirja eest. Anname mie Narva kauplusele teada, et nad telliksid oma…"
type textarea "Здравствуйте! Спасибо за письмо. Мы сообщим об этом в магазин в Нарве, чтобы он…"
type textarea "Tere. Aitäh kirja eest. Anname mie Narva kauplusele teada, et nad telliksid oma…"
click at [262, 218] on link "https://www.byroomaailm.ee/en/active-standing-stool-comfort-seat-dark-grey?sku=…" at bounding box center [272, 214] width 62 height 7
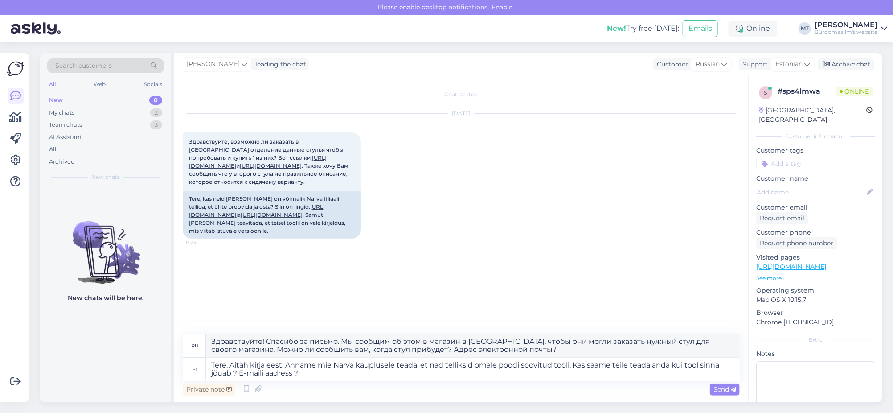
click at [723, 383] on div "Send" at bounding box center [725, 389] width 30 height 12
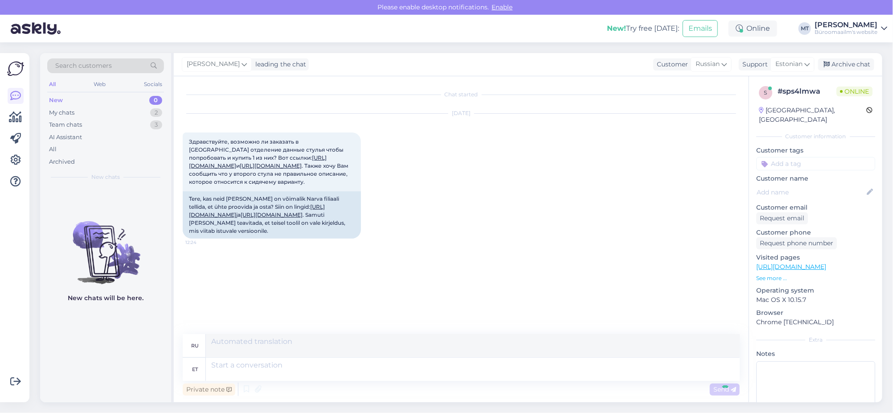
scroll to position [63, 0]
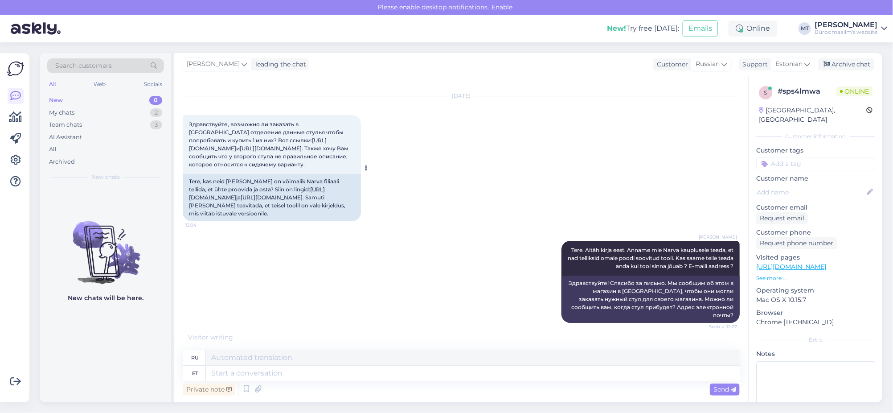
click at [284, 201] on link "https://www.byroomaailm.ee/en/active-standing-stool-comfort-seat-dark-grey?sku=…" at bounding box center [272, 197] width 62 height 7
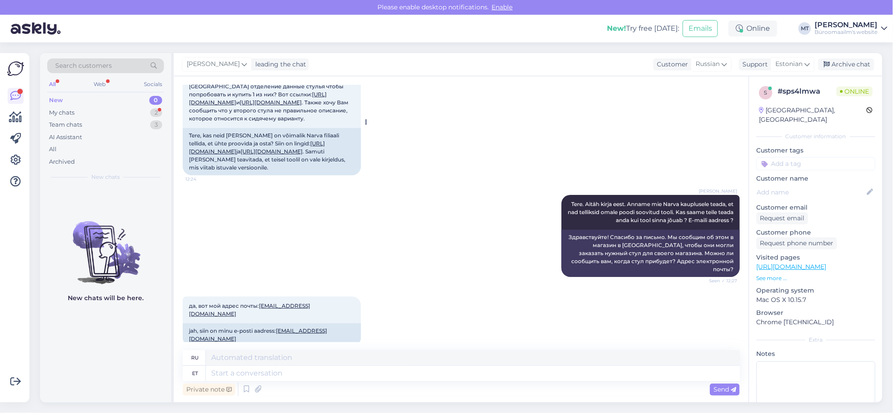
scroll to position [117, 0]
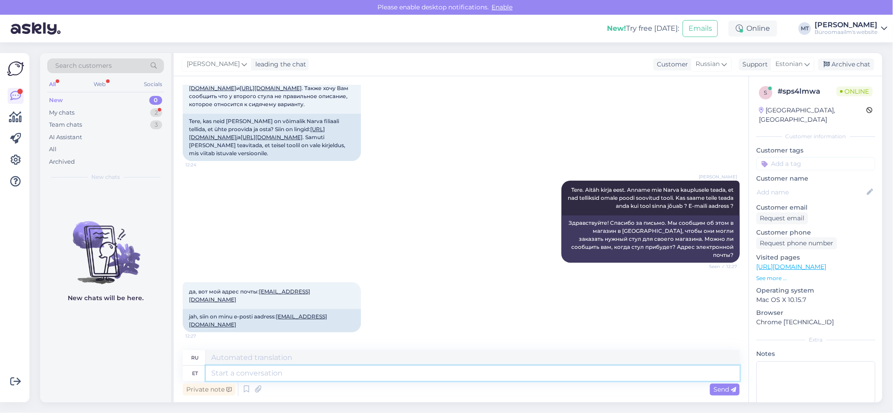
click at [258, 375] on textarea at bounding box center [473, 372] width 534 height 15
type textarea "Aitäh."
type textarea "Спасибо."
type textarea "Aitäh."
click at [722, 388] on span "Send" at bounding box center [724, 389] width 23 height 8
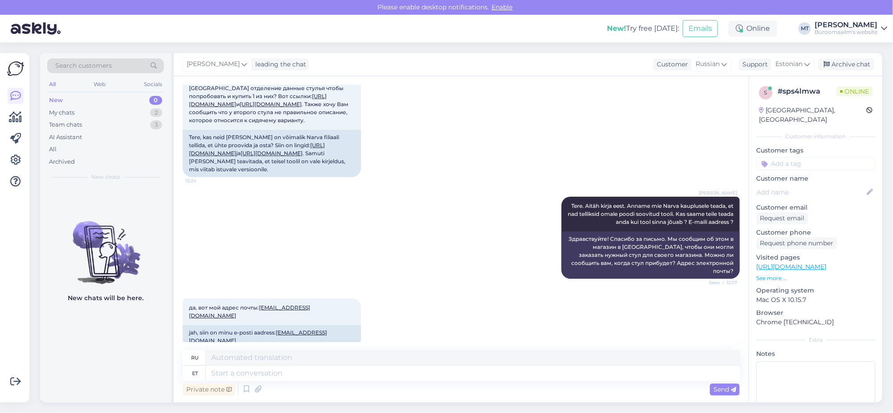
scroll to position [59, 0]
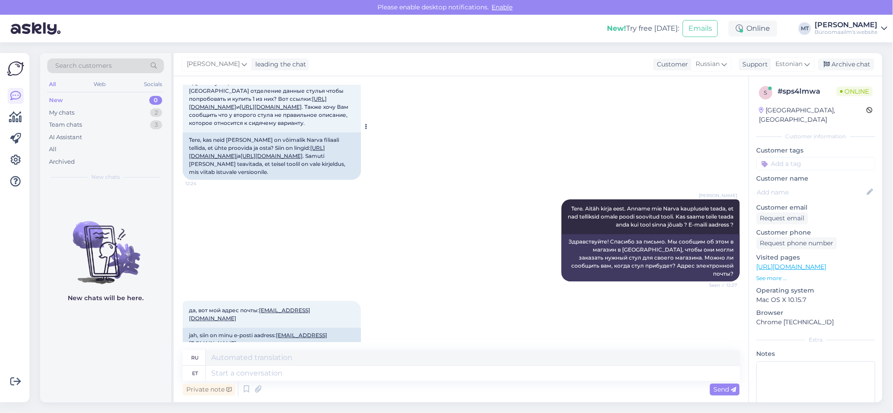
click at [322, 159] on link "https://www.byroomaailm.ee/en/pukktool-ergonoomiline-tootool-leitz-ergo-cosy-ac…" at bounding box center [257, 151] width 136 height 15
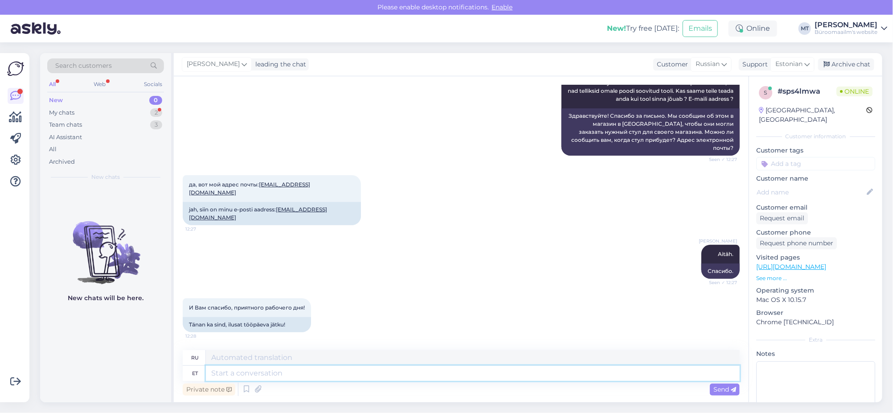
click at [266, 372] on textarea at bounding box center [473, 372] width 534 height 15
click at [721, 386] on span "Send" at bounding box center [724, 389] width 23 height 8
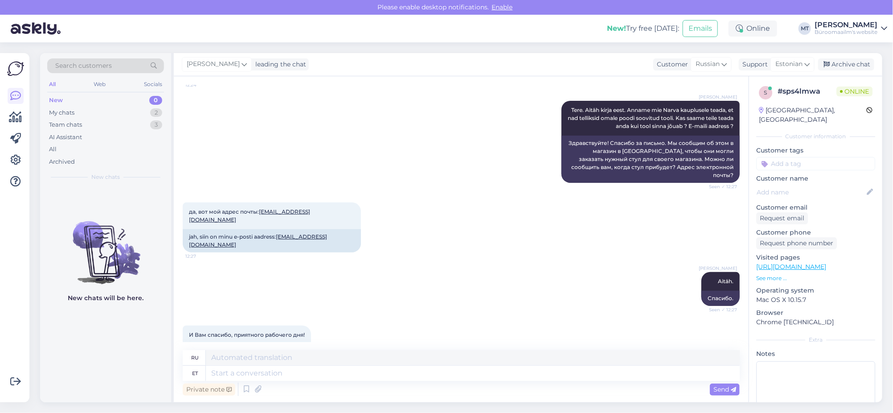
scroll to position [111, 0]
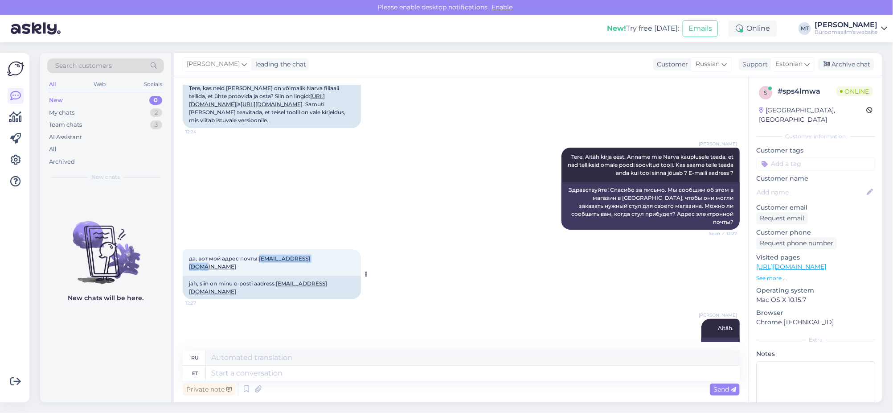
drag, startPoint x: 332, startPoint y: 312, endPoint x: 261, endPoint y: 318, distance: 71.1
click at [261, 276] on div "да, вот мой адрес почты: Timofeimih@gmail.com 12:27" at bounding box center [272, 262] width 178 height 27
copy link "Timofeimih@gmail.com"
click at [288, 107] on link "https://www.byroomaailm.ee/en/active-standing-stool-comfort-seat-dark-grey?sku=…" at bounding box center [272, 104] width 62 height 7
click at [845, 61] on div "Archive chat" at bounding box center [846, 64] width 56 height 12
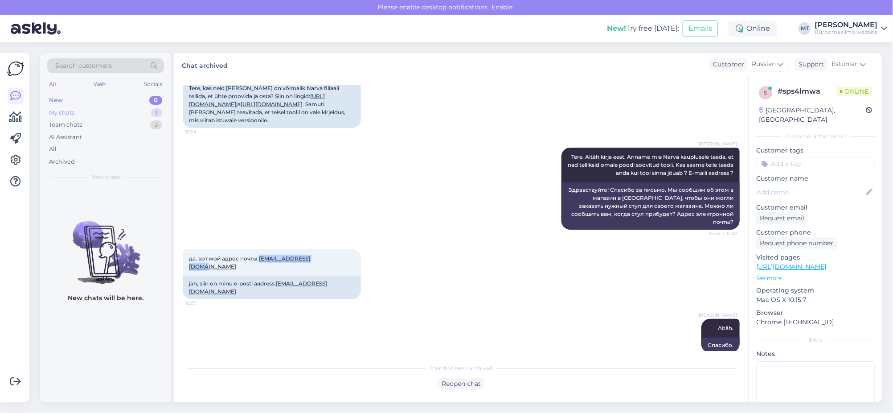
click at [54, 111] on div "My chats" at bounding box center [61, 112] width 25 height 9
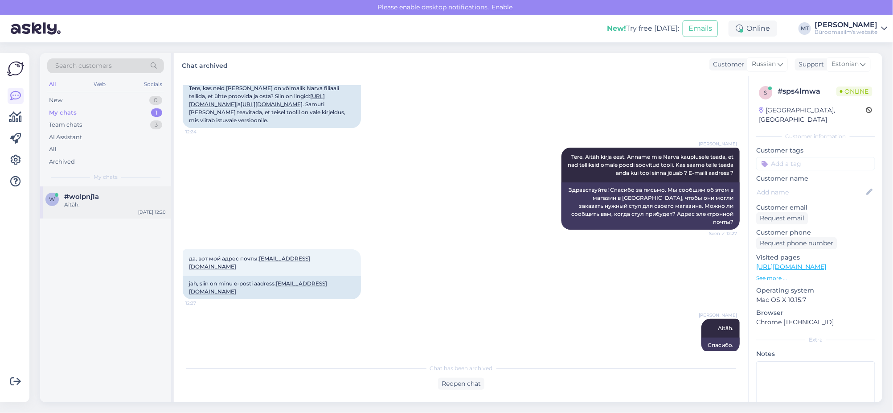
click at [80, 200] on span "#wolpnj1a" at bounding box center [81, 197] width 35 height 8
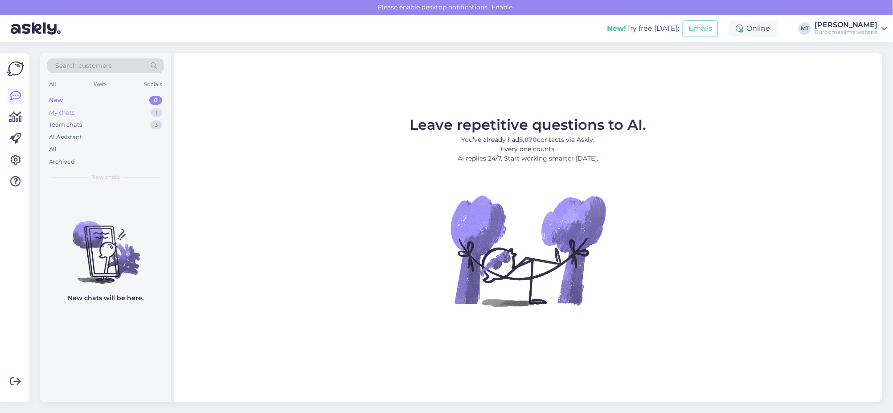
click at [70, 113] on div "My chats" at bounding box center [61, 112] width 25 height 9
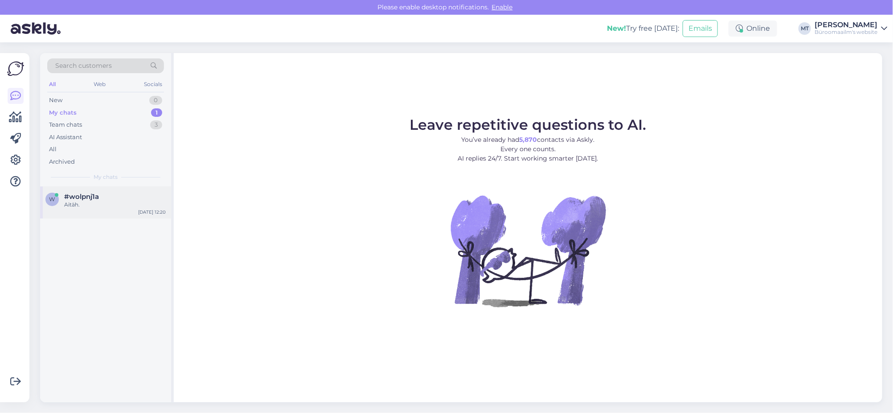
click at [70, 199] on span "#wolpnj1a" at bounding box center [81, 197] width 35 height 8
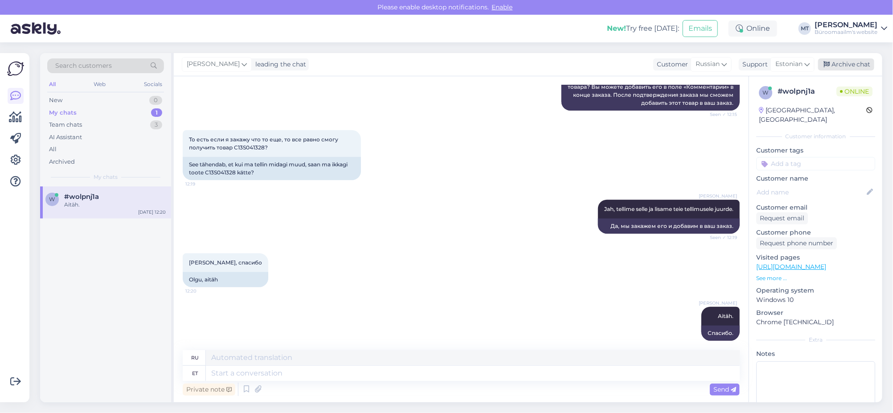
click at [852, 65] on div "Archive chat" at bounding box center [846, 64] width 56 height 12
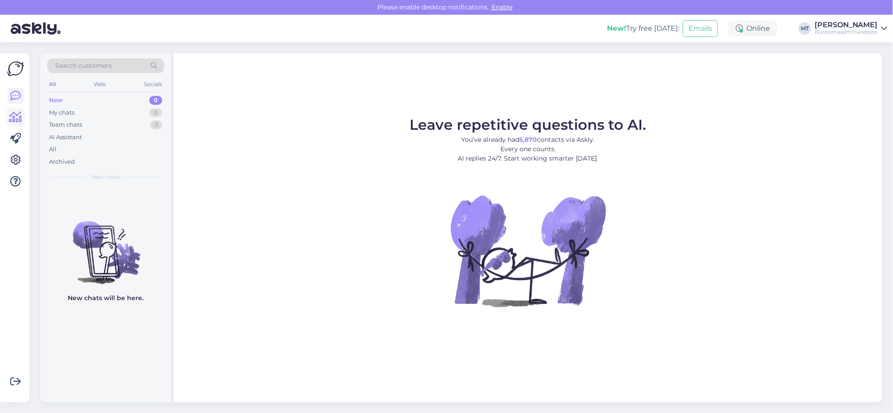
click at [15, 115] on icon at bounding box center [15, 117] width 13 height 11
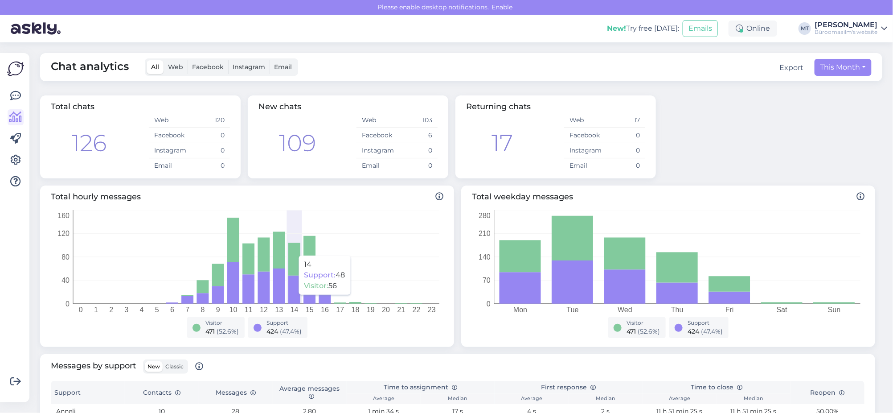
scroll to position [111, 0]
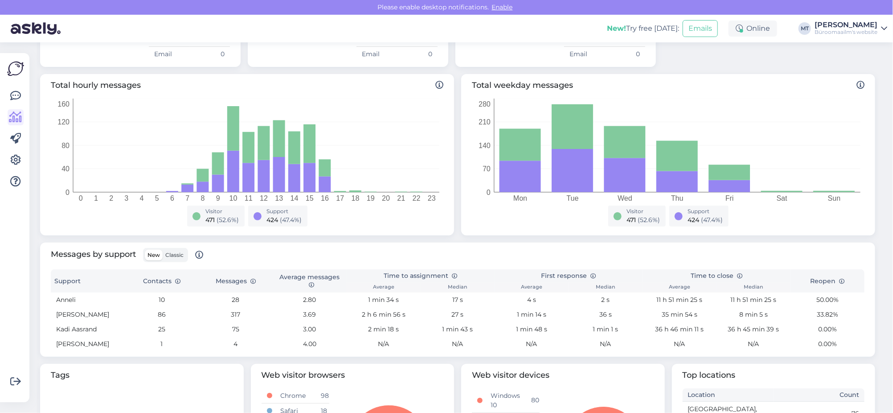
click at [177, 252] on span "Classic" at bounding box center [174, 254] width 18 height 7
click at [163, 250] on input "Classic" at bounding box center [163, 250] width 0 height 0
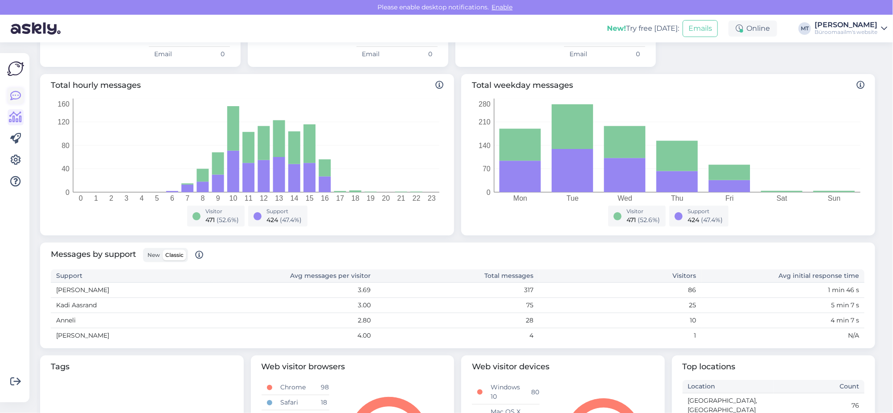
click at [11, 94] on icon at bounding box center [15, 95] width 11 height 11
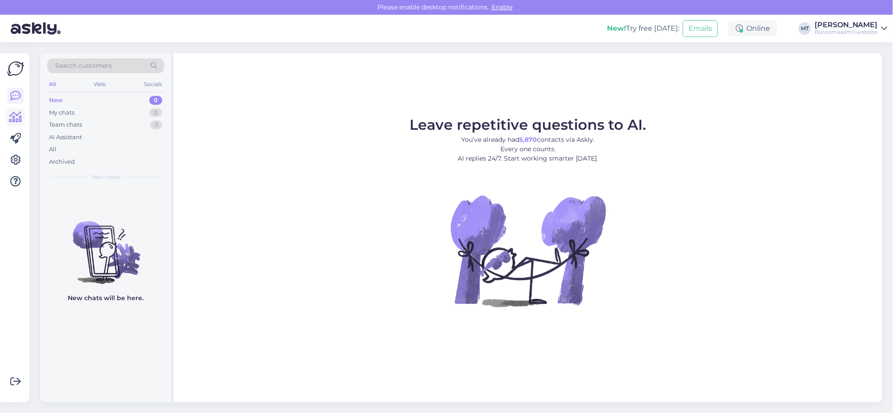
click at [17, 119] on icon at bounding box center [15, 117] width 13 height 11
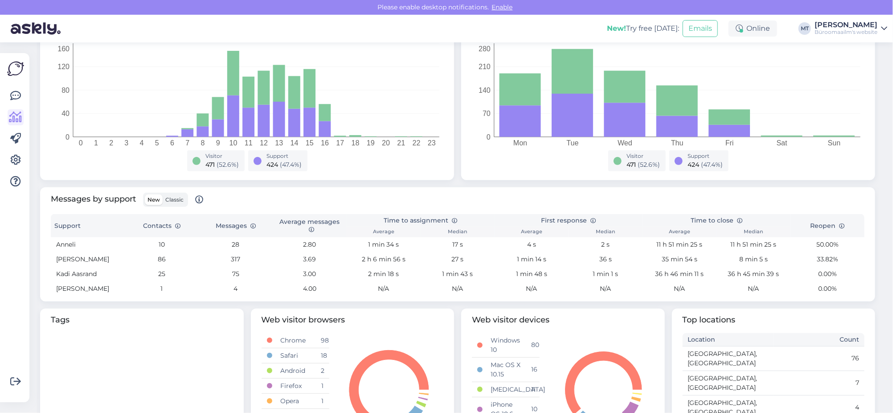
scroll to position [222, 0]
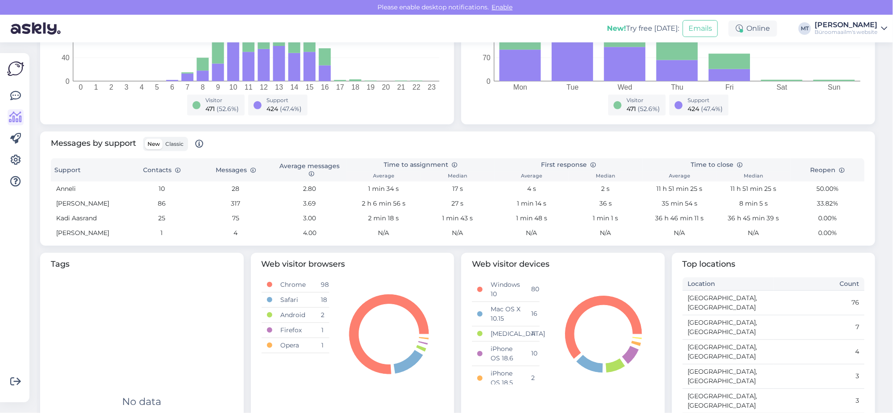
click at [176, 143] on span "Classic" at bounding box center [174, 143] width 18 height 7
click at [163, 139] on input "Classic" at bounding box center [163, 139] width 0 height 0
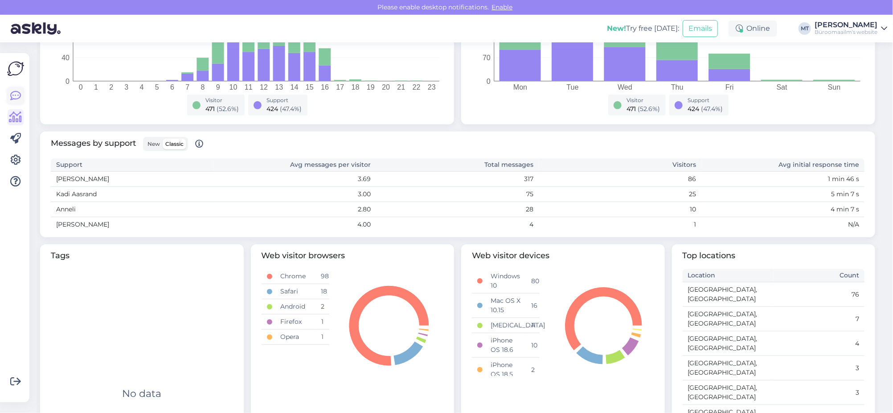
click at [16, 96] on icon at bounding box center [15, 95] width 11 height 11
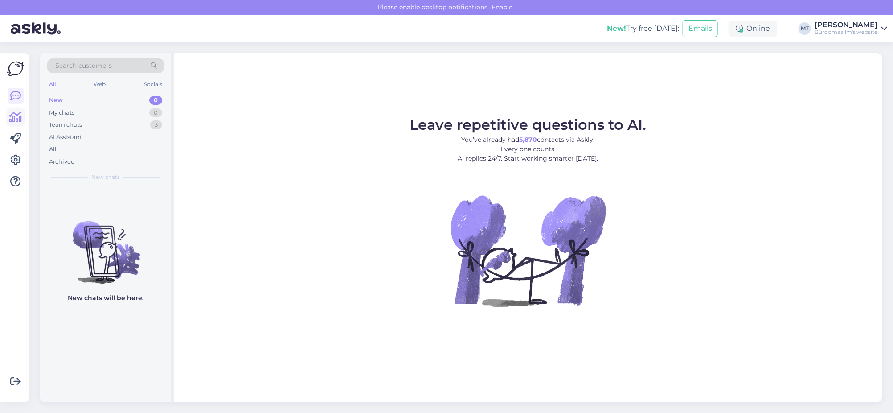
click at [18, 116] on icon at bounding box center [15, 117] width 13 height 11
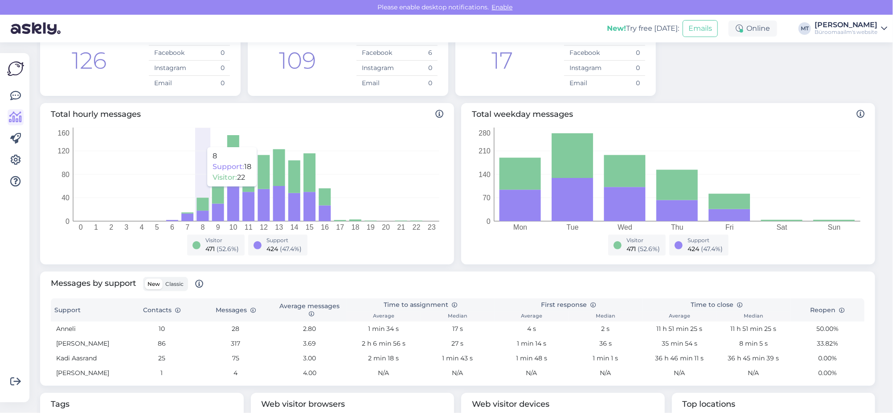
scroll to position [111, 0]
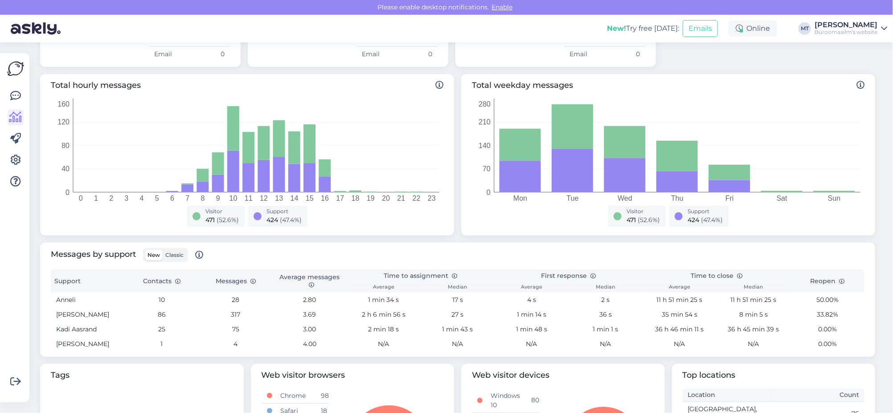
click at [174, 255] on span "Classic" at bounding box center [174, 254] width 18 height 7
click at [163, 250] on input "Classic" at bounding box center [163, 250] width 0 height 0
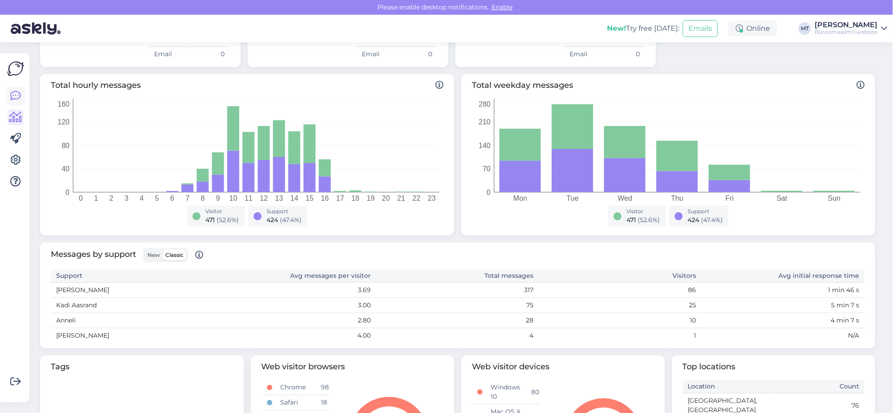
click at [15, 94] on icon at bounding box center [15, 95] width 11 height 11
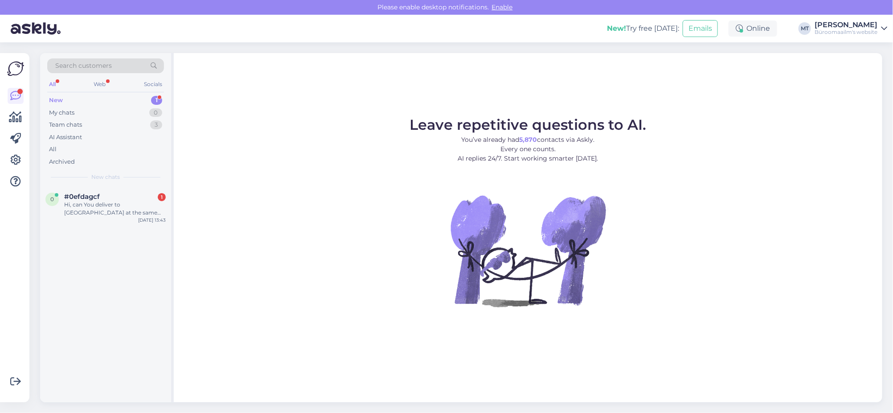
click at [57, 96] on div "New" at bounding box center [56, 100] width 14 height 9
click at [66, 201] on div "Hi, can You deliver to [GEOGRAPHIC_DATA] at the same day?" at bounding box center [115, 209] width 102 height 16
